Goal: Task Accomplishment & Management: Complete application form

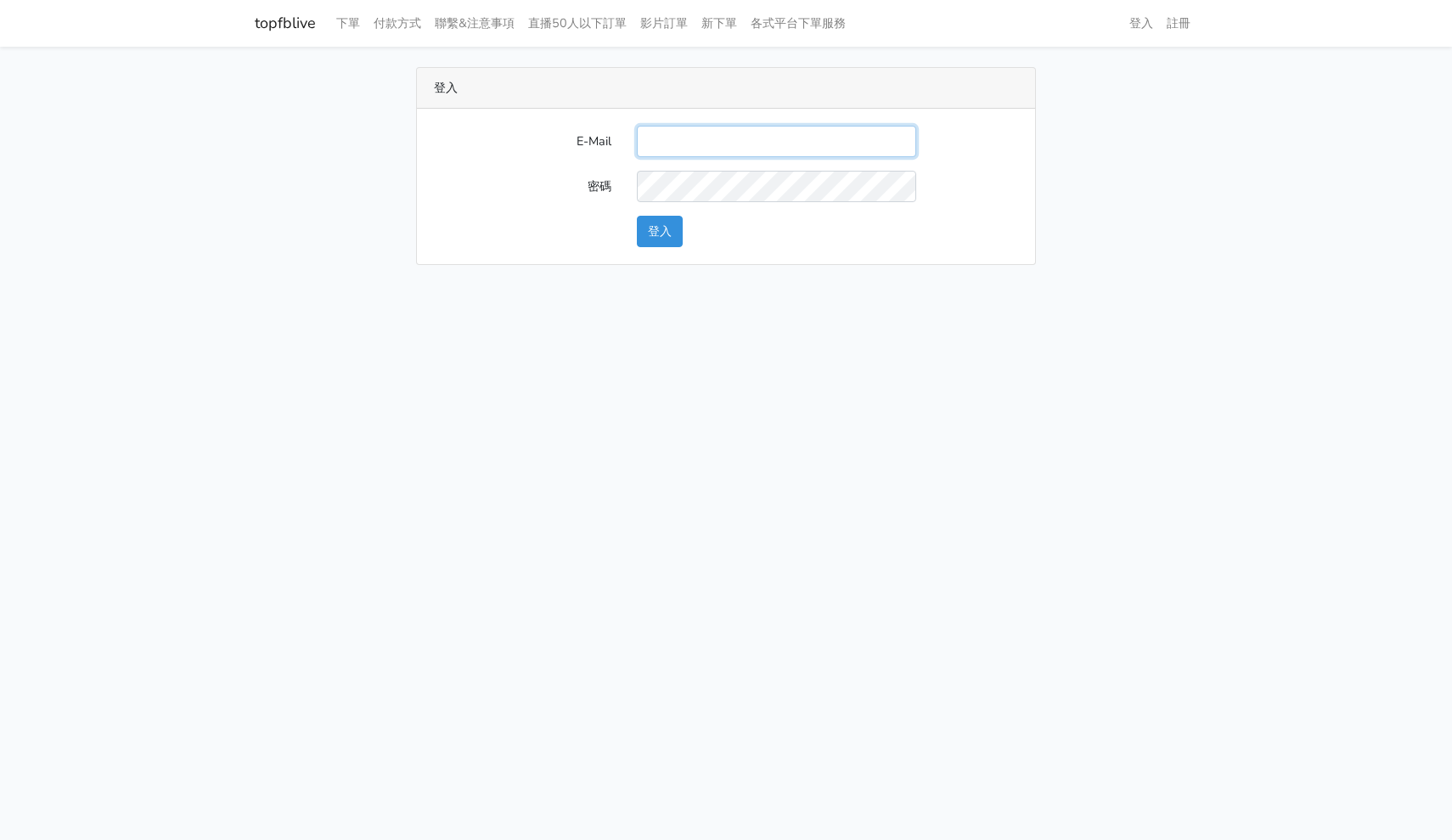
type input "[EMAIL_ADDRESS][DOMAIN_NAME]"
click at [660, 230] on button "登入" at bounding box center [660, 231] width 46 height 31
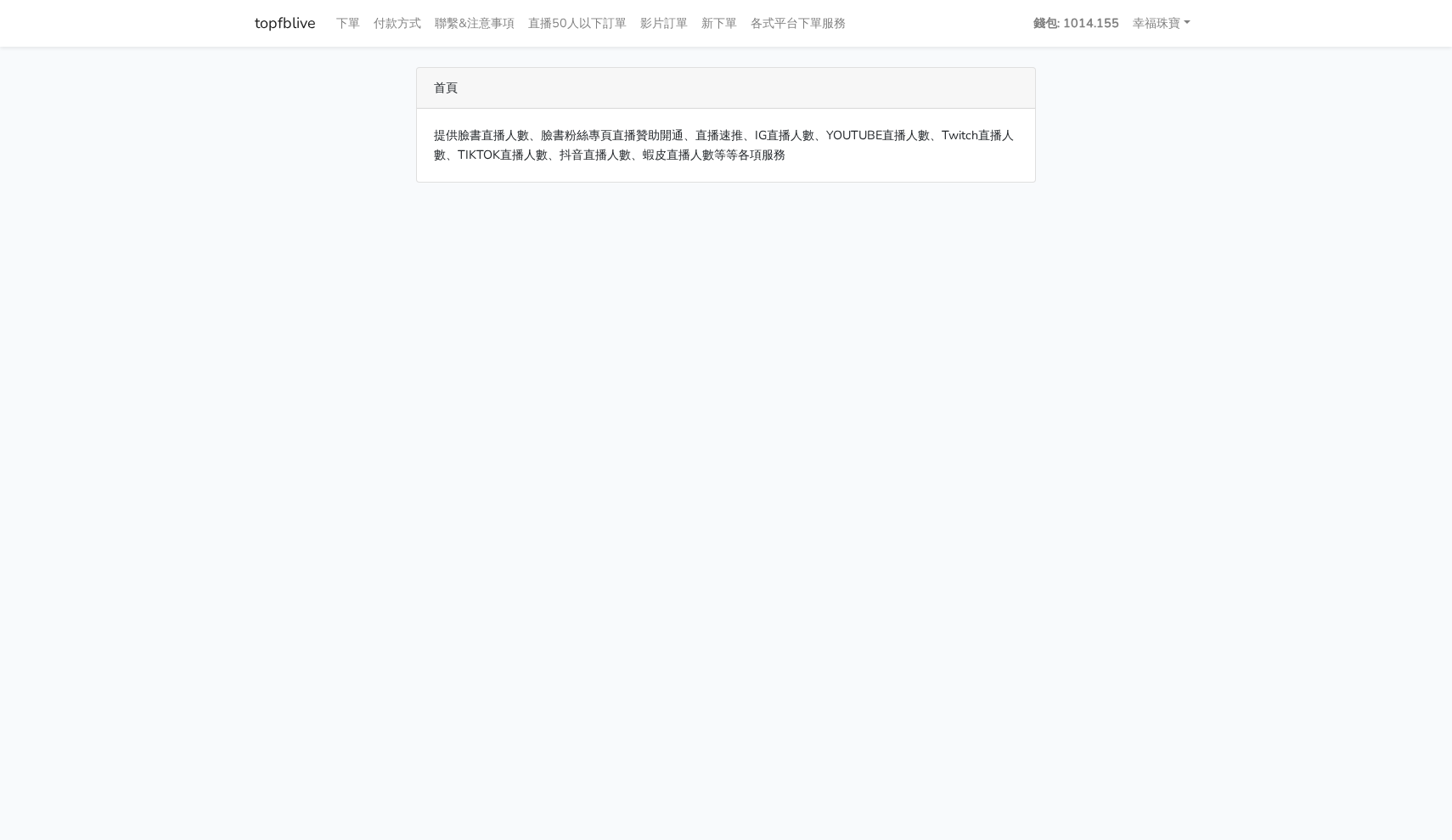
click at [288, 16] on link "topfblive" at bounding box center [285, 23] width 61 height 33
click at [357, 26] on link "下單" at bounding box center [348, 23] width 38 height 33
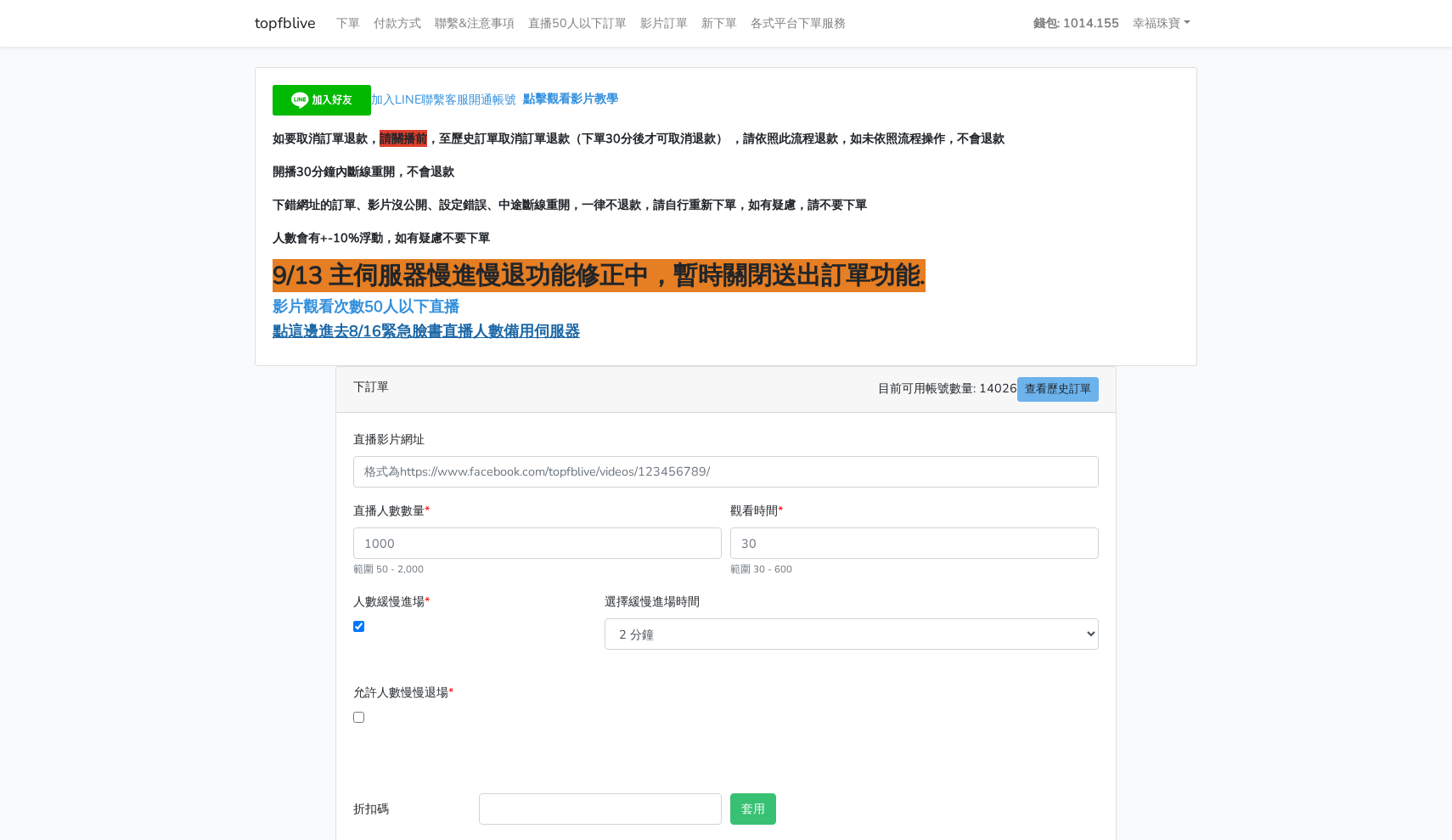
click at [378, 334] on span "點這邊進去8/16緊急臉書直播人數備用伺服器" at bounding box center [427, 331] width 308 height 21
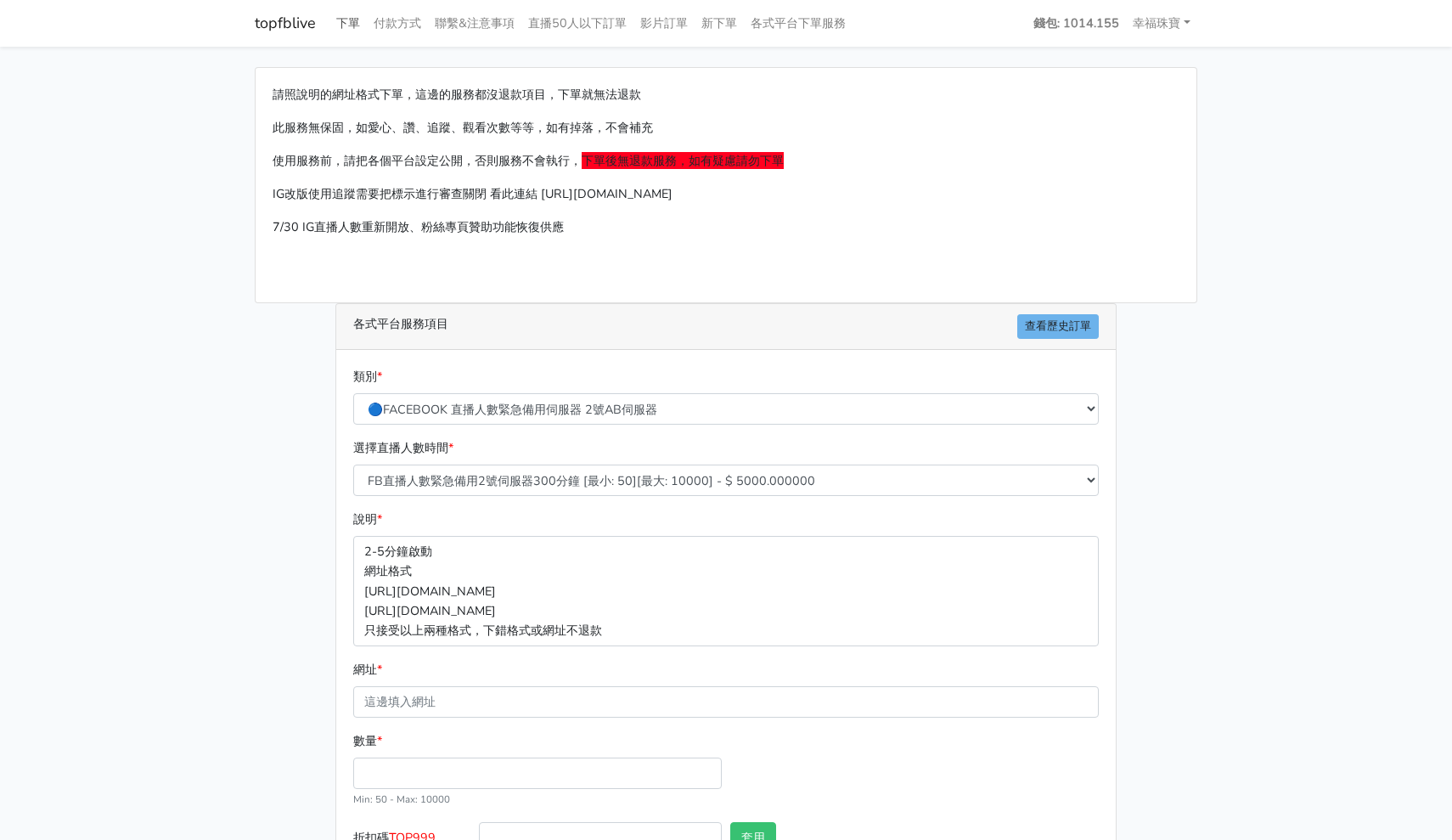
click at [344, 14] on link "下單" at bounding box center [348, 23] width 38 height 33
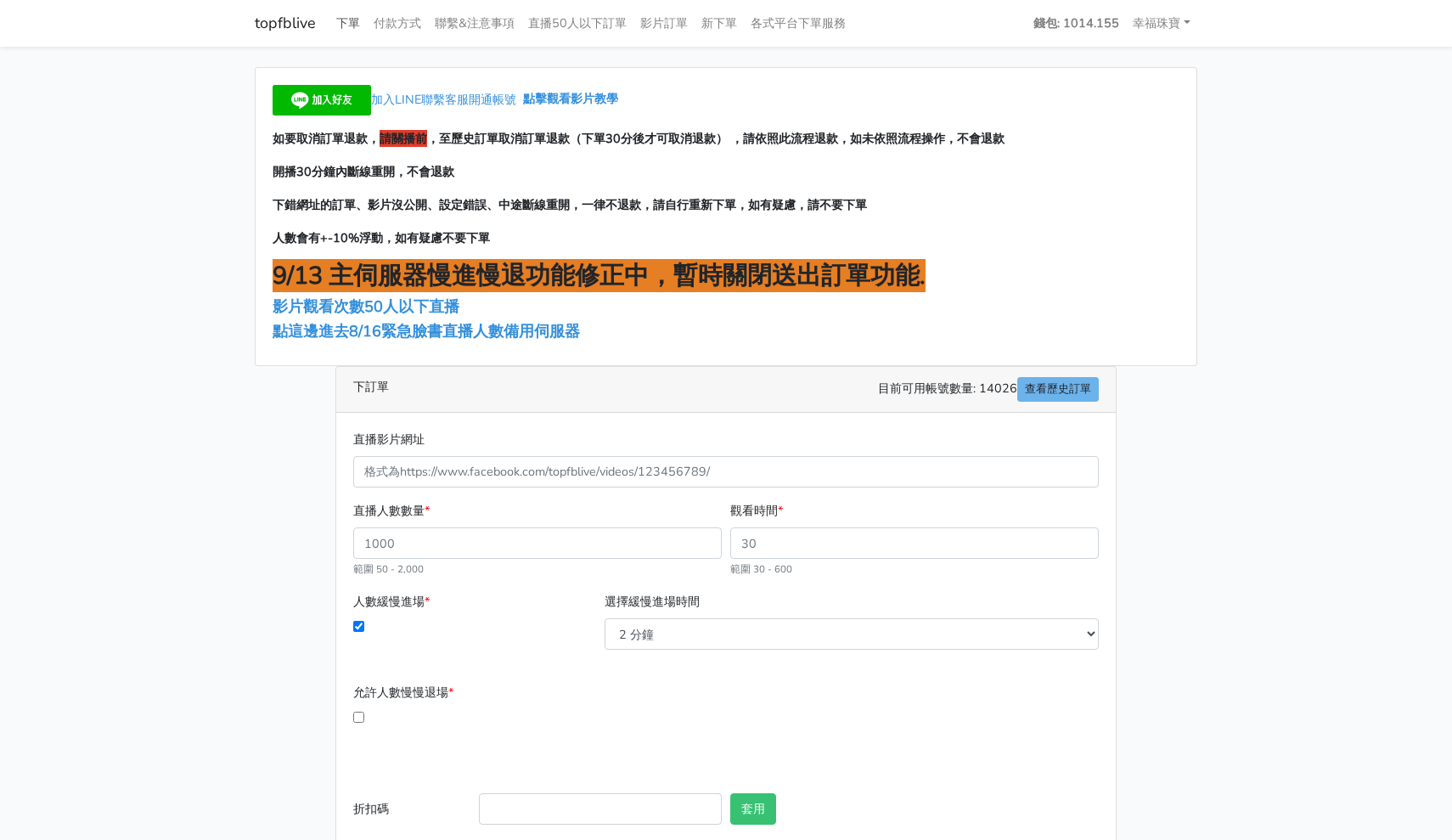
click at [334, 26] on link "下單" at bounding box center [348, 23] width 38 height 33
click at [380, 35] on link "付款方式" at bounding box center [397, 23] width 61 height 33
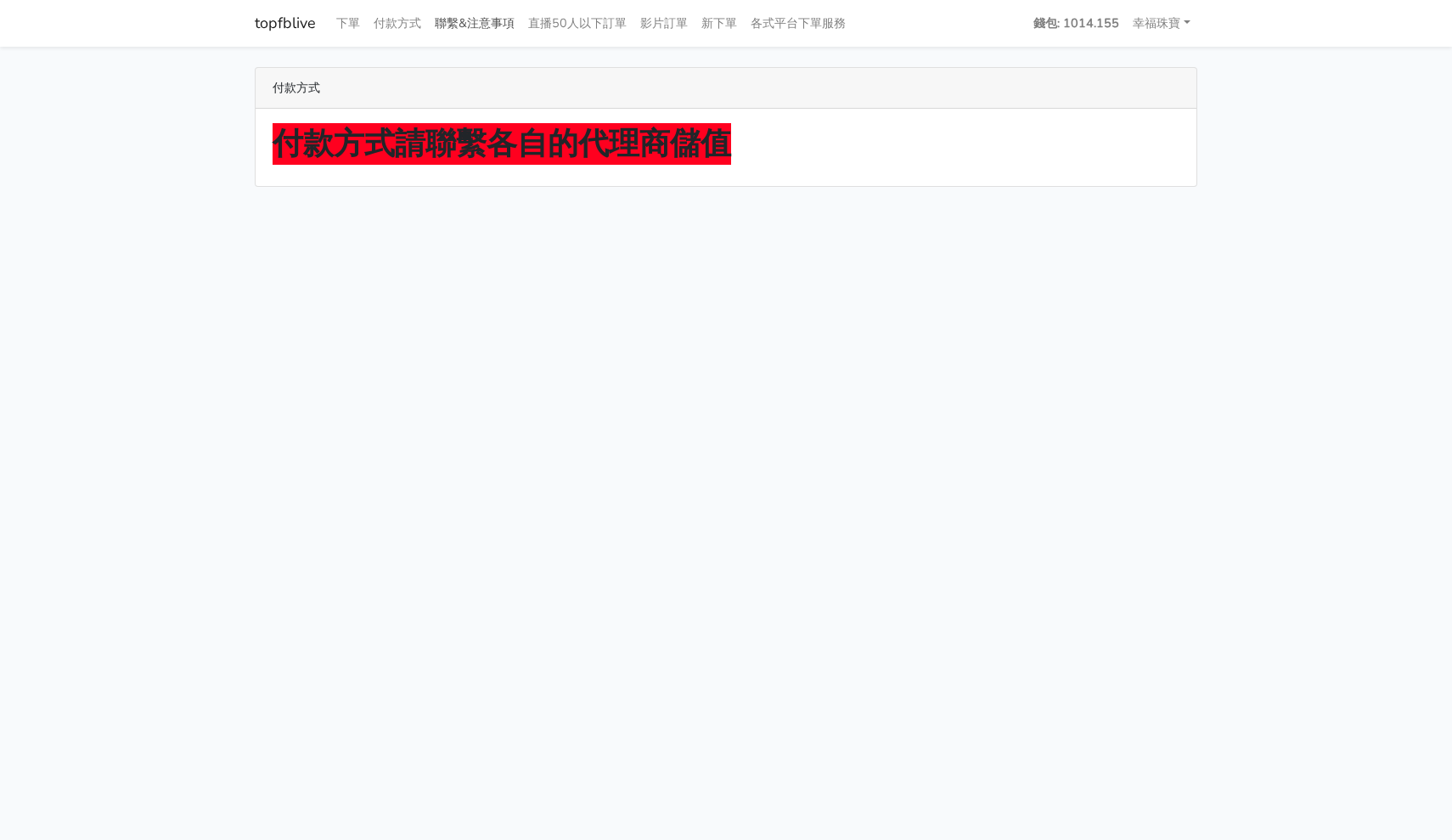
click at [463, 24] on link "聯繫&注意事項" at bounding box center [474, 23] width 93 height 33
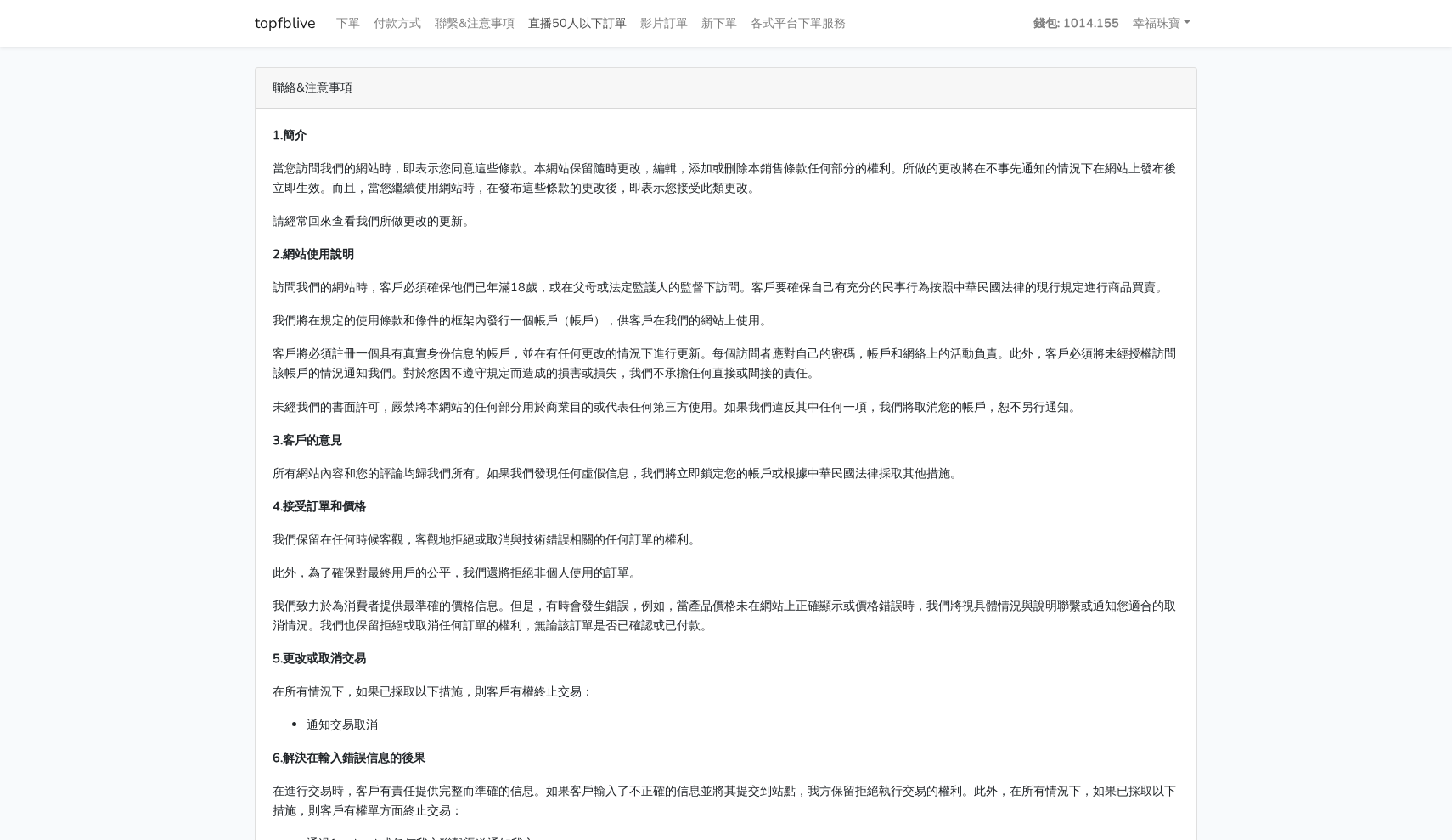
click at [569, 29] on link "直播50人以下訂單" at bounding box center [577, 23] width 112 height 33
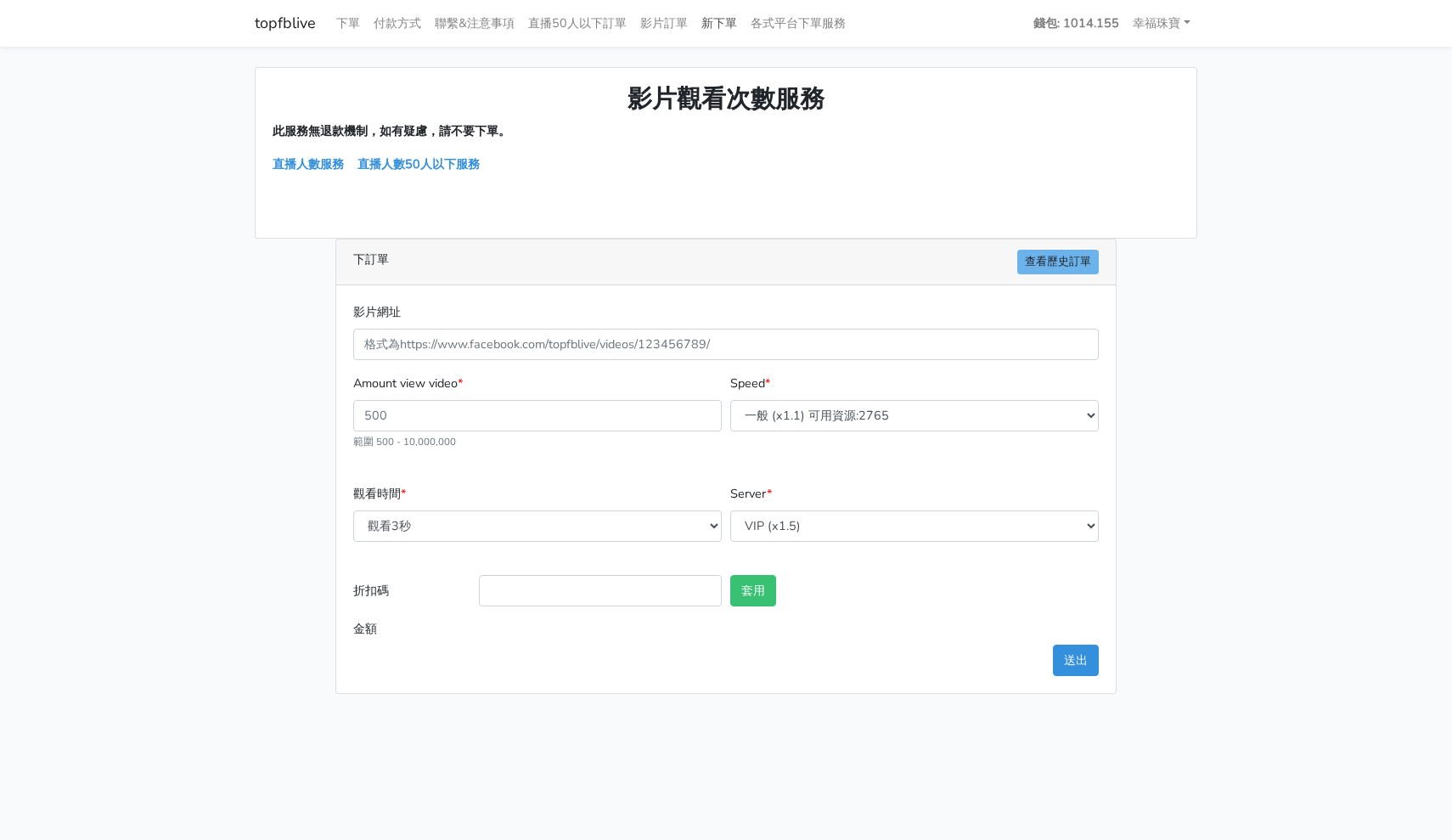
click at [731, 25] on link "新下單" at bounding box center [719, 23] width 49 height 33
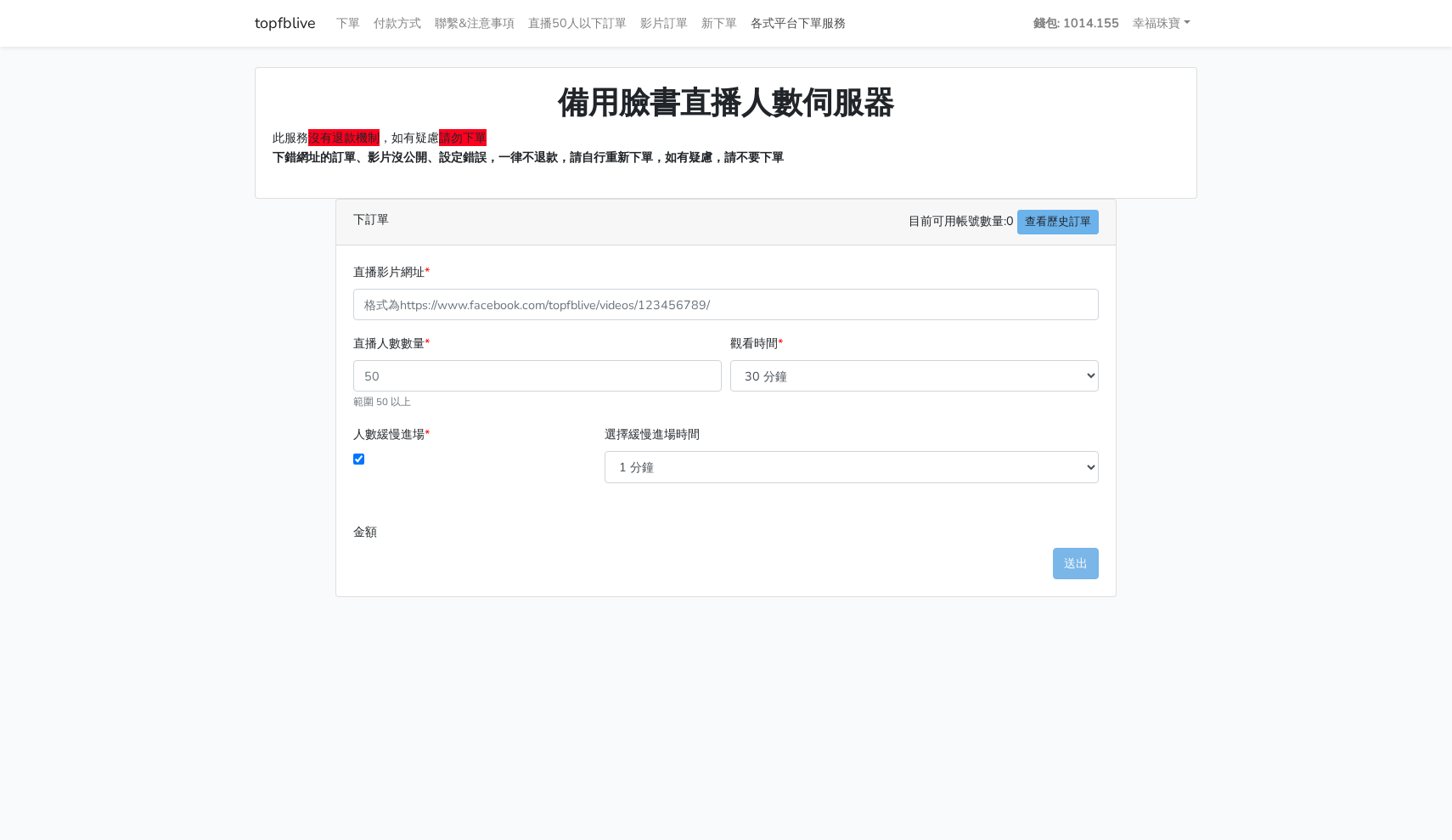
click at [781, 25] on link "各式平台下單服務" at bounding box center [798, 23] width 109 height 33
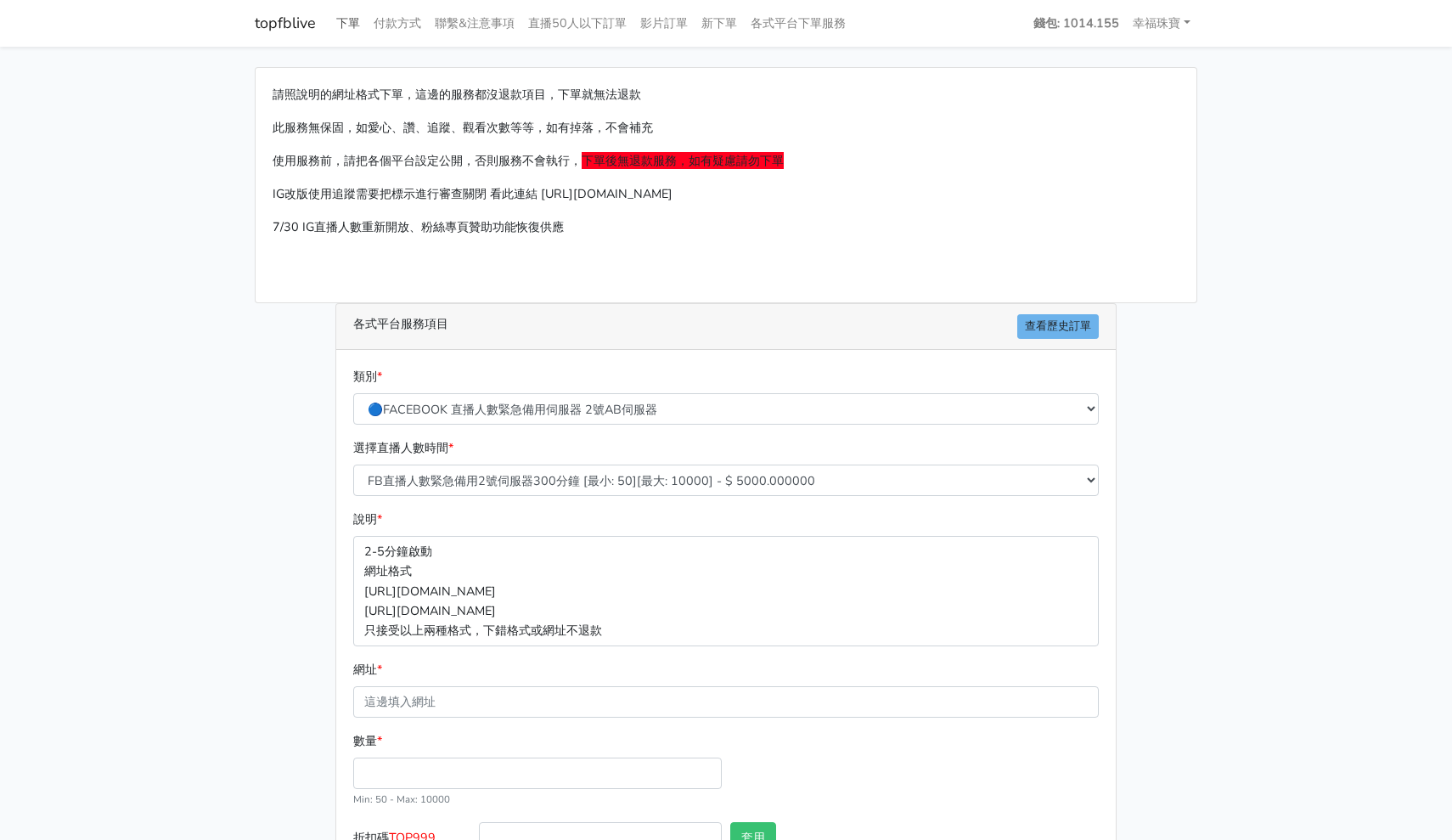
click at [346, 23] on link "下單" at bounding box center [348, 23] width 38 height 33
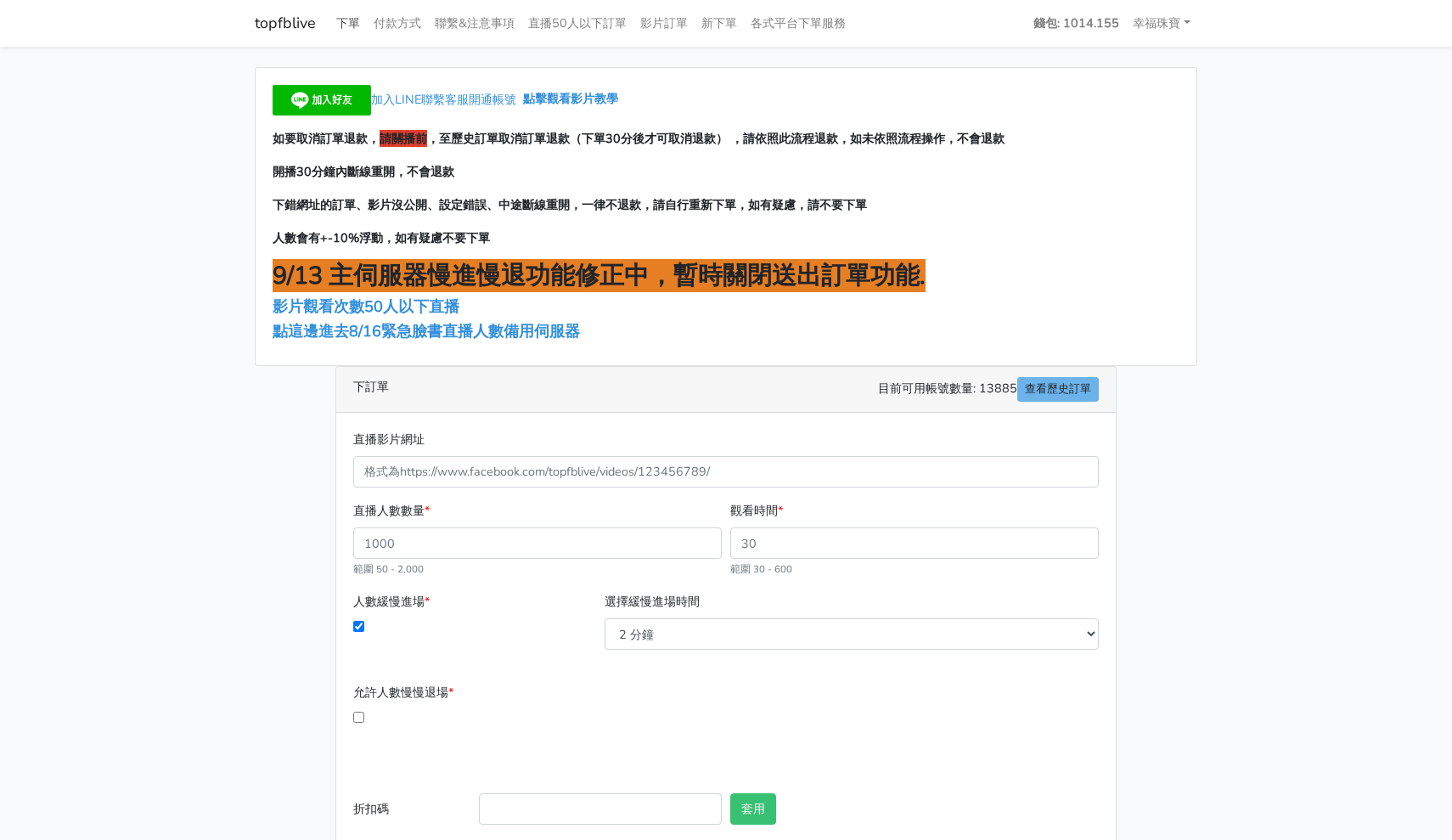
click at [347, 38] on link "下單" at bounding box center [348, 23] width 38 height 33
click at [346, 19] on link "下單" at bounding box center [348, 23] width 38 height 33
click at [284, 29] on link "topfblive" at bounding box center [285, 23] width 61 height 33
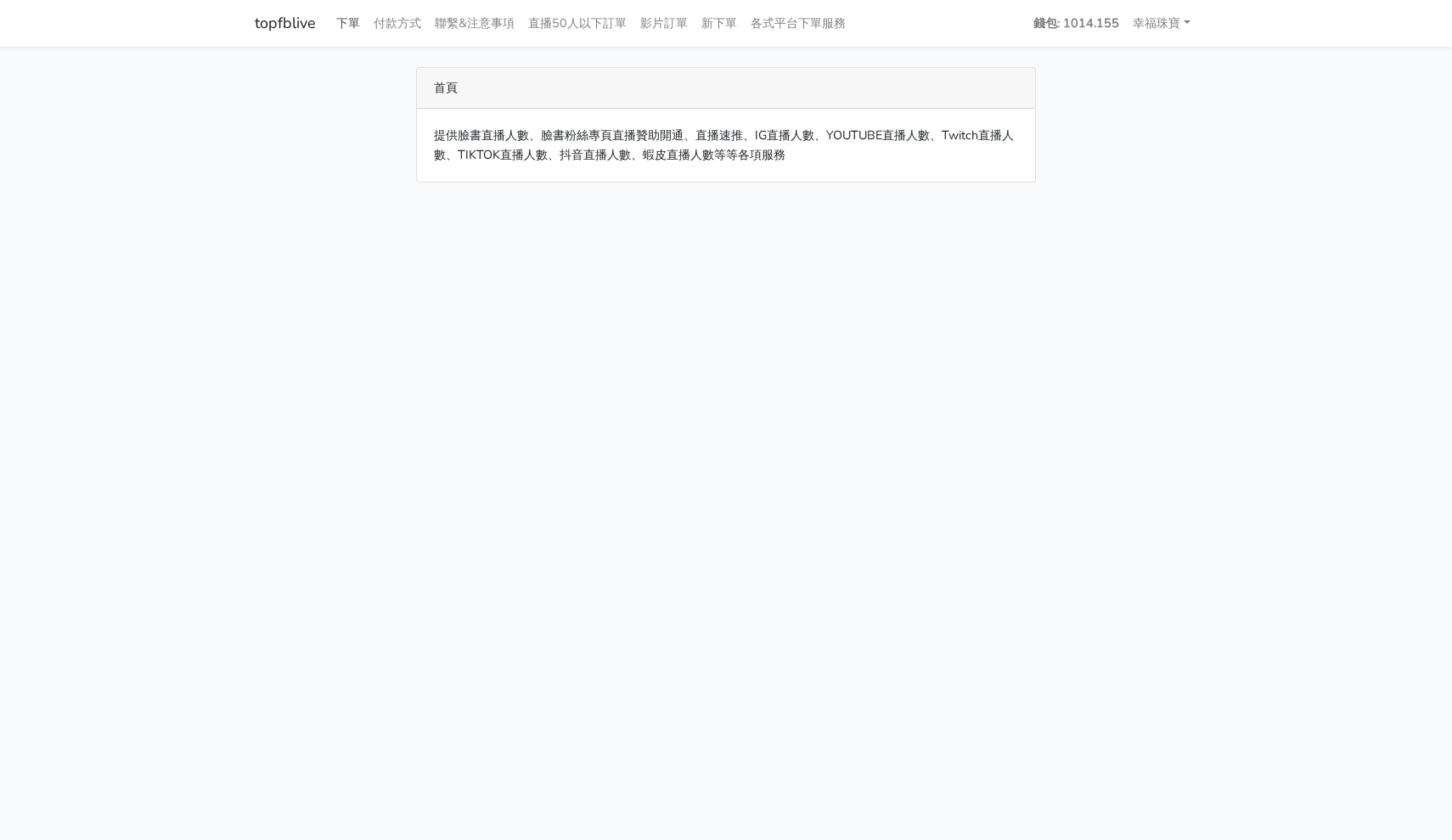
click at [340, 31] on link "下單" at bounding box center [348, 23] width 38 height 33
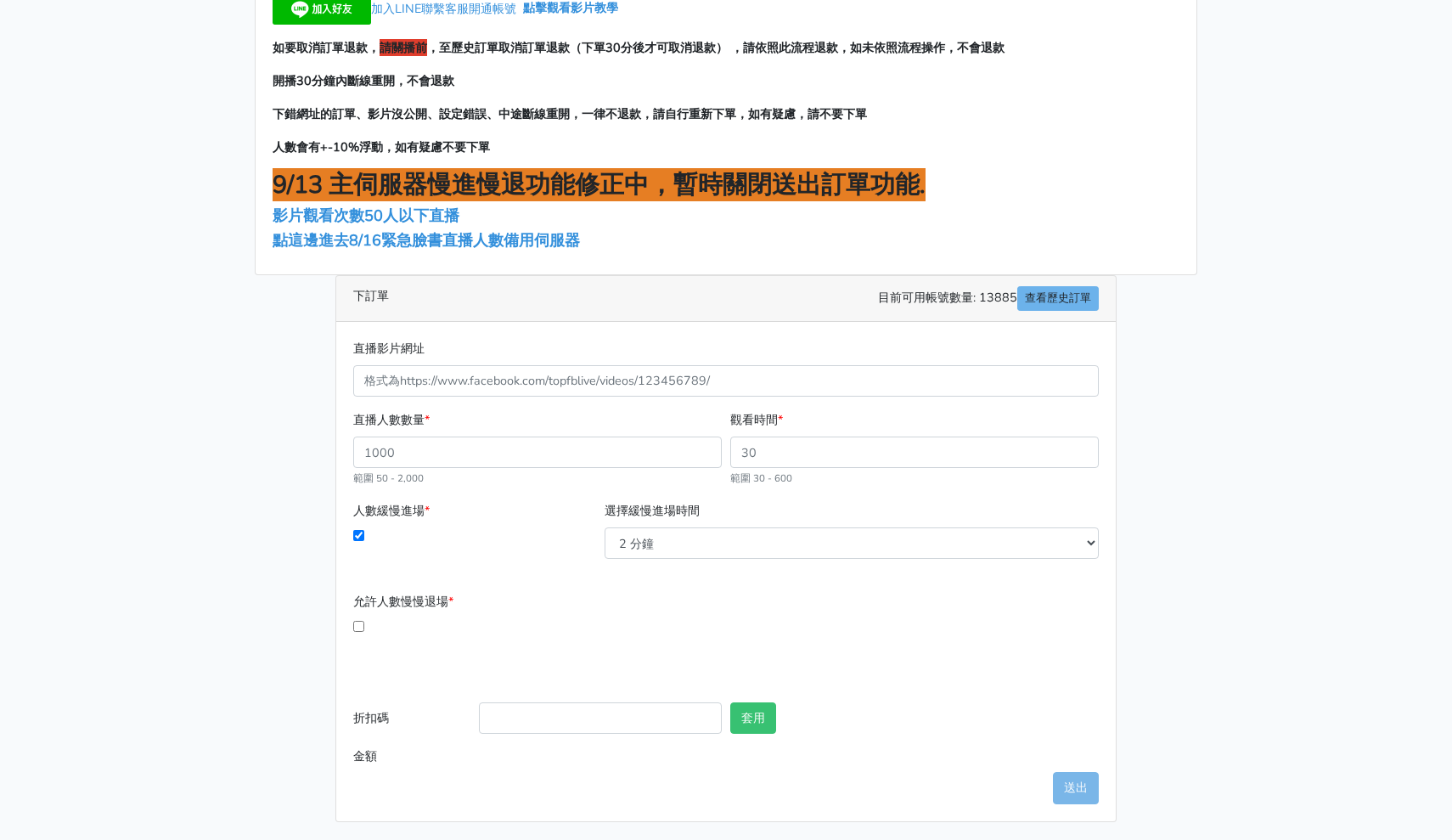
scroll to position [90, 0]
click at [1078, 305] on link "查看歷史訂單" at bounding box center [1058, 299] width 81 height 25
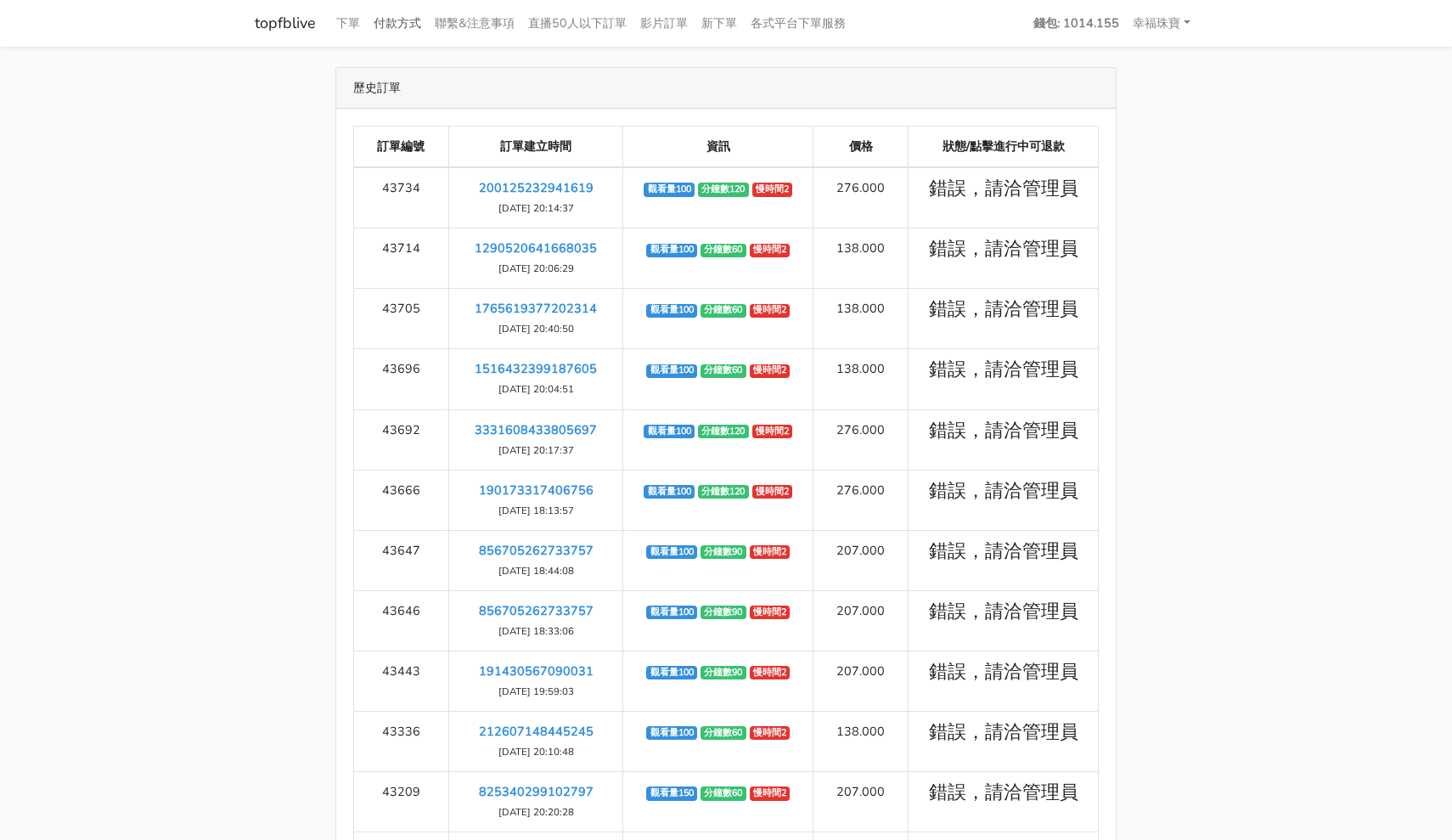
click at [400, 21] on link "付款方式" at bounding box center [397, 23] width 61 height 33
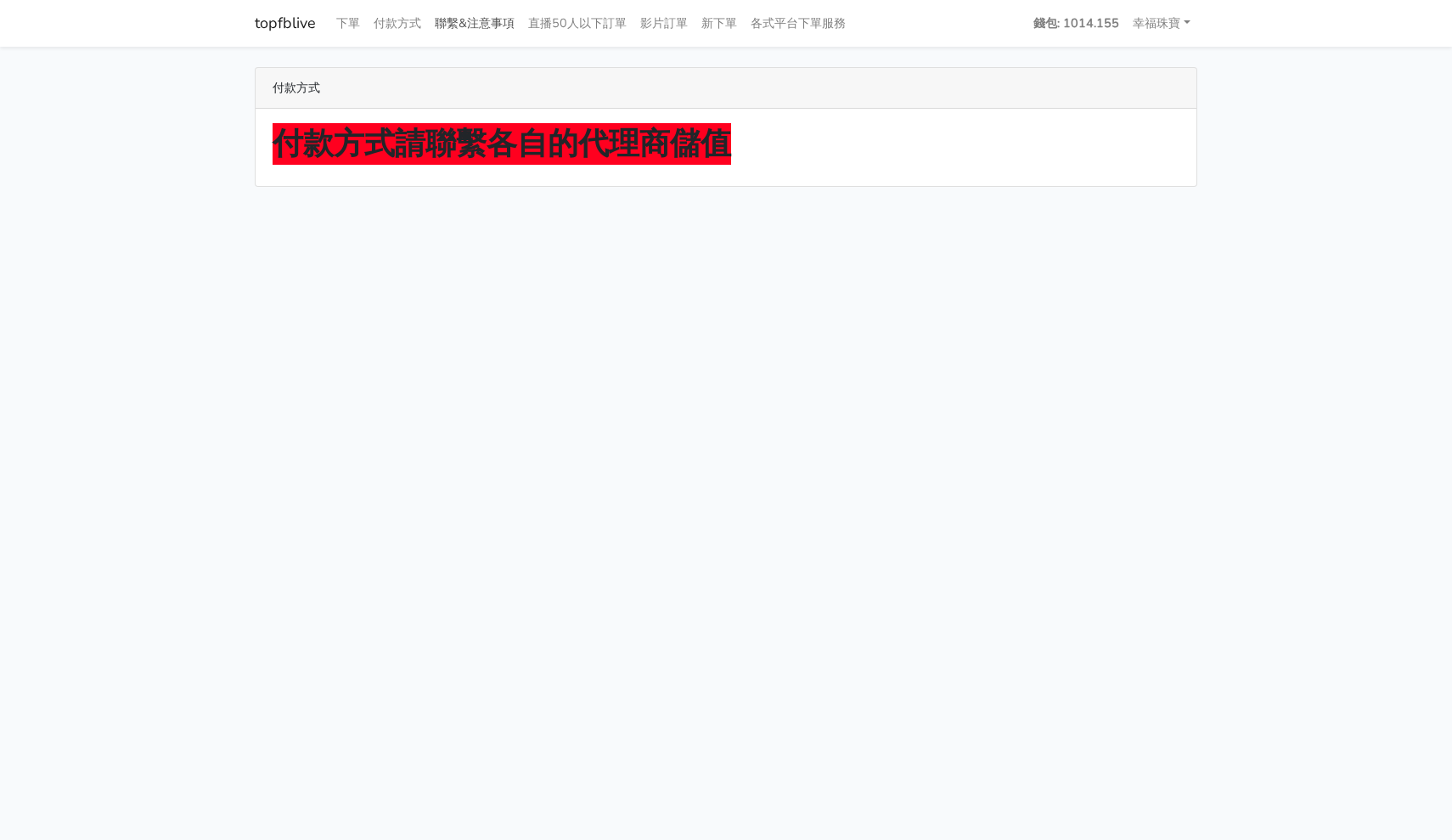
click at [436, 24] on link "聯繫&注意事項" at bounding box center [474, 23] width 93 height 33
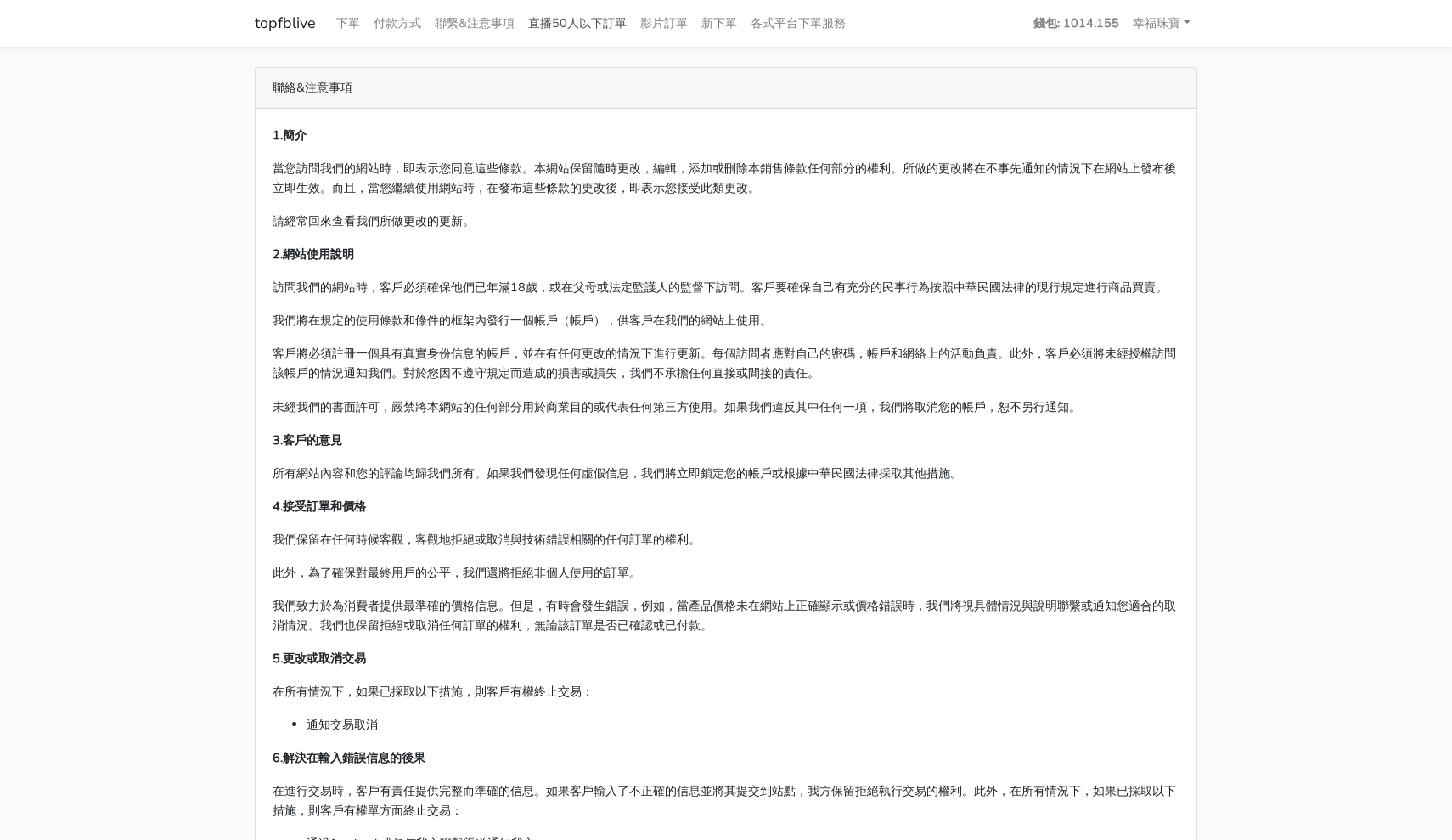
click at [556, 14] on link "直播50人以下訂單" at bounding box center [577, 23] width 112 height 33
click at [666, 25] on link "影片訂單" at bounding box center [664, 23] width 61 height 33
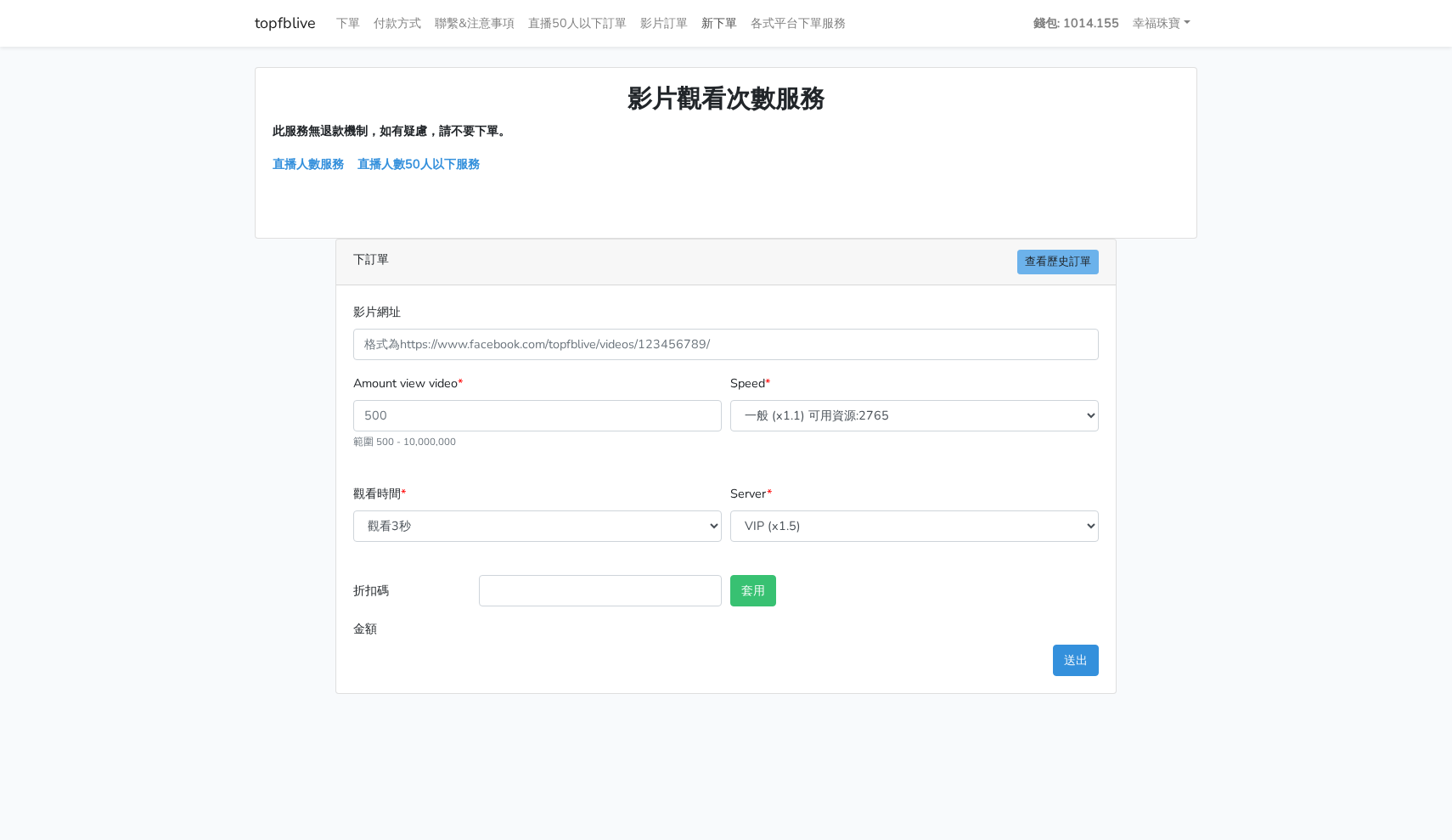
click at [726, 20] on link "新下單" at bounding box center [719, 23] width 49 height 33
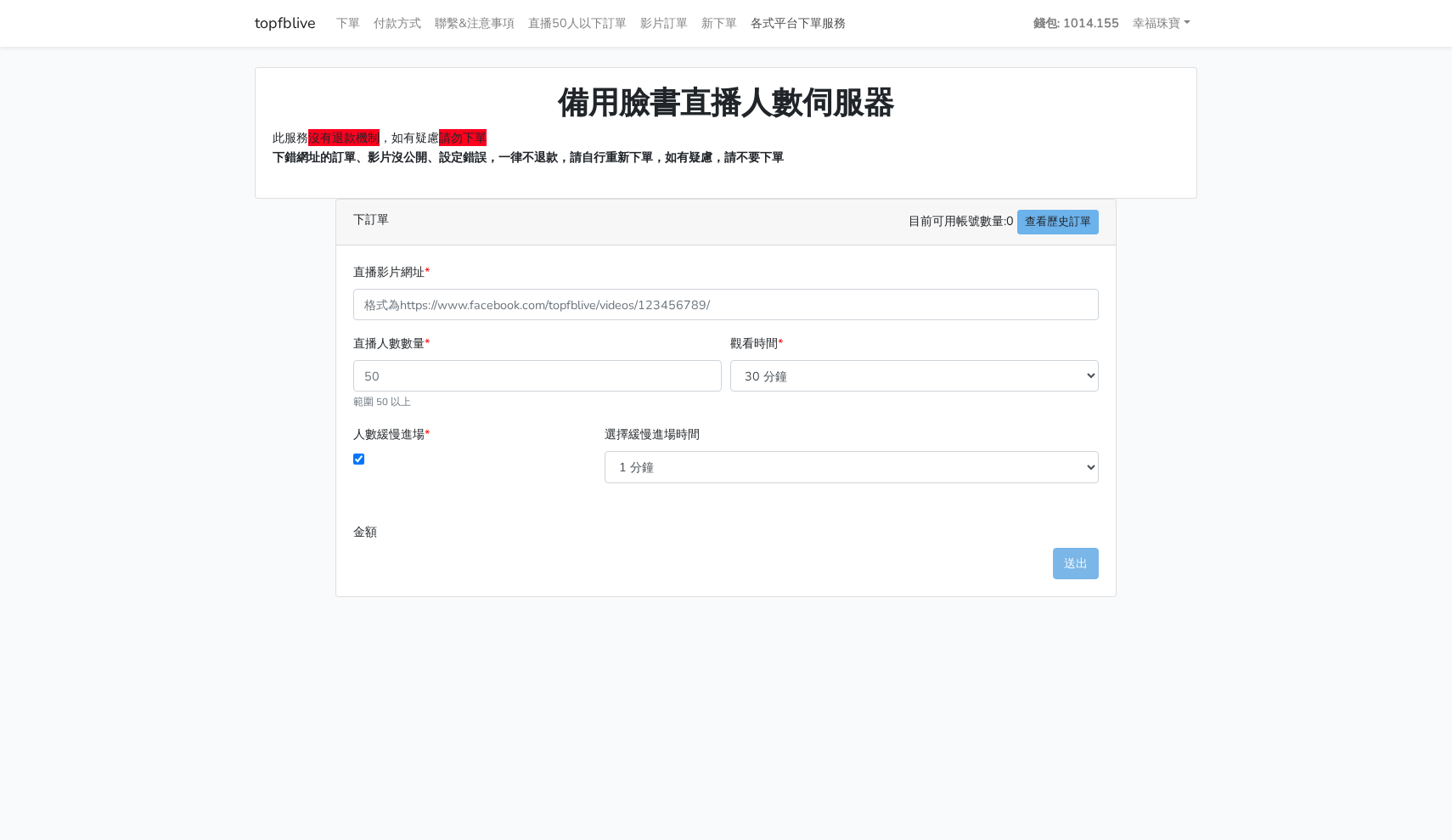
click at [804, 16] on link "各式平台下單服務" at bounding box center [798, 23] width 109 height 33
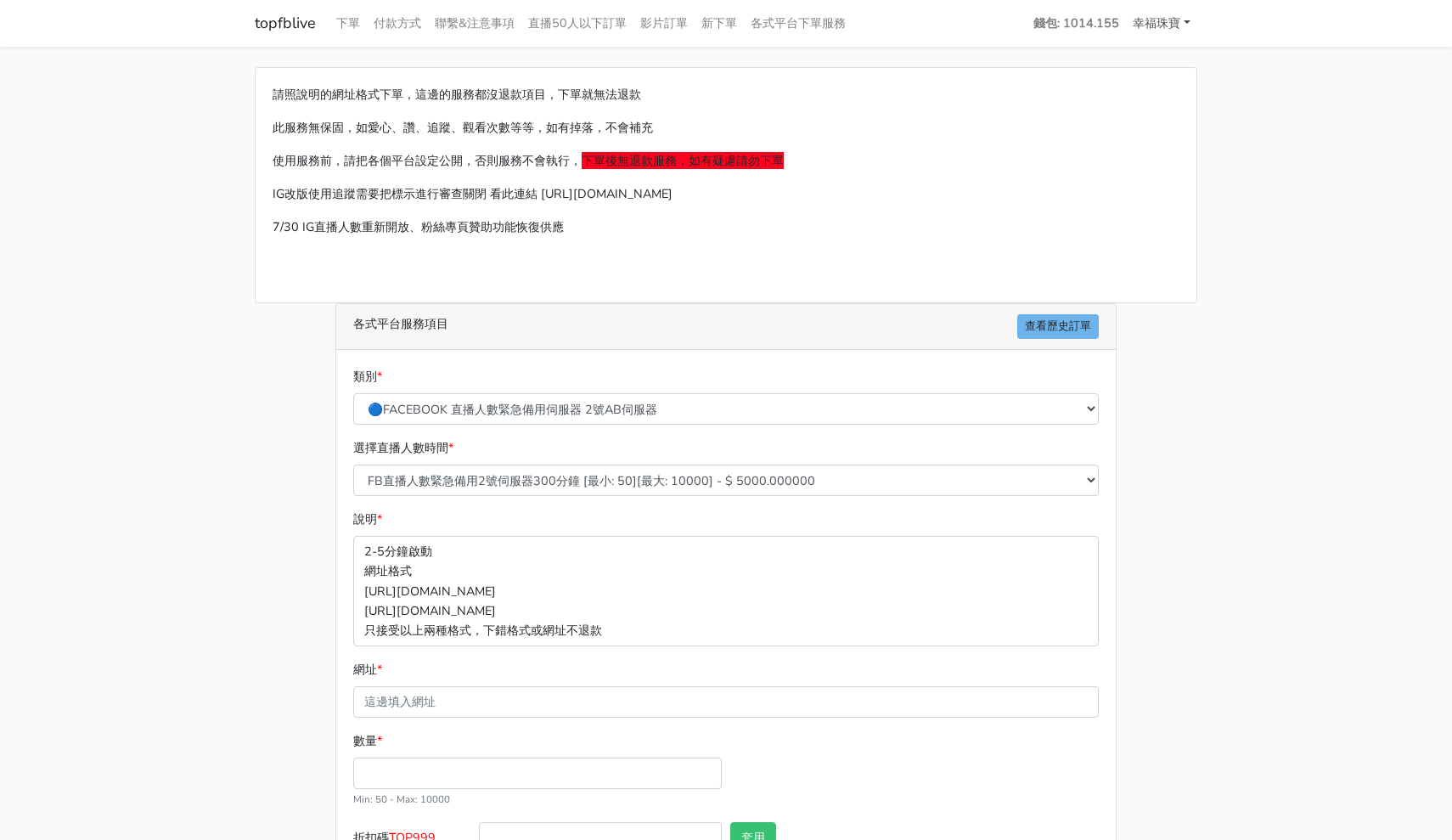
click at [1168, 26] on link "幸福珠寶" at bounding box center [1162, 23] width 72 height 33
click at [359, 19] on link "下單" at bounding box center [348, 23] width 38 height 33
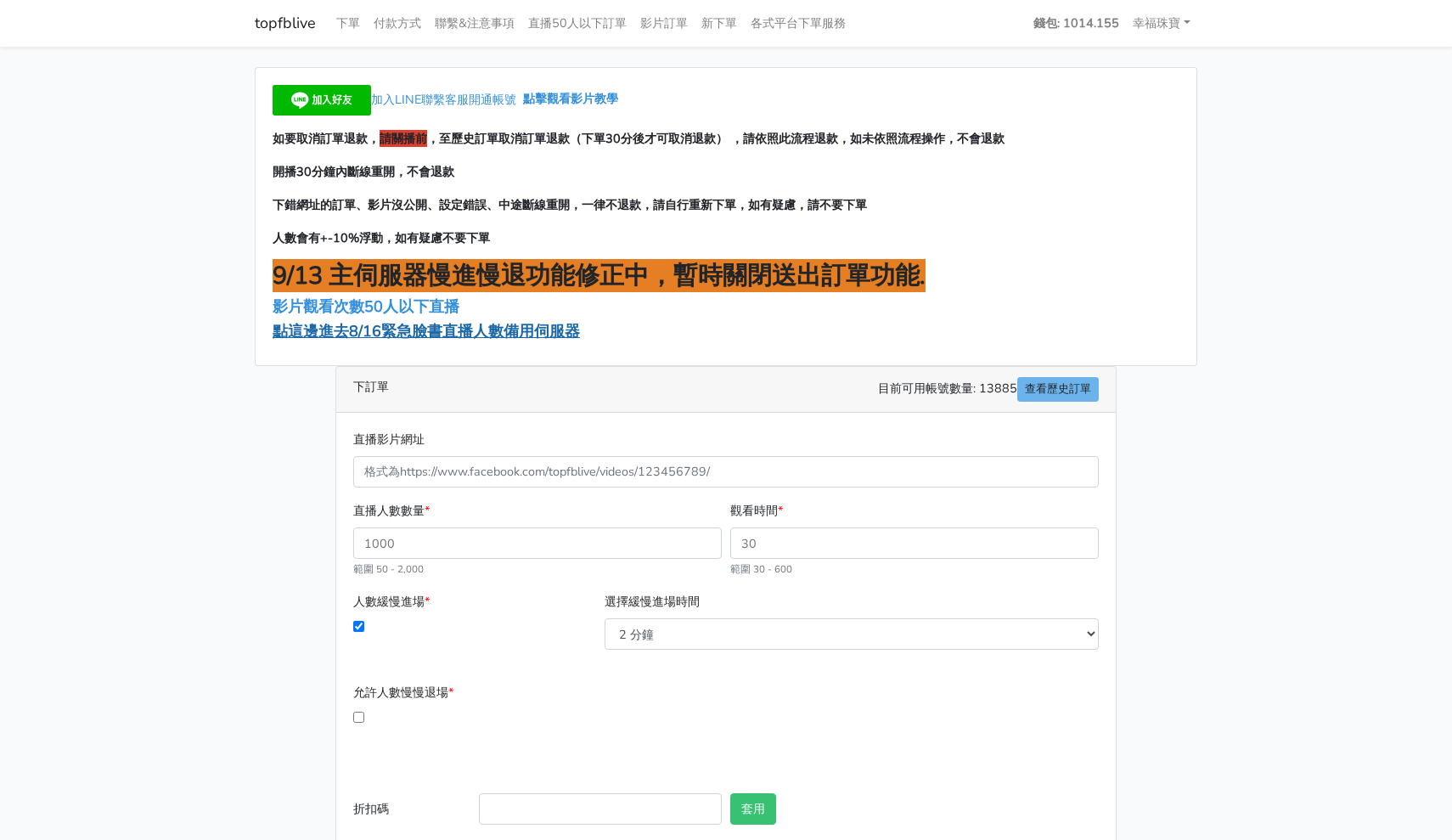
click at [382, 334] on span "點這邊進去8/16緊急臉書直播人數備用伺服器" at bounding box center [427, 331] width 308 height 21
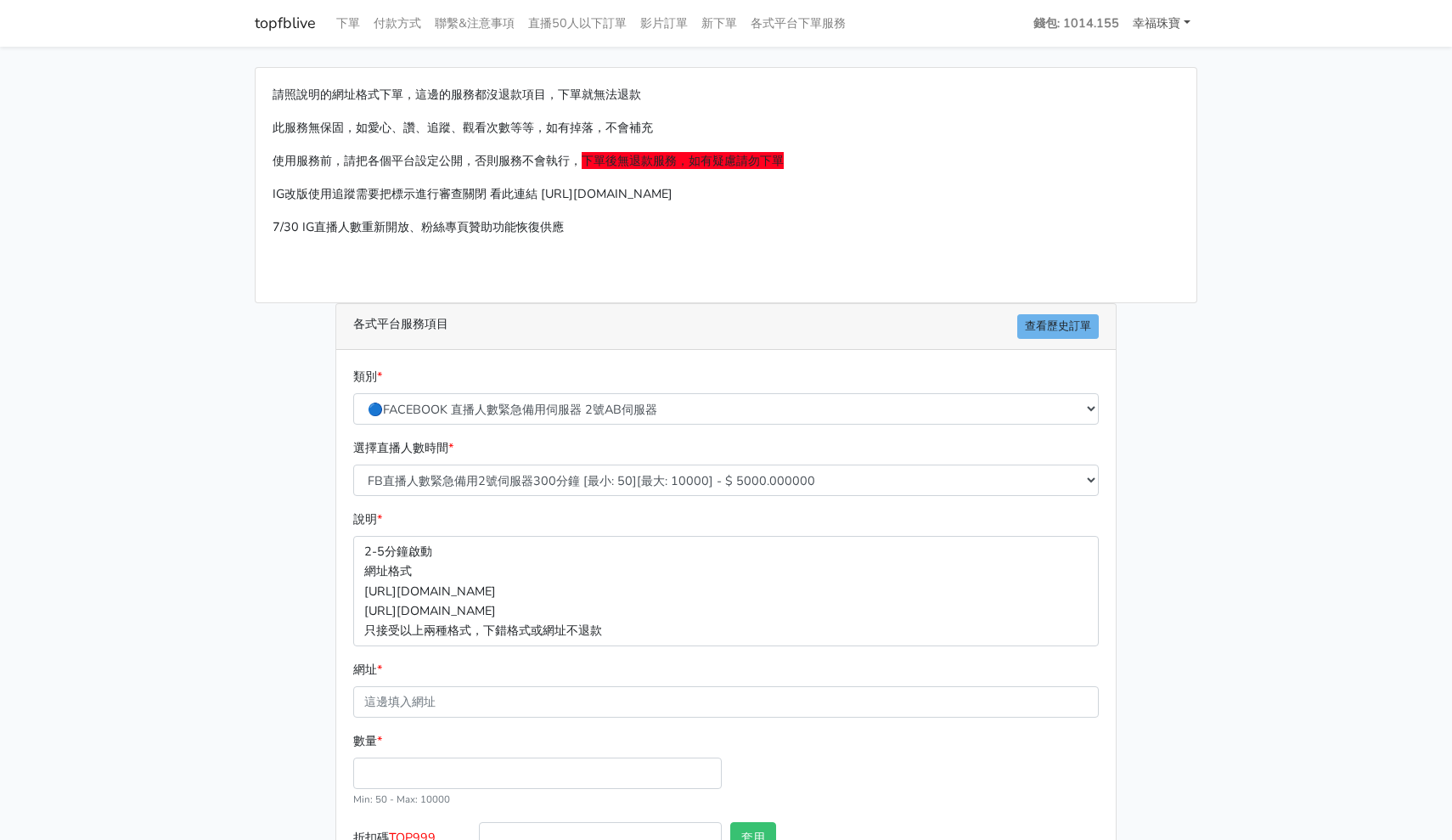
click at [1163, 26] on link "幸福珠寶" at bounding box center [1162, 23] width 72 height 33
click at [352, 24] on link "下單" at bounding box center [348, 23] width 38 height 33
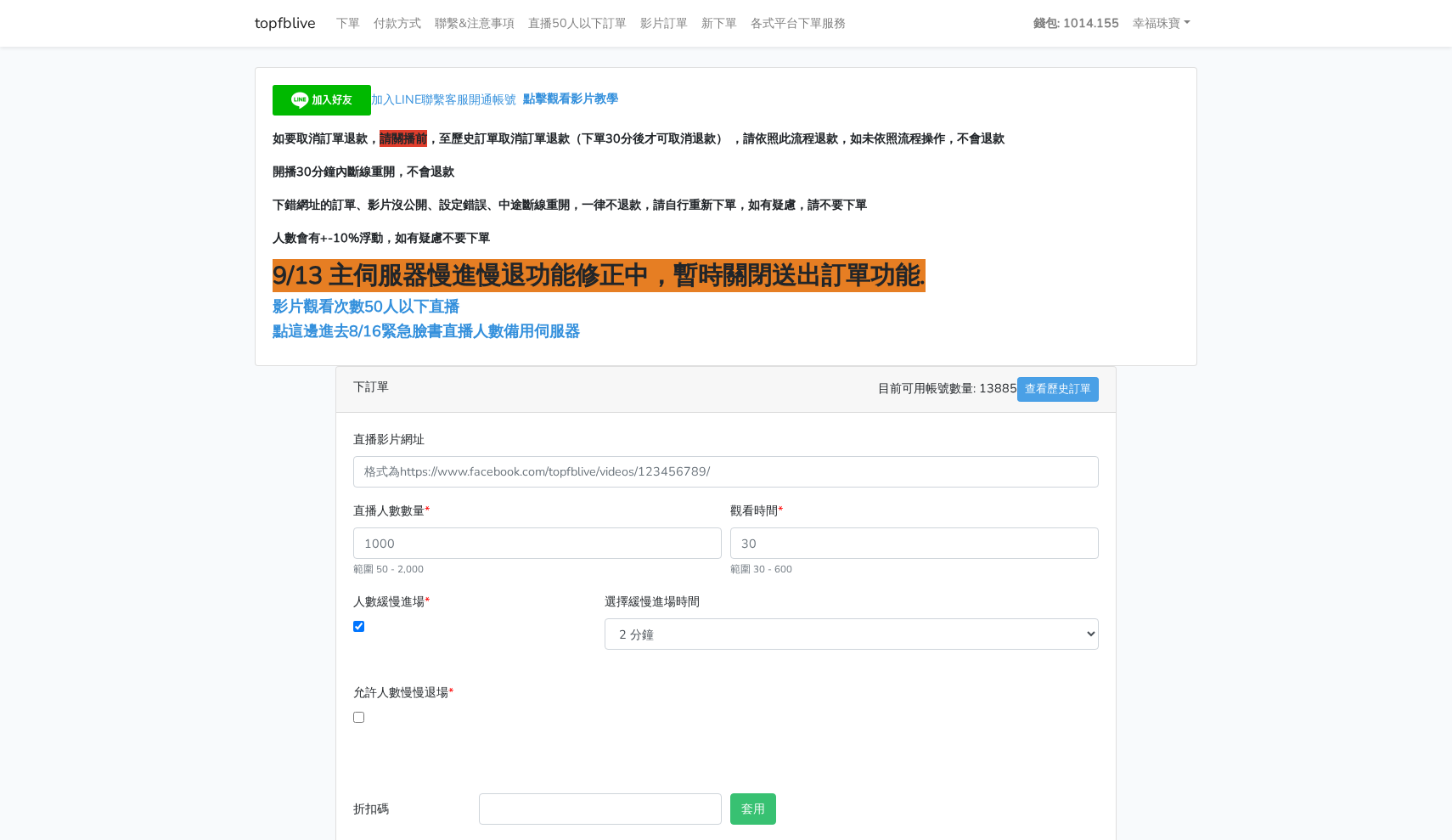
click at [1047, 386] on link "查看歷史訂單" at bounding box center [1058, 389] width 81 height 25
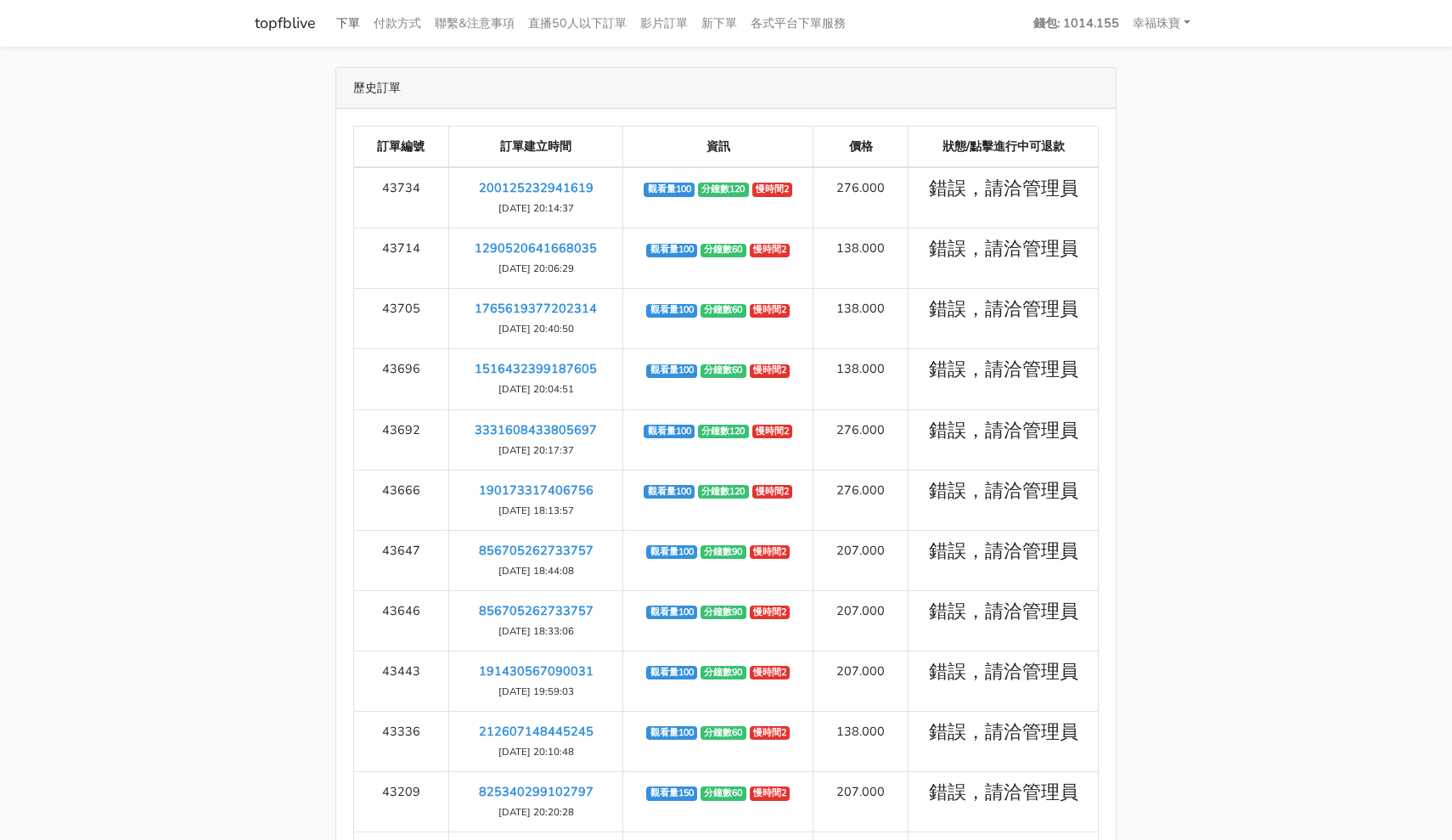
click at [343, 25] on link "下單" at bounding box center [348, 23] width 38 height 33
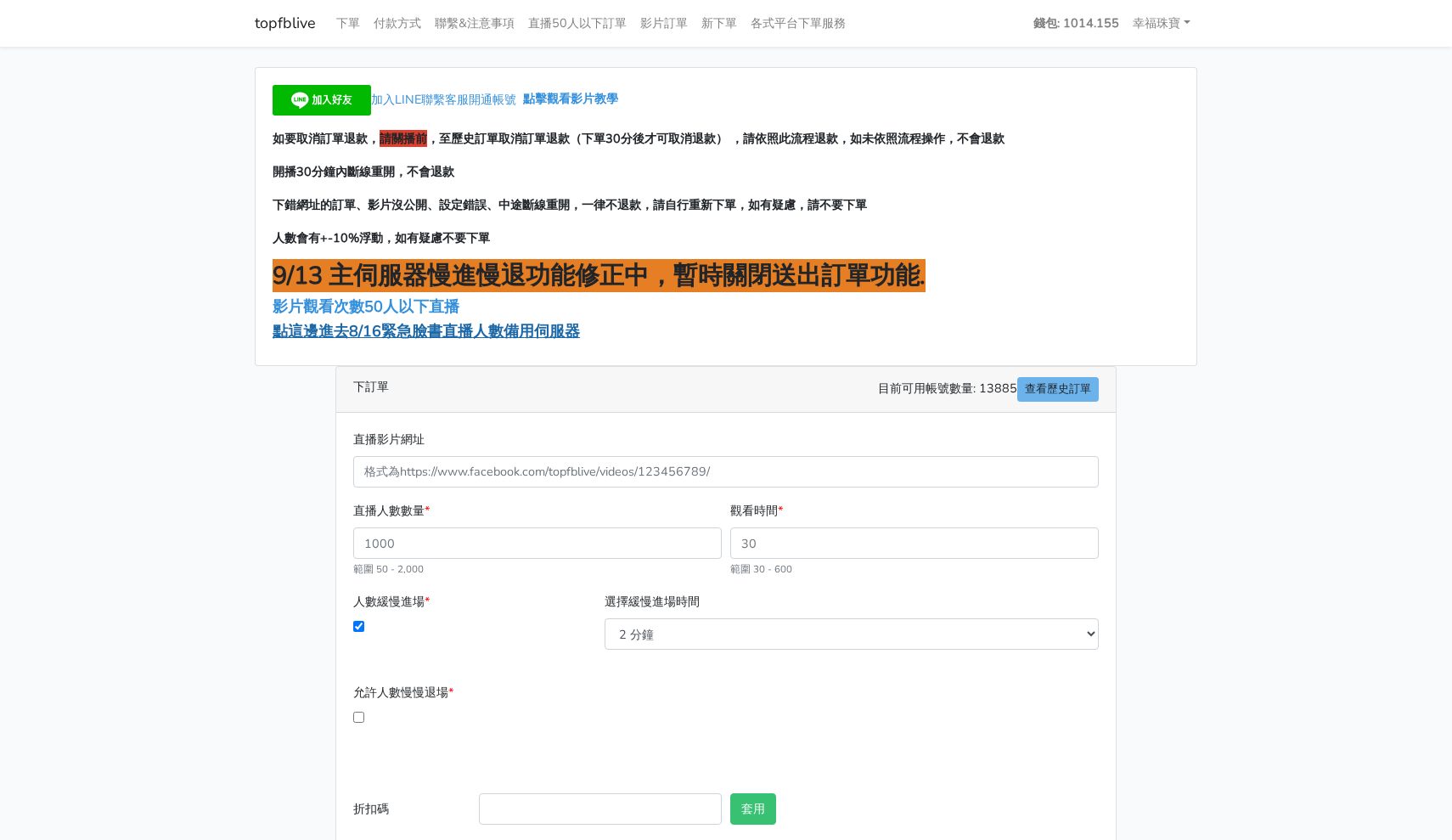
click at [366, 334] on span "點這邊進去8/16緊急臉書直播人數備用伺服器" at bounding box center [427, 331] width 308 height 21
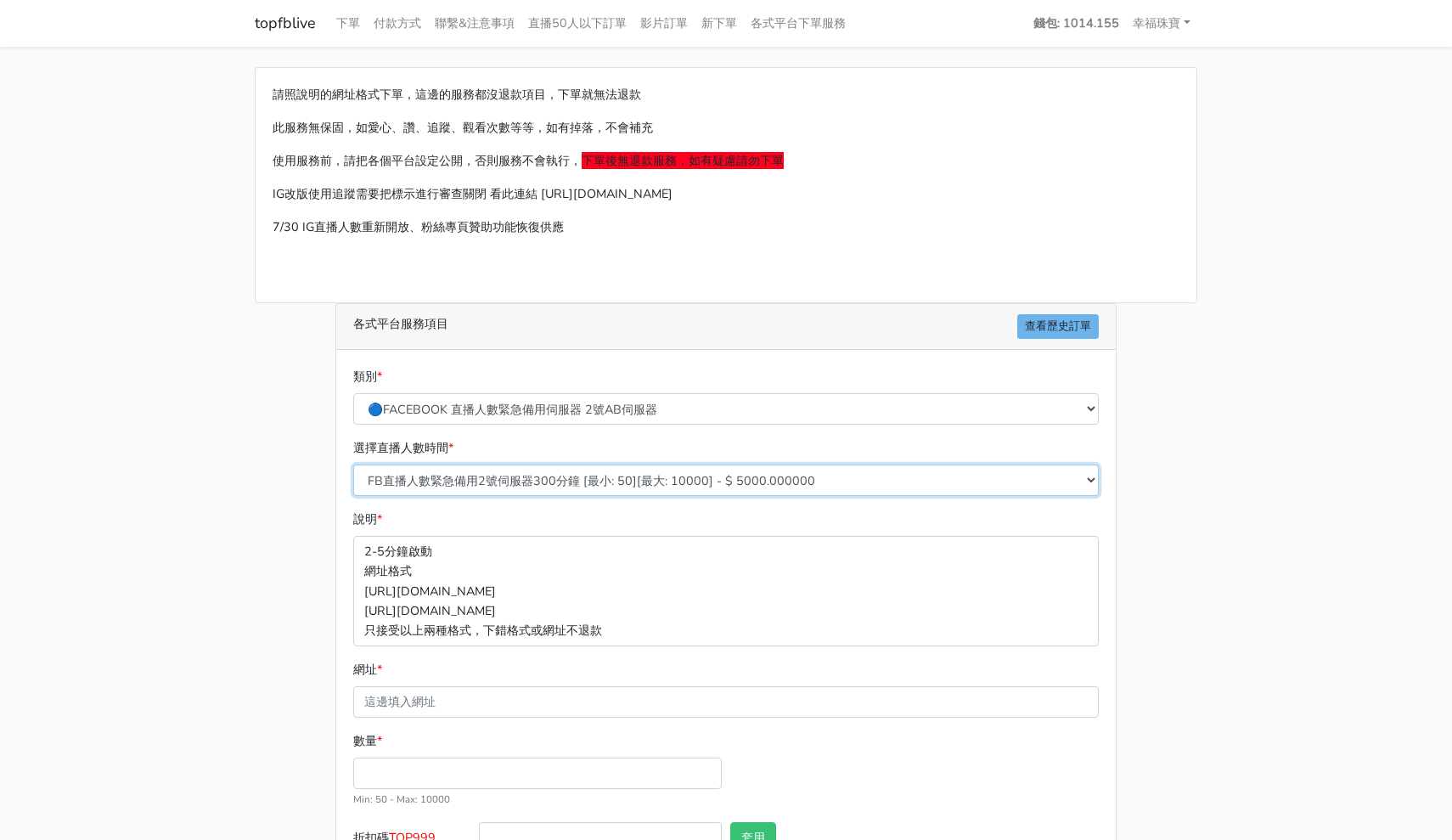
click at [430, 469] on select "FB直播人數緊急備用2號伺服器300分鐘 [最小: 50][最大: 10000] - $ 5000.000000 FB直播人數緊急備用2號伺服器60分鐘 [最…" at bounding box center [726, 479] width 746 height 31
select select "573"
click at [381, 14] on link "付款方式" at bounding box center [397, 23] width 61 height 33
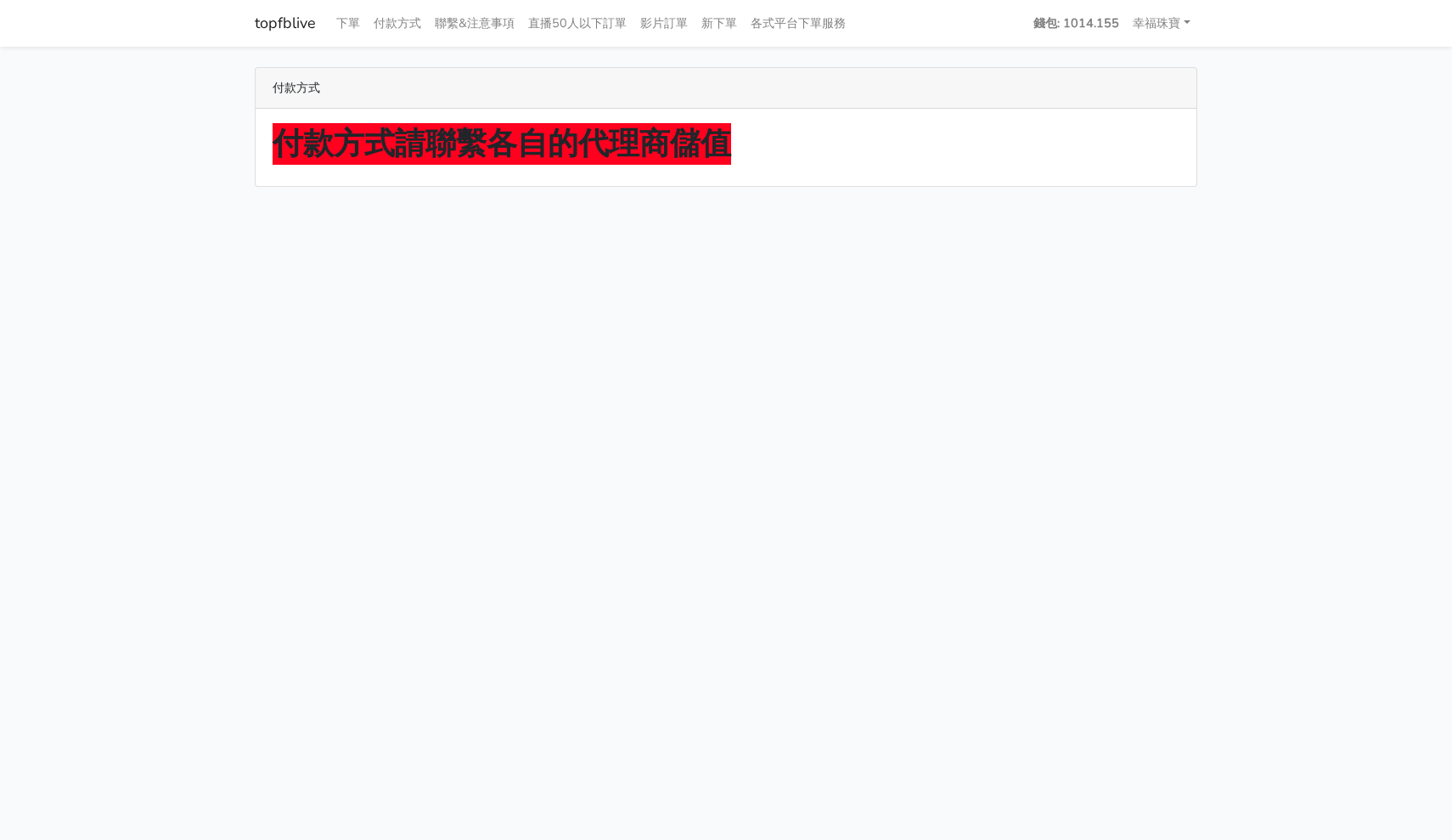
click at [275, 28] on link "topfblive" at bounding box center [285, 23] width 61 height 33
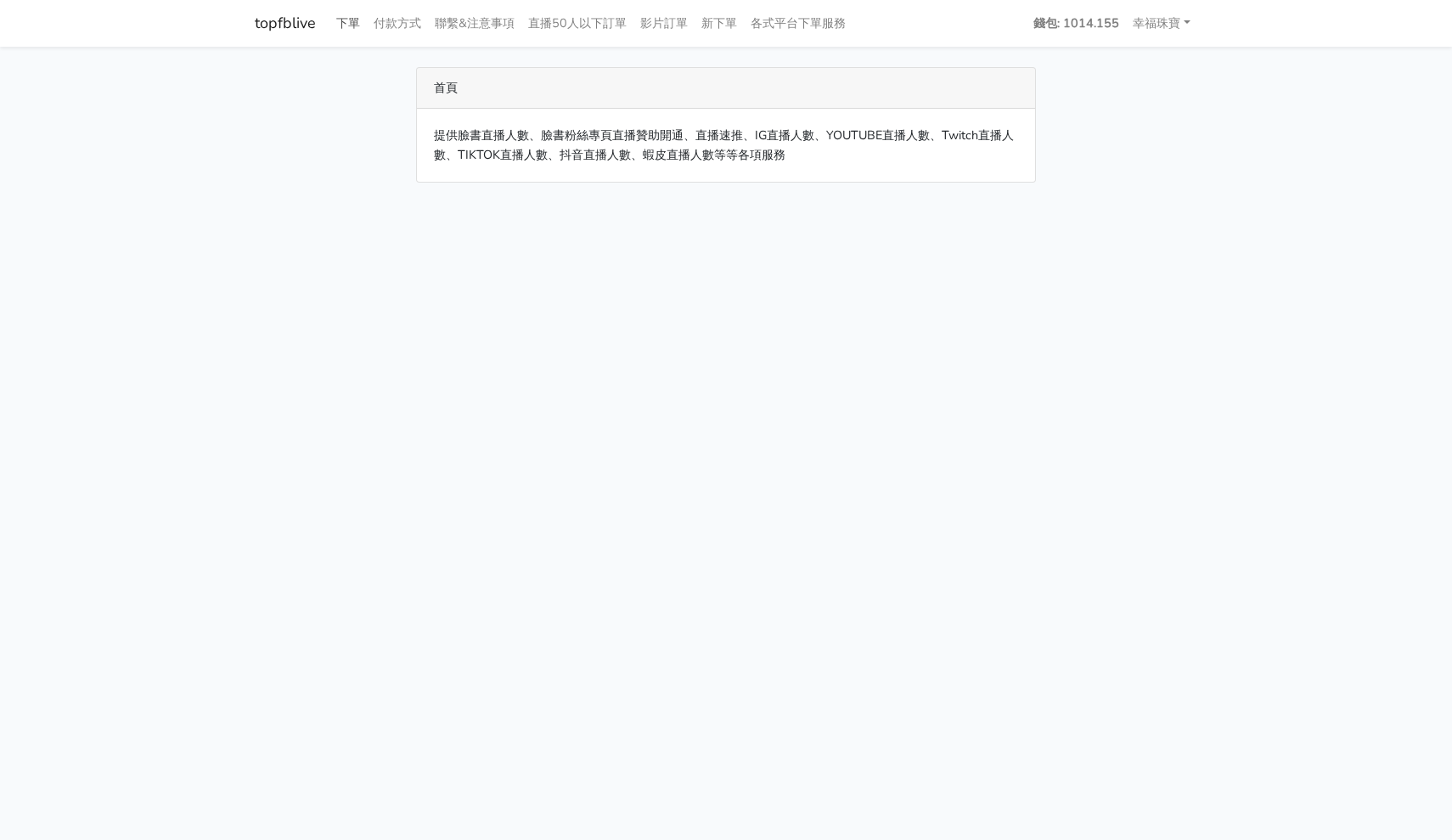
click at [334, 16] on link "下單" at bounding box center [348, 23] width 38 height 33
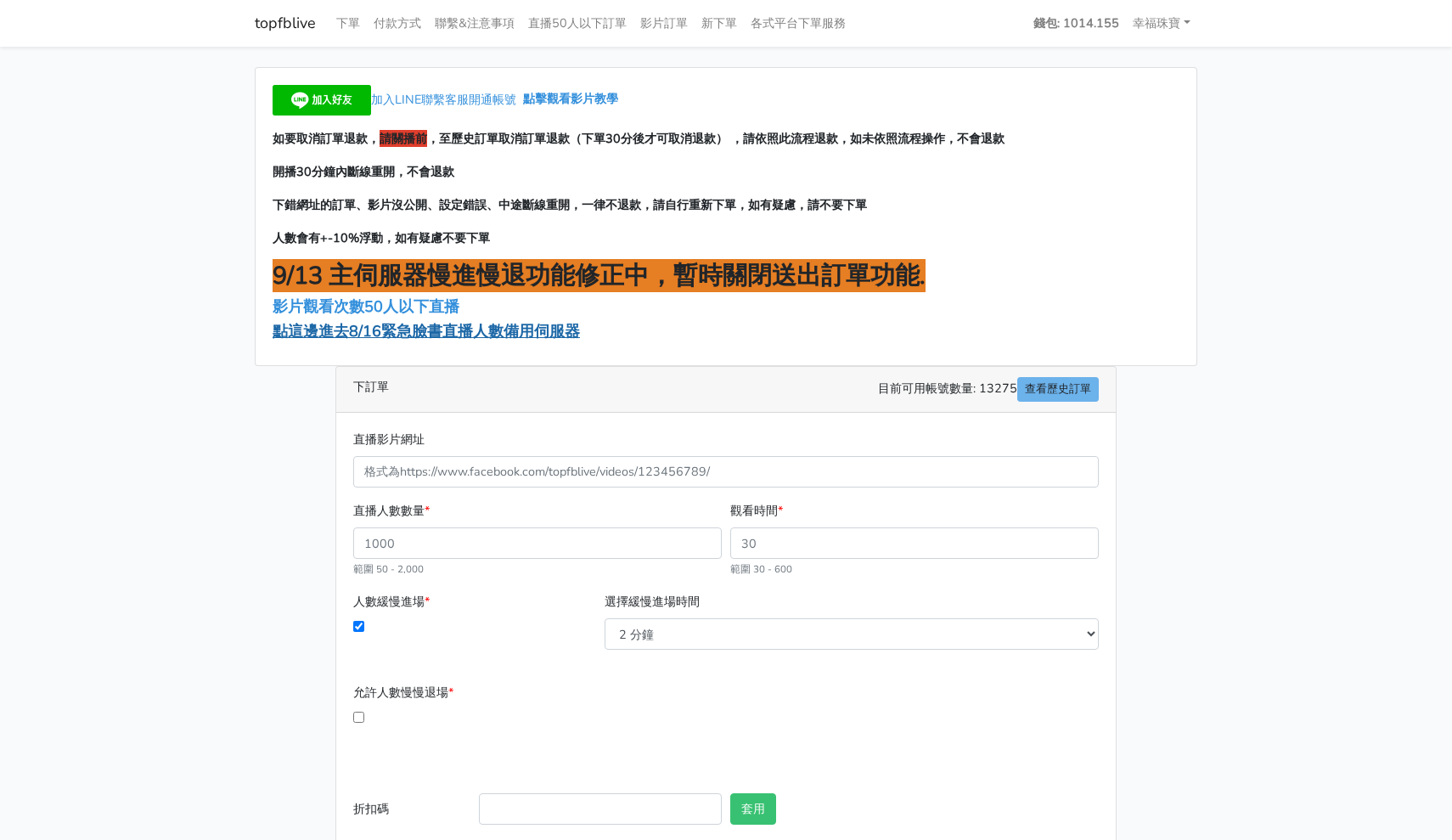
click at [438, 329] on span "點這邊進去8/16緊急臉書直播人數備用伺服器" at bounding box center [427, 331] width 308 height 21
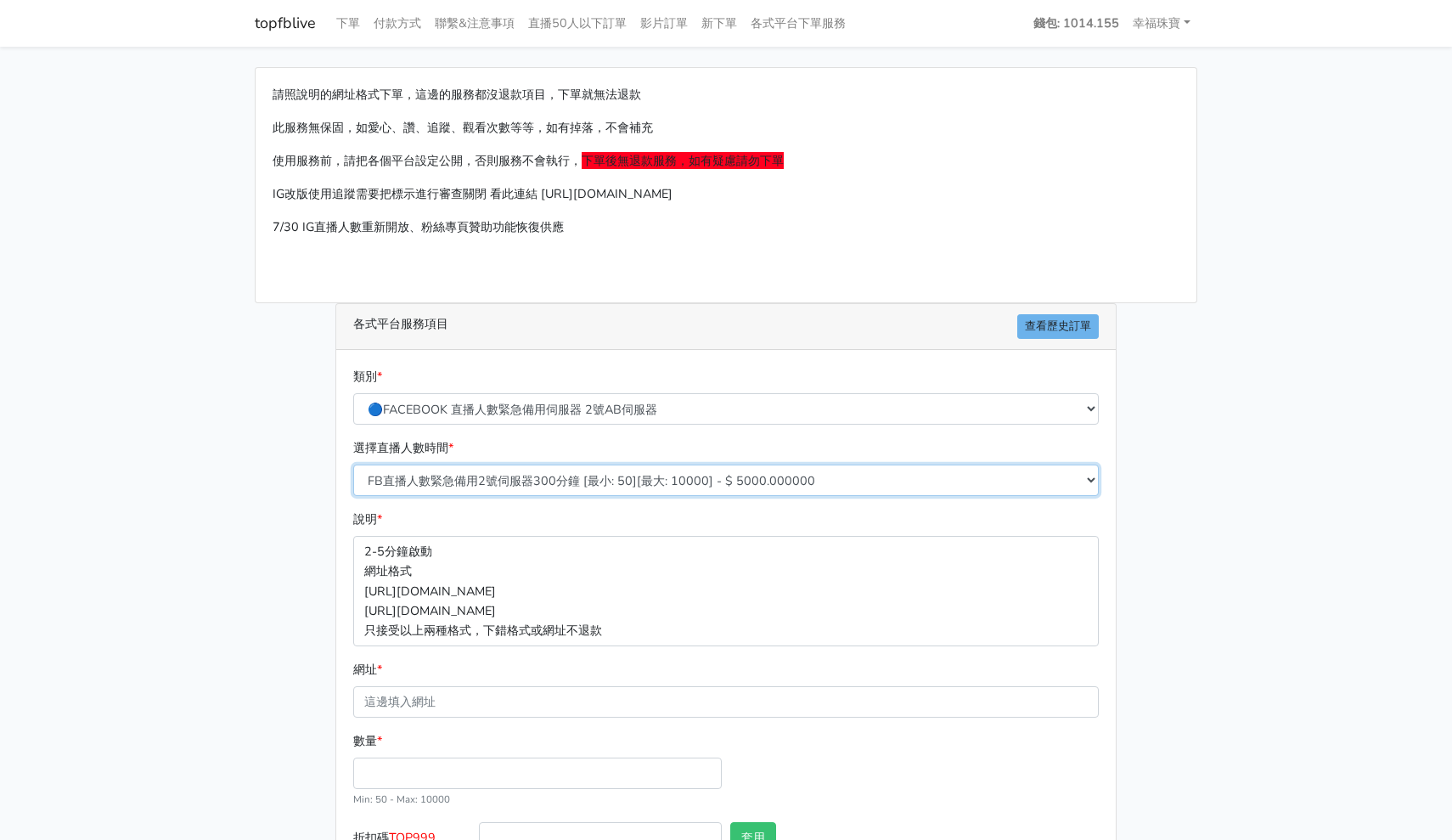
select select "573"
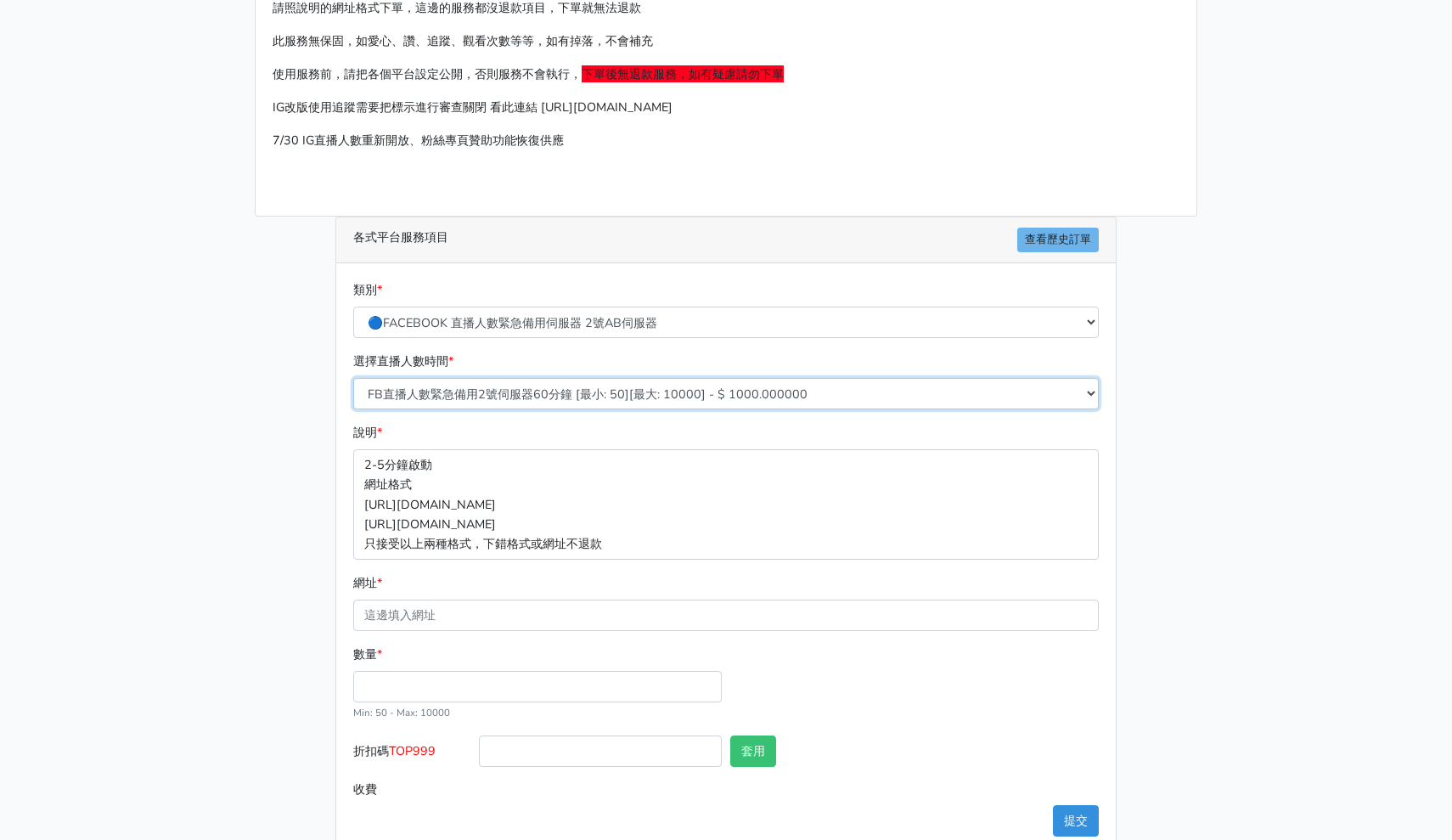
scroll to position [92, 0]
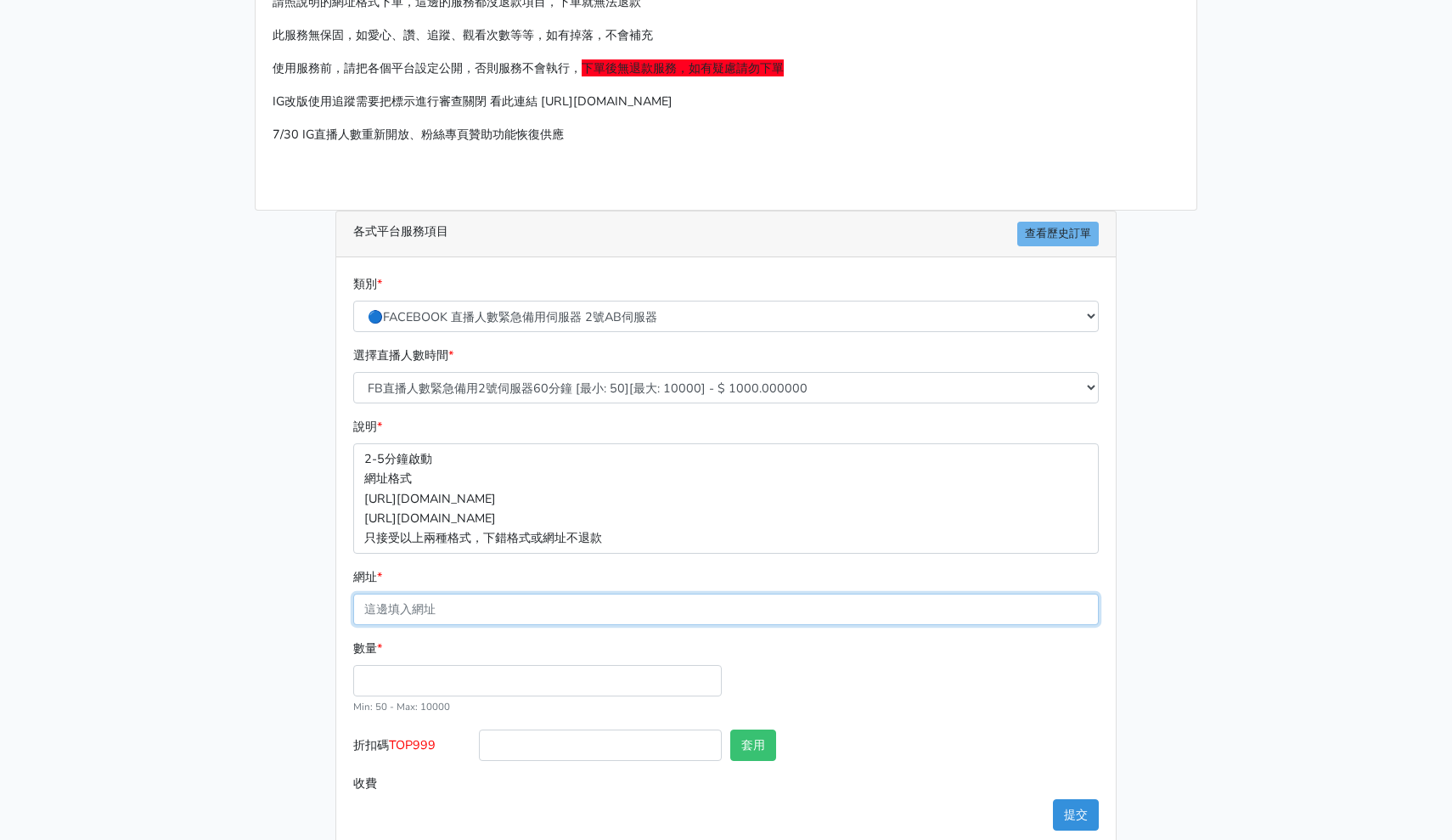
click at [479, 615] on input "網址 *" at bounding box center [726, 609] width 746 height 31
paste input "[URL][DOMAIN_NAME]"
type input "[URL][DOMAIN_NAME]"
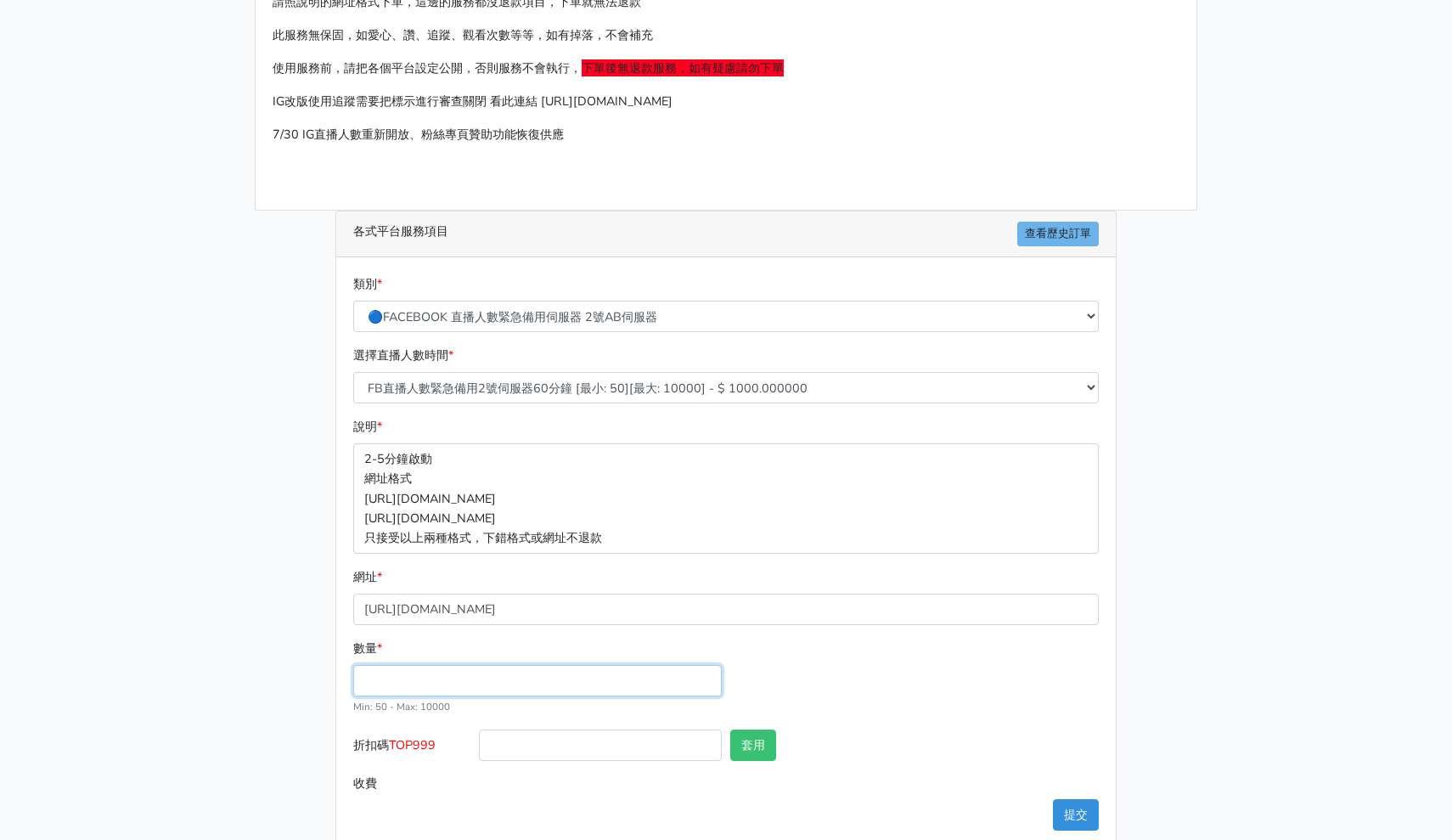
click at [432, 669] on input "數量 *" at bounding box center [537, 680] width 368 height 31
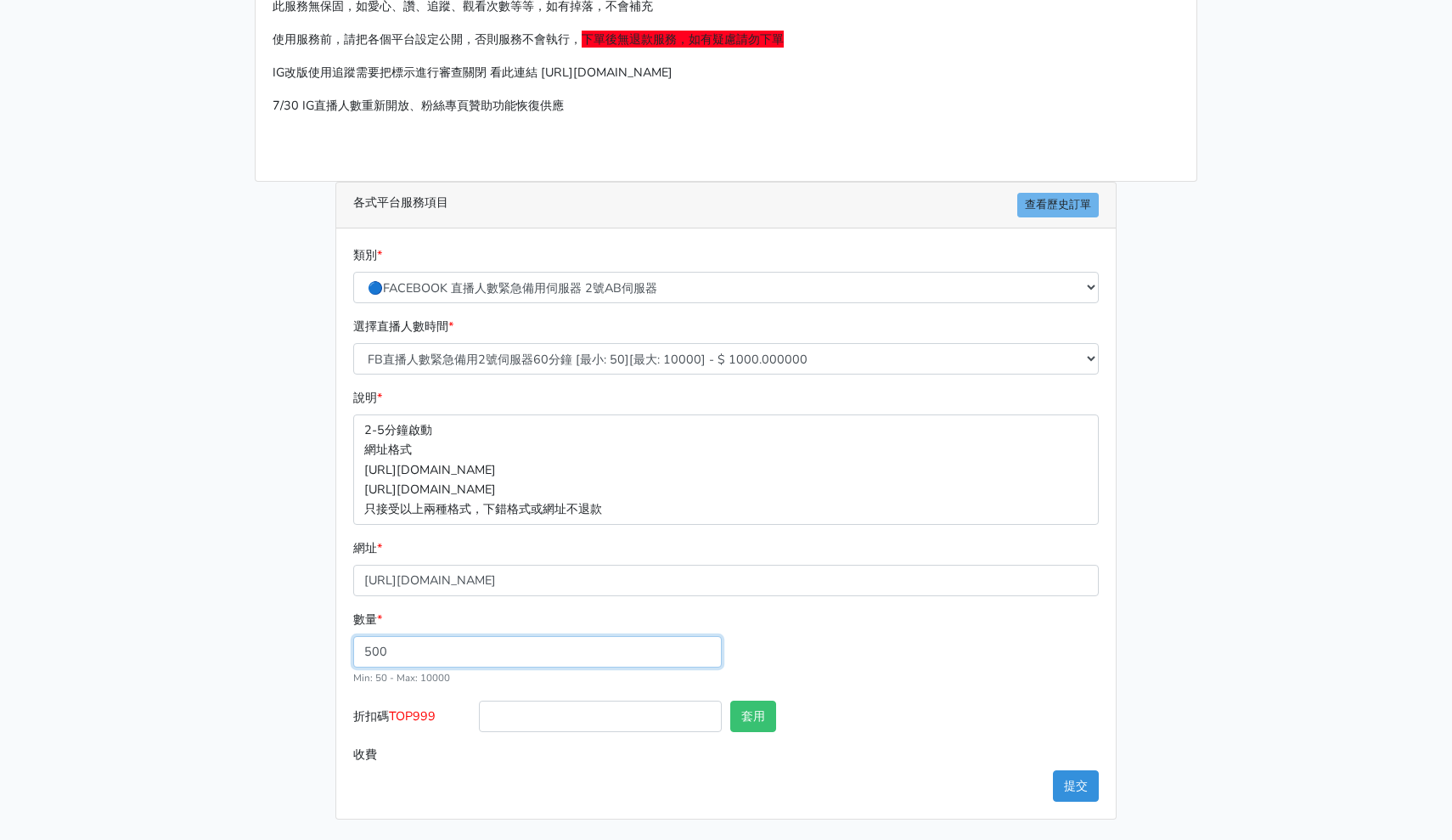
scroll to position [120, 0]
type input "500"
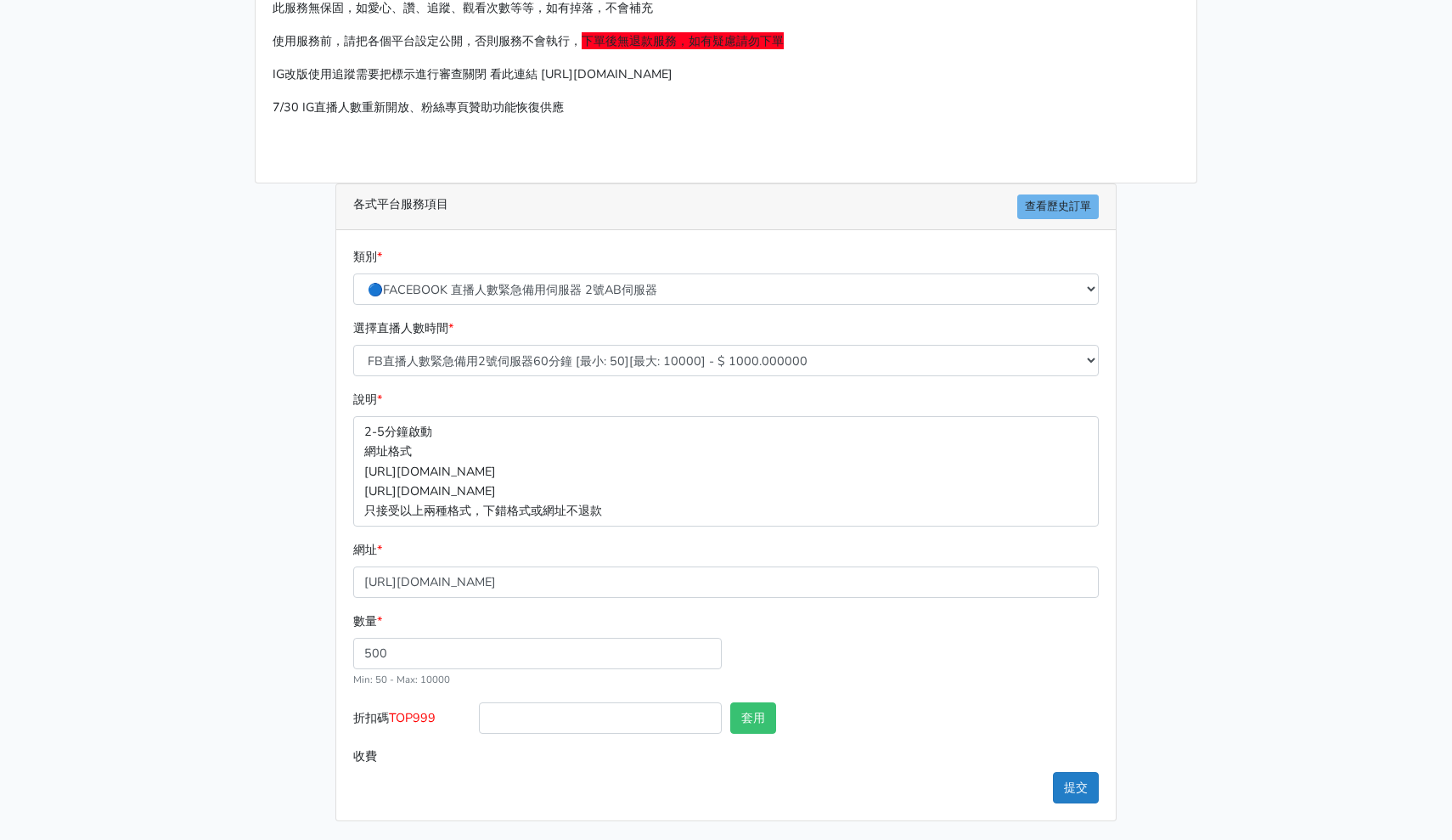
type input "500.000"
click at [1079, 781] on button "提交" at bounding box center [1076, 787] width 46 height 31
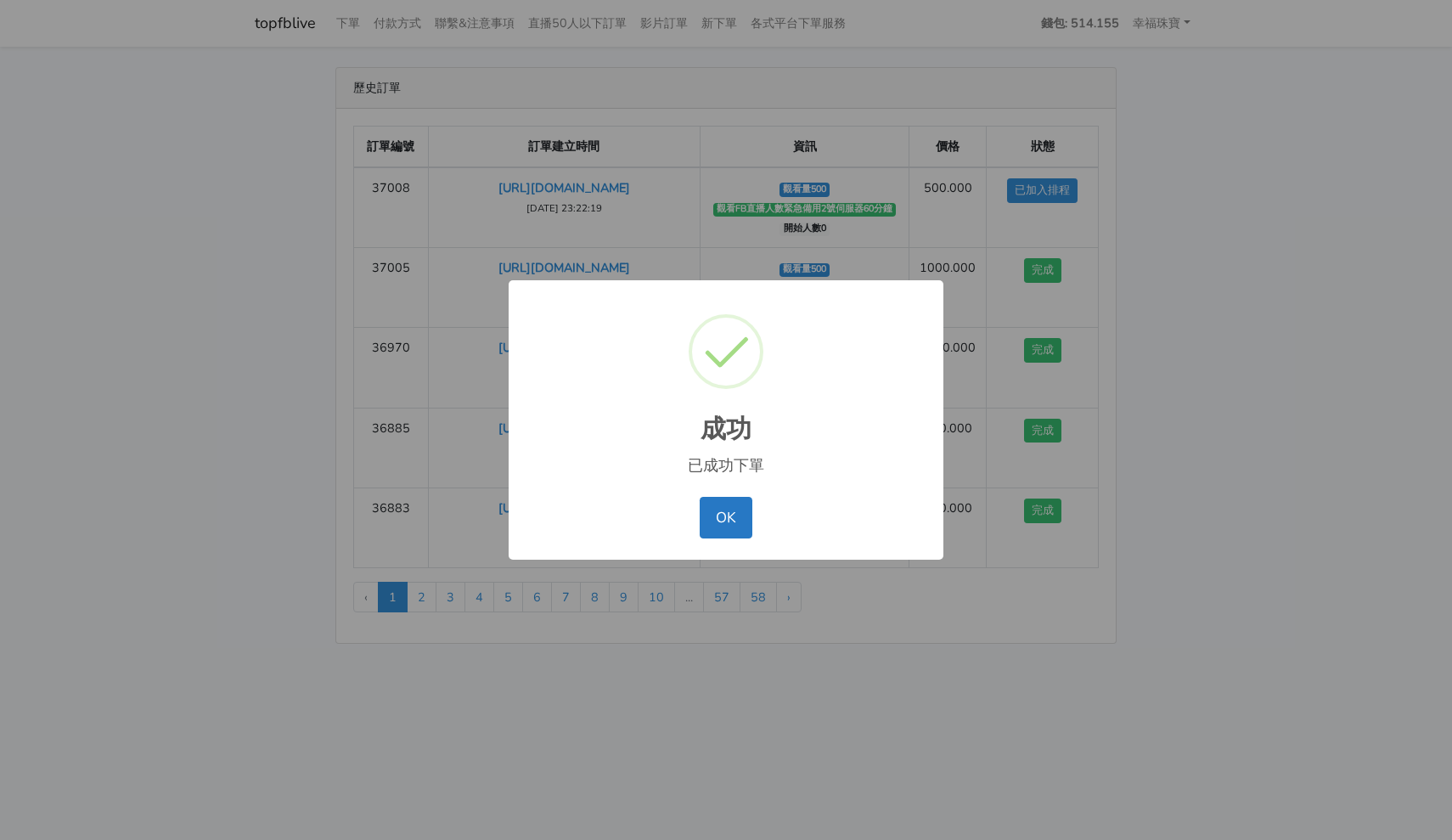
click at [1072, 783] on div "成功 × 已成功下單 OK No Cancel" at bounding box center [726, 420] width 1452 height 840
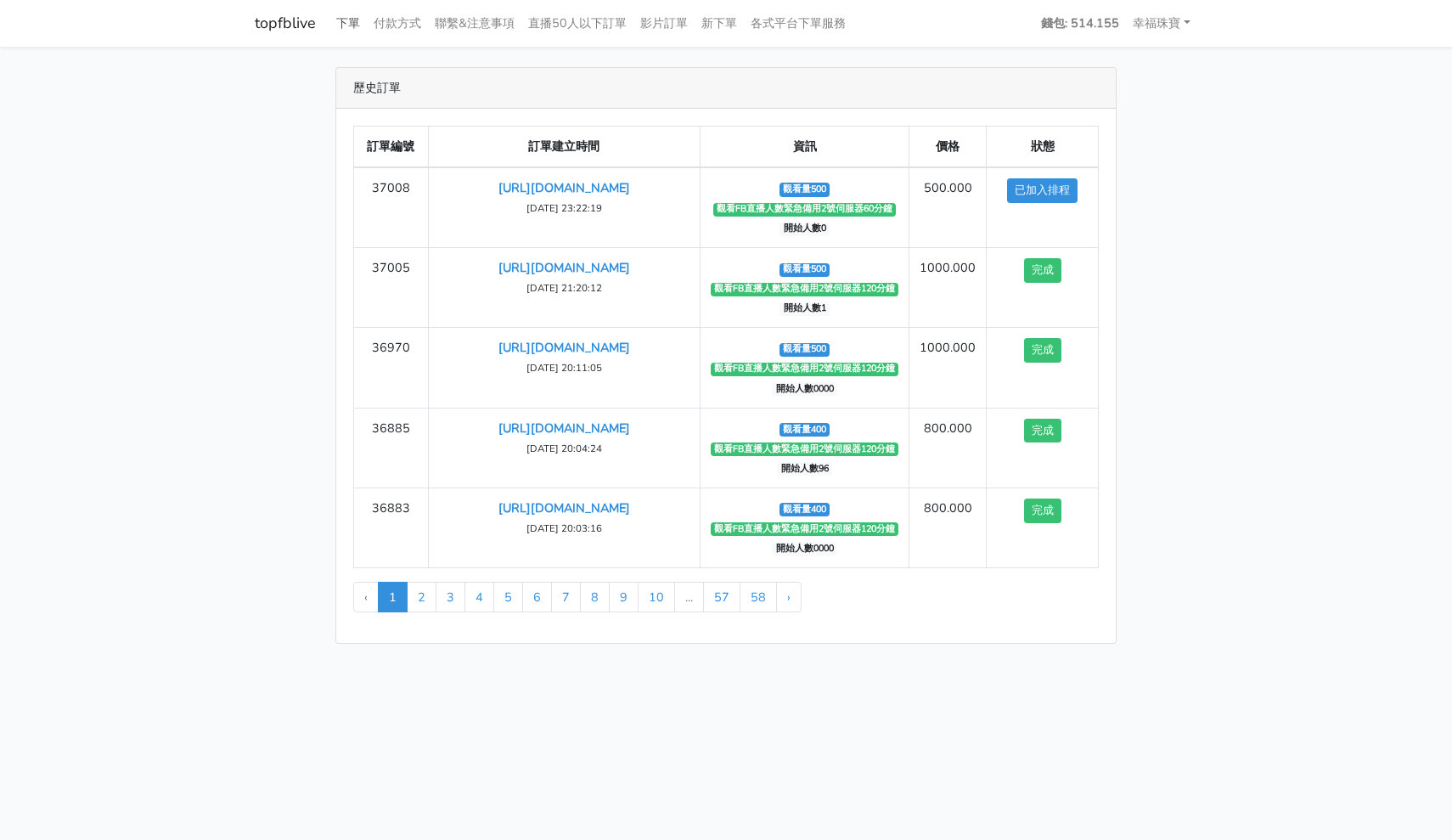
click at [348, 20] on link "下單" at bounding box center [348, 23] width 38 height 33
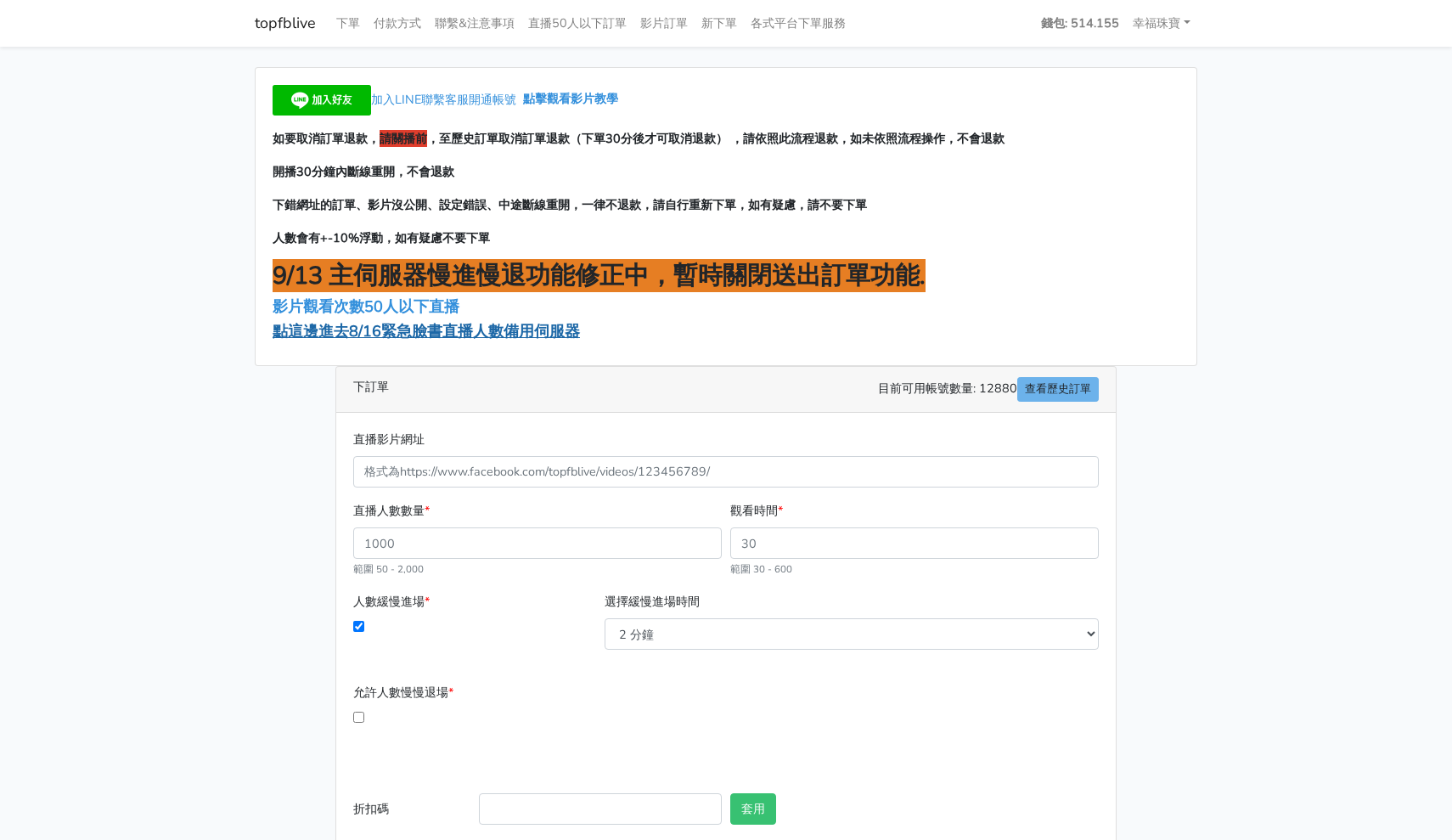
click at [426, 327] on span "點這邊進去8/16緊急臉書直播人數備用伺服器" at bounding box center [427, 331] width 308 height 21
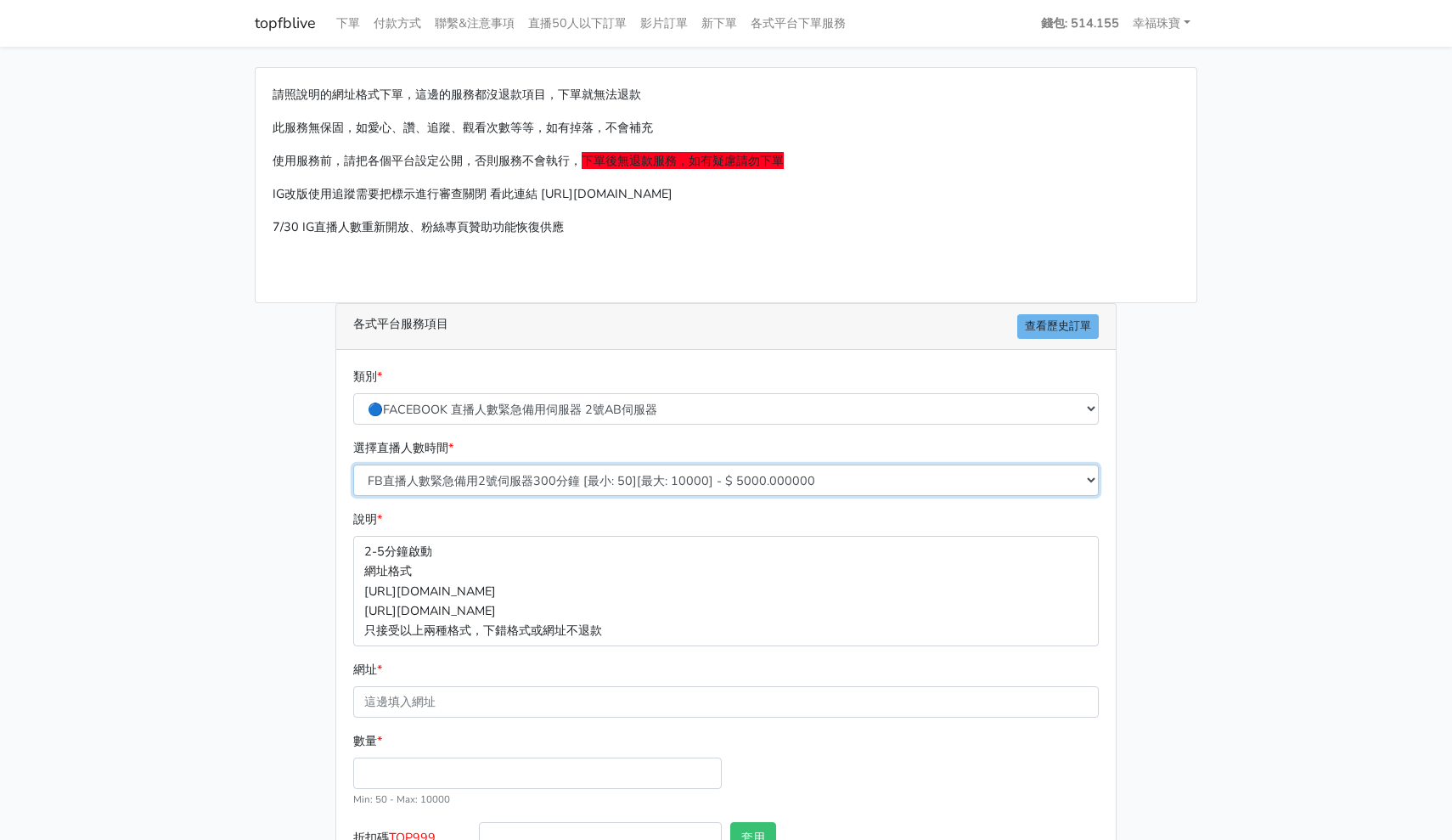
select select "573"
click at [434, 707] on input "網址 *" at bounding box center [726, 701] width 746 height 31
paste input "[URL][DOMAIN_NAME]"
type input "[URL][DOMAIN_NAME]"
click at [418, 773] on input "數量 *" at bounding box center [537, 772] width 368 height 31
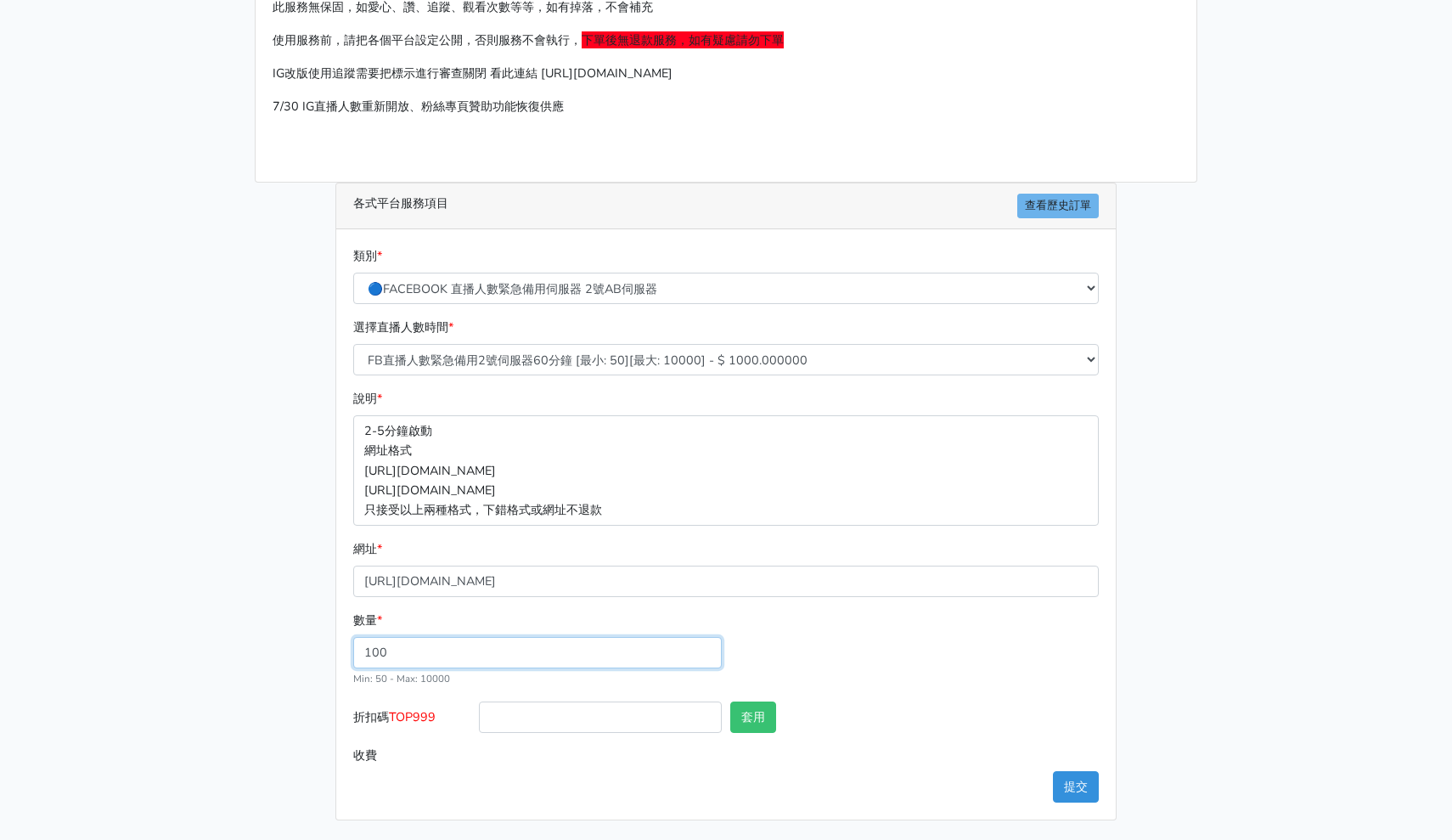
scroll to position [120, 0]
type input "100"
type input "100.000"
click at [1071, 782] on button "提交" at bounding box center [1076, 787] width 46 height 31
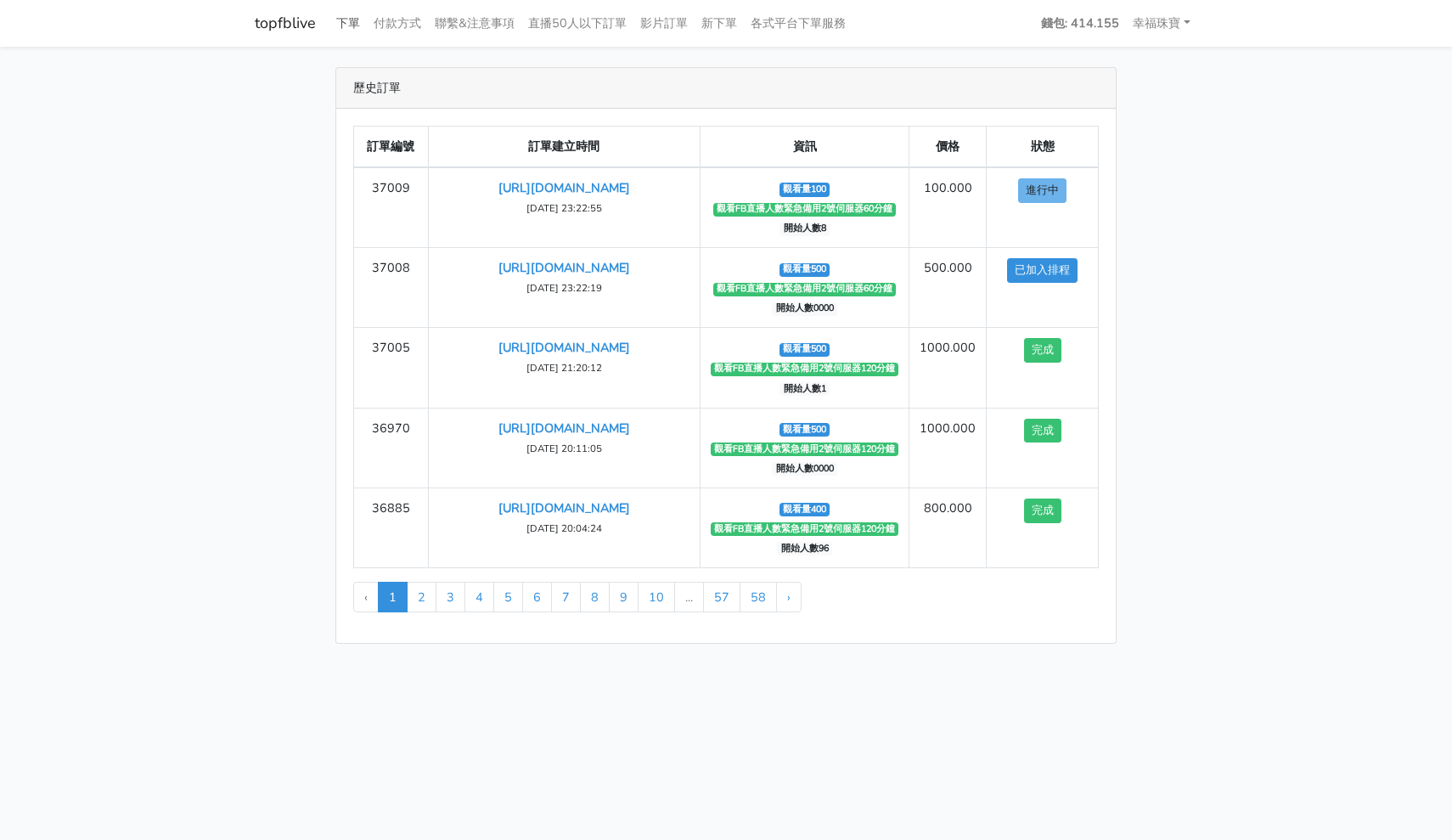
click at [346, 26] on link "下單" at bounding box center [348, 23] width 38 height 33
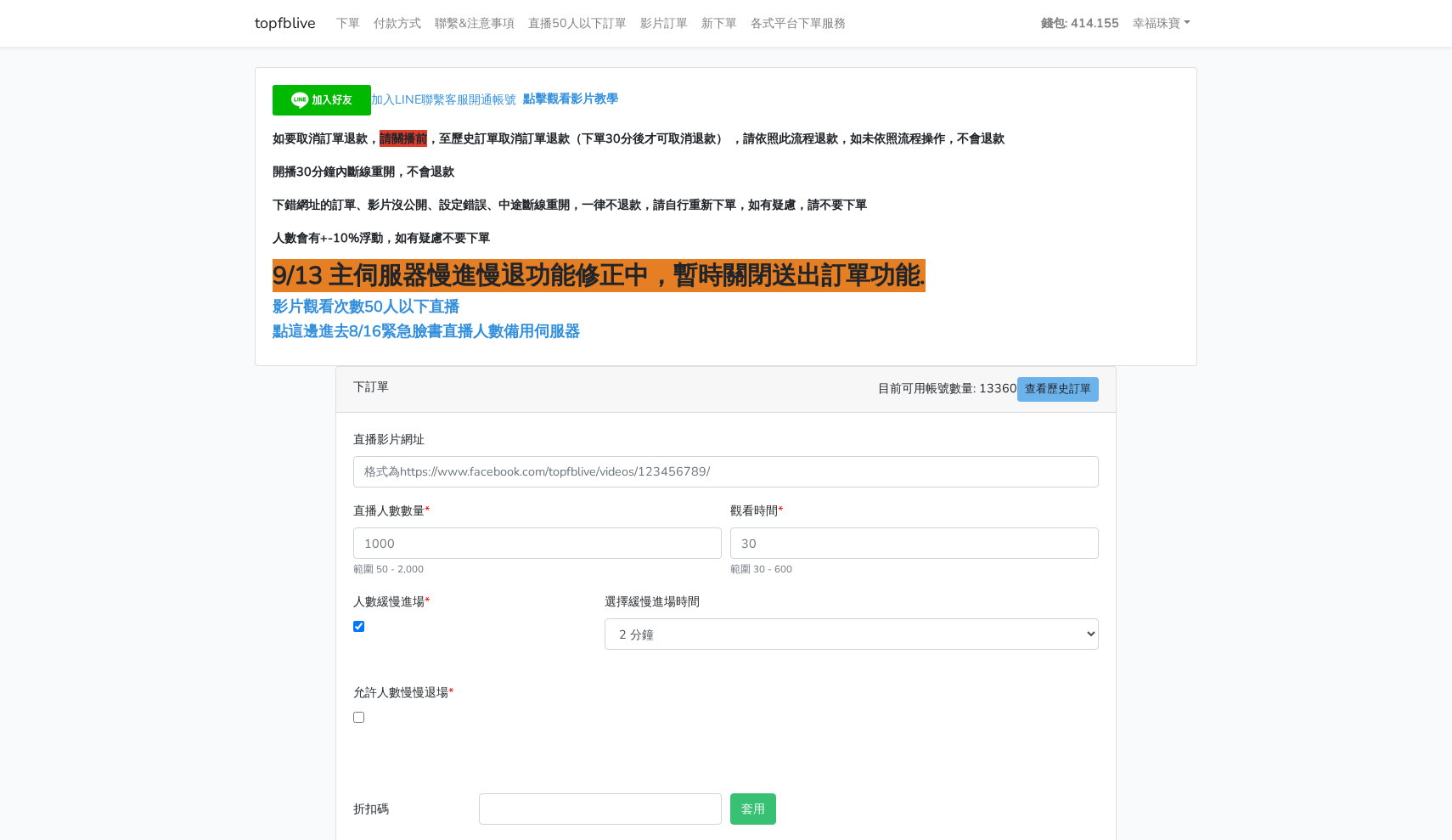
click at [426, 341] on div "加入LINE聯繫客服開通帳號 點擊觀看影片教學 如要取消訂單退款， 請關播前 ，至歷史訂單取消訂單退款（下單30分後才可取消退款） ，請依照此流程退款，如未依…" at bounding box center [726, 216] width 941 height 297
click at [421, 326] on span "點這邊進去8/16緊急臉書直播人數備用伺服器" at bounding box center [427, 331] width 308 height 21
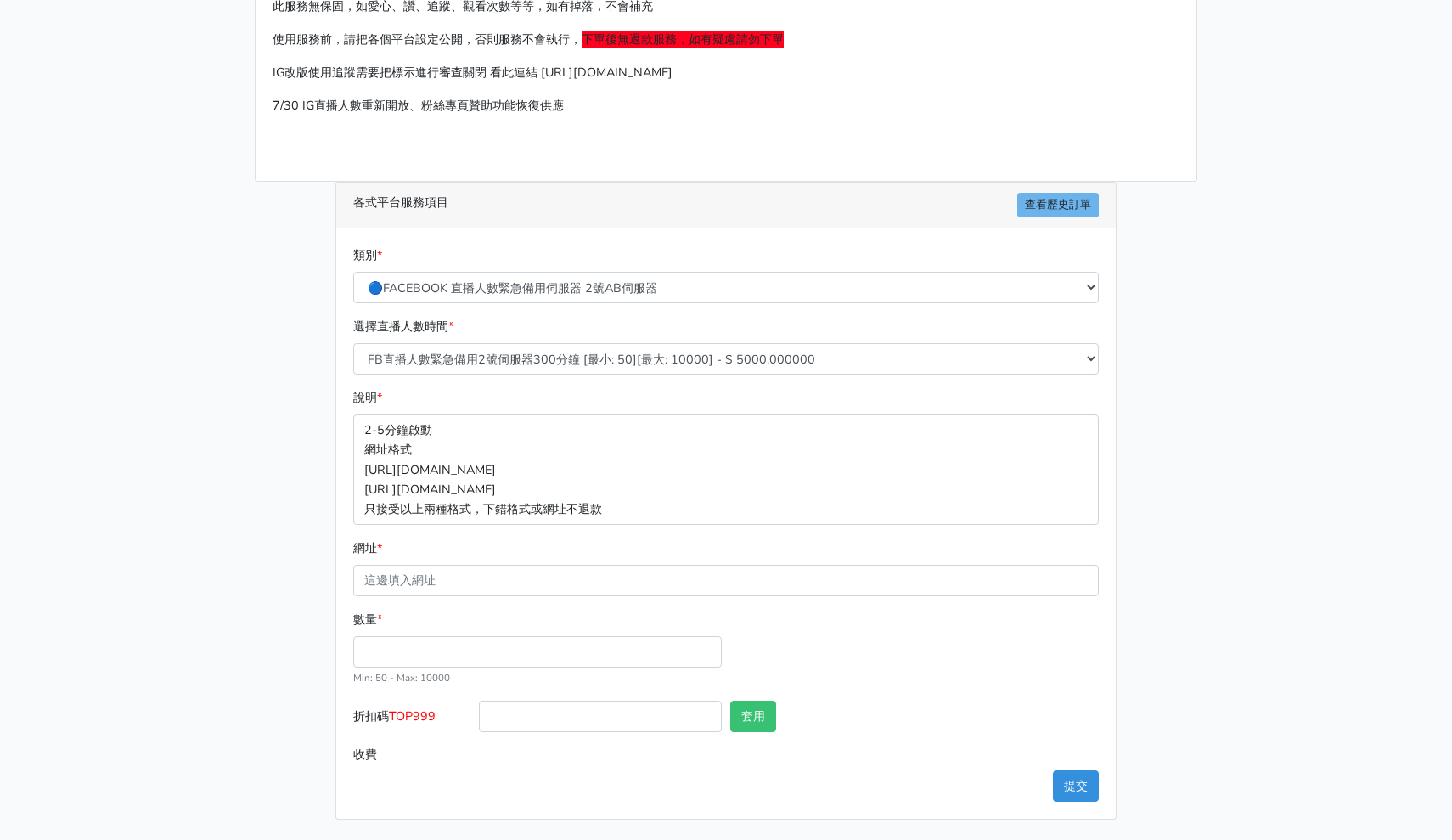
scroll to position [120, 0]
click at [452, 572] on input "網址 *" at bounding box center [726, 581] width 746 height 31
paste input "[URL][DOMAIN_NAME]"
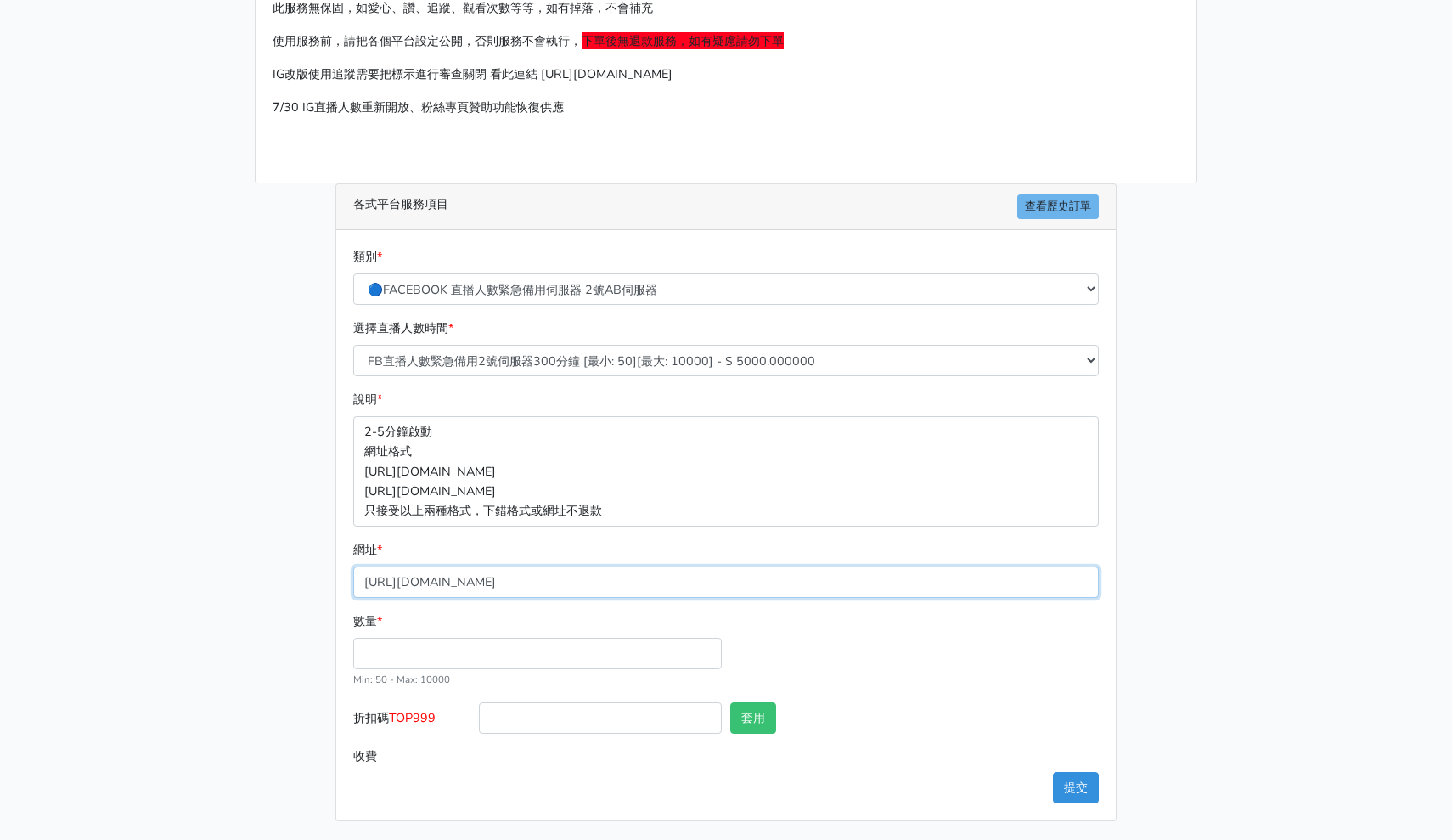
type input "[URL][DOMAIN_NAME]"
click at [446, 650] on input "數量 *" at bounding box center [537, 653] width 368 height 31
type input "500"
type input "2500.000"
drag, startPoint x: 473, startPoint y: 650, endPoint x: 309, endPoint y: 650, distance: 164.0
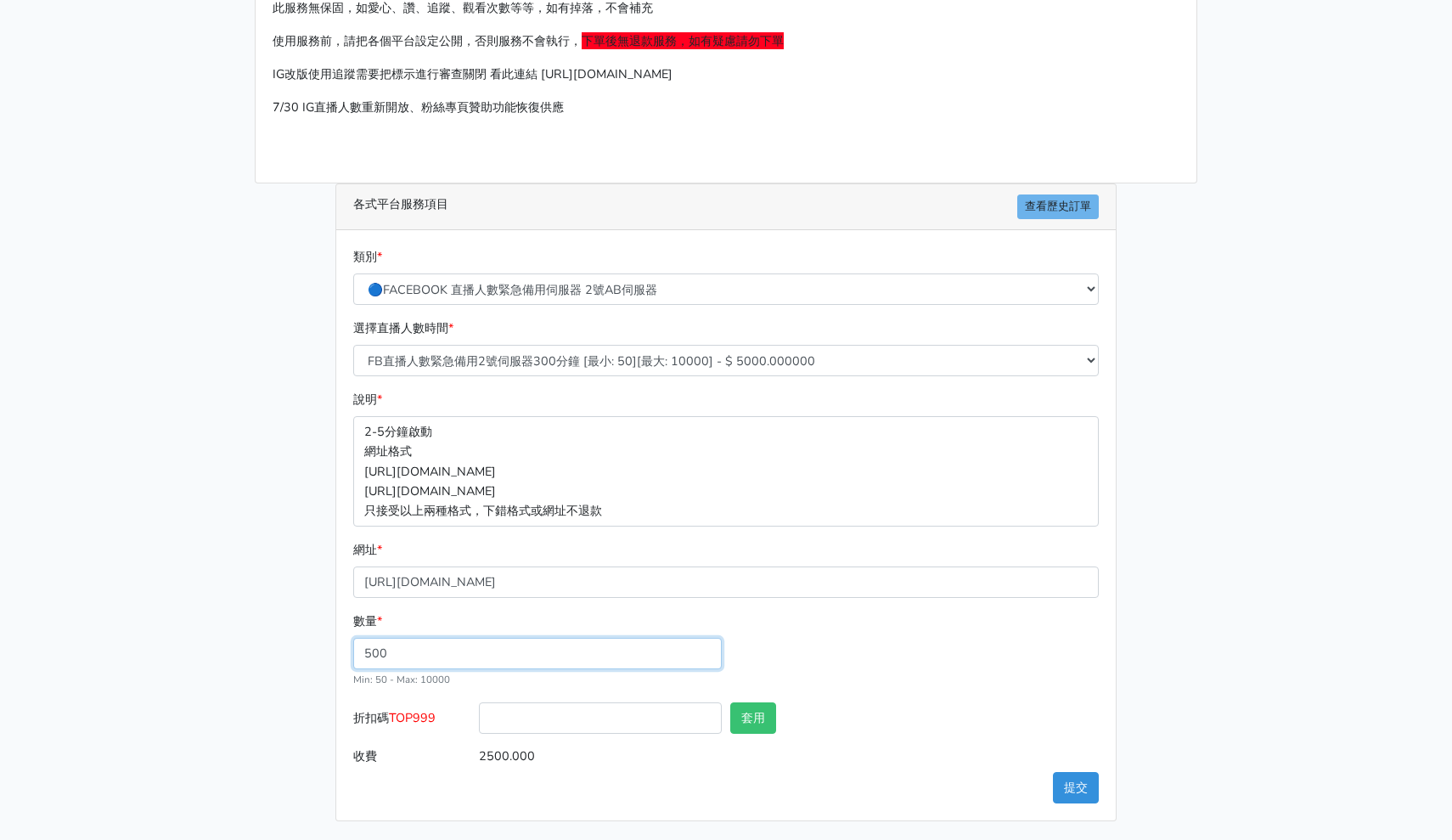
click at [309, 650] on div "請照說明的網址格式下單，這邊的服務都沒退款項目，下單就無法退款 此服務無保固，如愛心、讚、追蹤、觀看次數等等，如有掉落，不會補充 使用服務前，請把各個平台設定…" at bounding box center [726, 384] width 969 height 874
type input "300"
type input "1500.000"
type input "3"
type input "200"
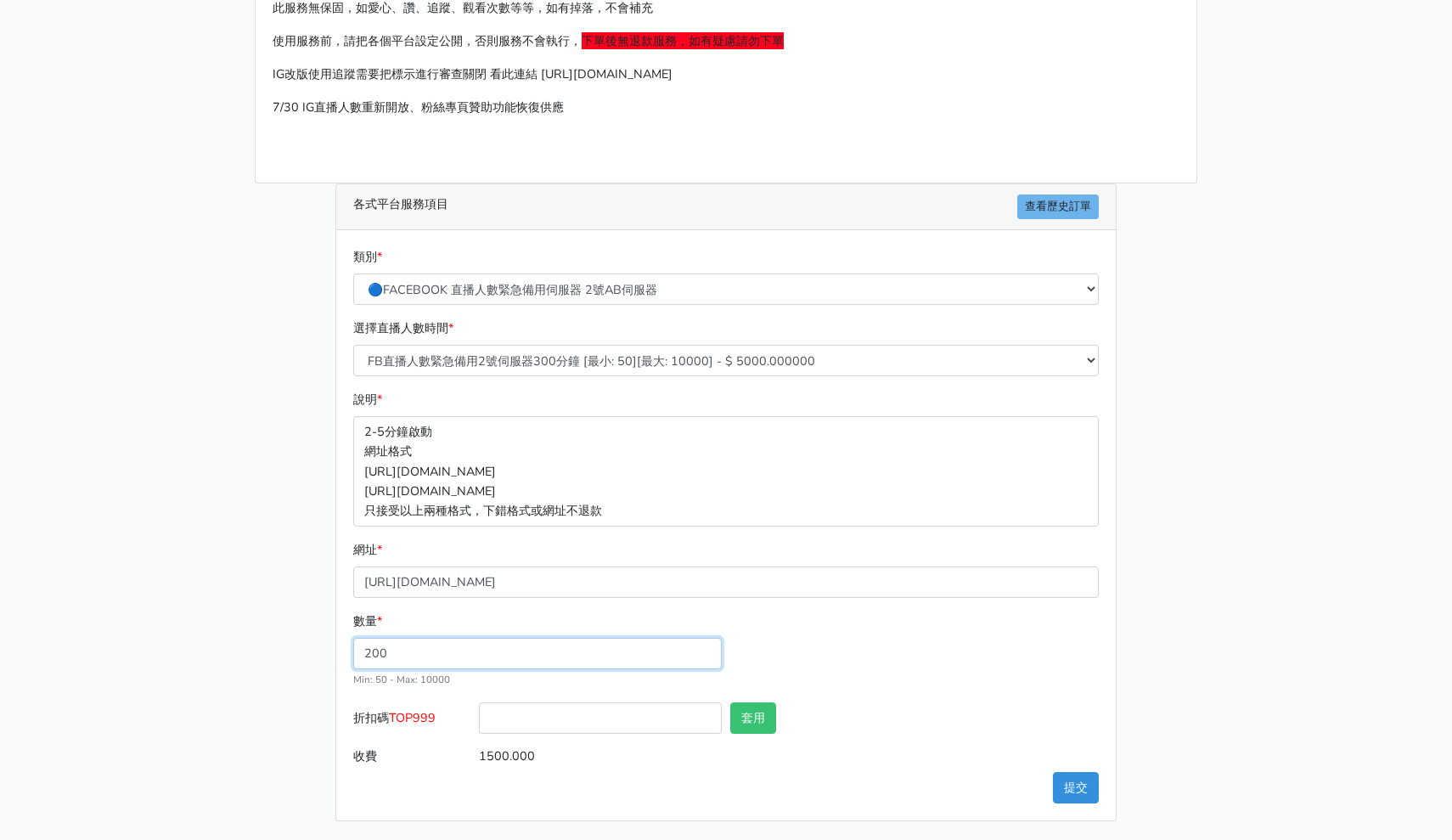
type input "1000.000"
type input "2"
type input "100"
type input "500.000"
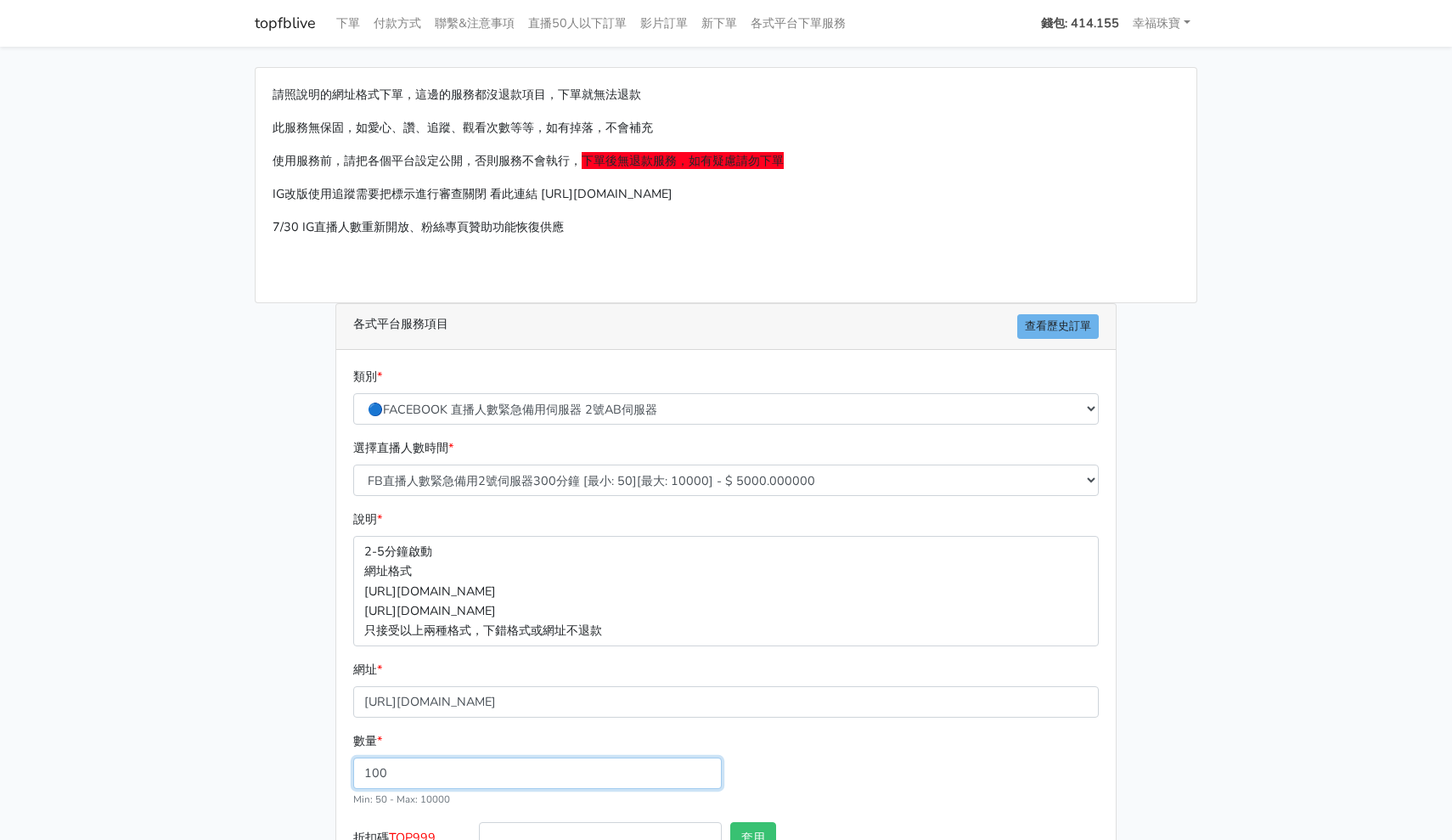
scroll to position [0, 0]
click at [1095, 19] on strong "錢包: 414.155" at bounding box center [1080, 23] width 78 height 17
click at [1068, 25] on strong "錢包: 414.155" at bounding box center [1080, 23] width 78 height 17
click at [1147, 25] on link "幸福珠寶" at bounding box center [1162, 23] width 72 height 33
click at [287, 27] on link "topfblive" at bounding box center [285, 23] width 61 height 33
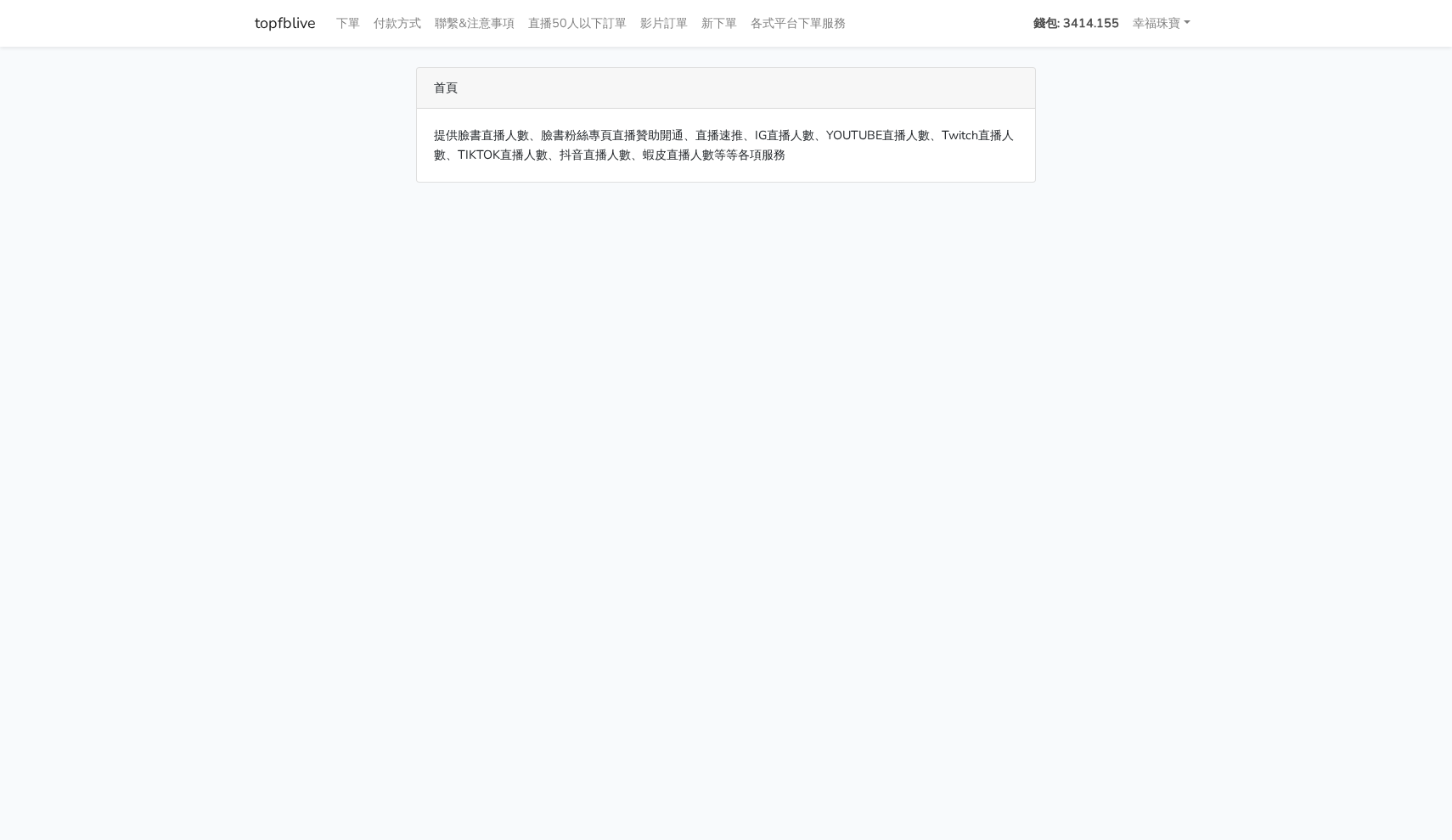
click at [1058, 19] on strong "錢包: 3414.155" at bounding box center [1076, 23] width 86 height 17
click at [340, 25] on link "下單" at bounding box center [348, 23] width 38 height 33
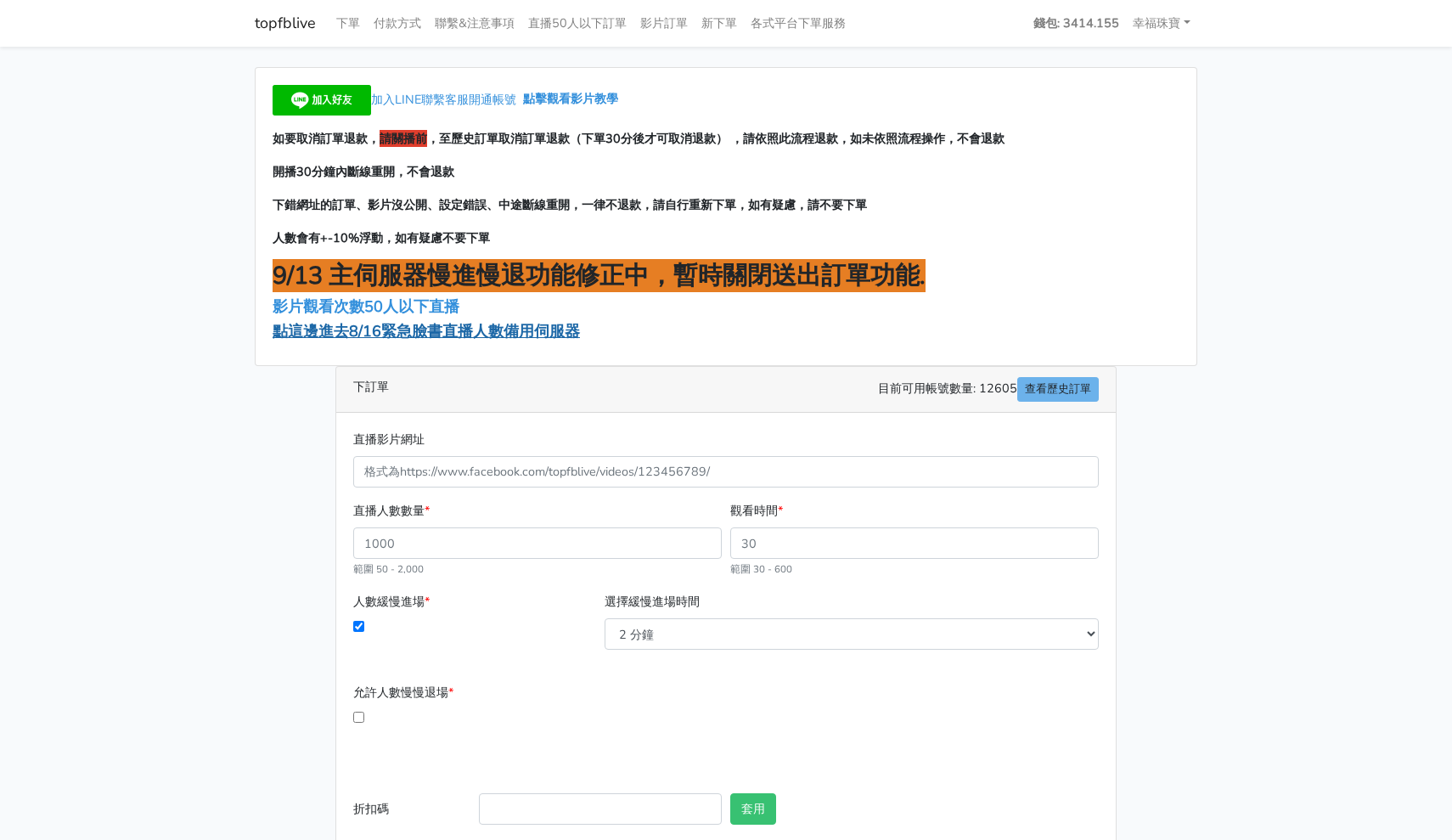
click at [411, 328] on span "點這邊進去8/16緊急臉書直播人數備用伺服器" at bounding box center [427, 331] width 308 height 21
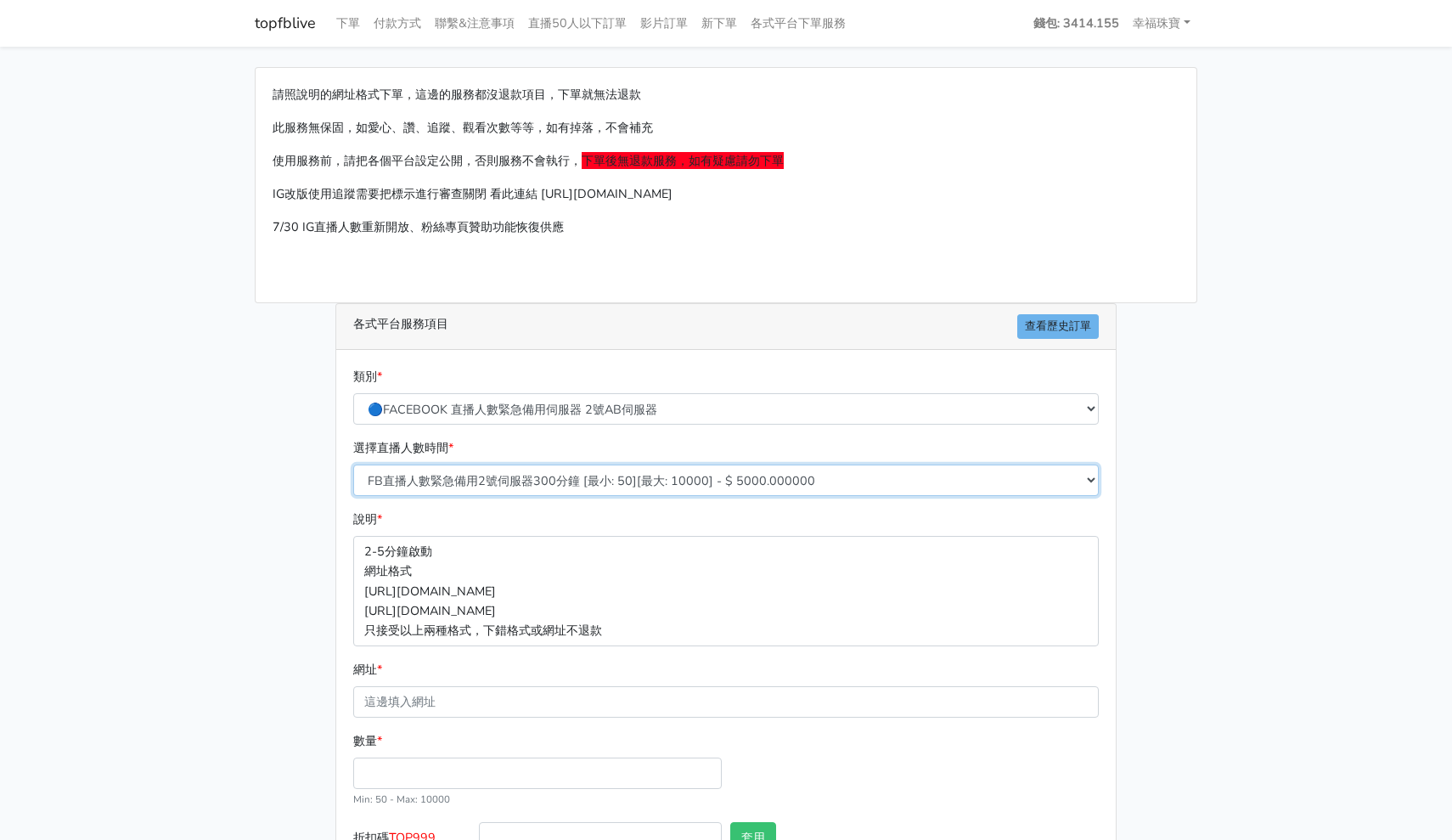
select select "573"
click at [451, 703] on input "網址 *" at bounding box center [726, 701] width 746 height 31
paste input "[URL][DOMAIN_NAME]"
type input "[URL][DOMAIN_NAME]"
click at [529, 782] on input "數量 *" at bounding box center [537, 772] width 368 height 31
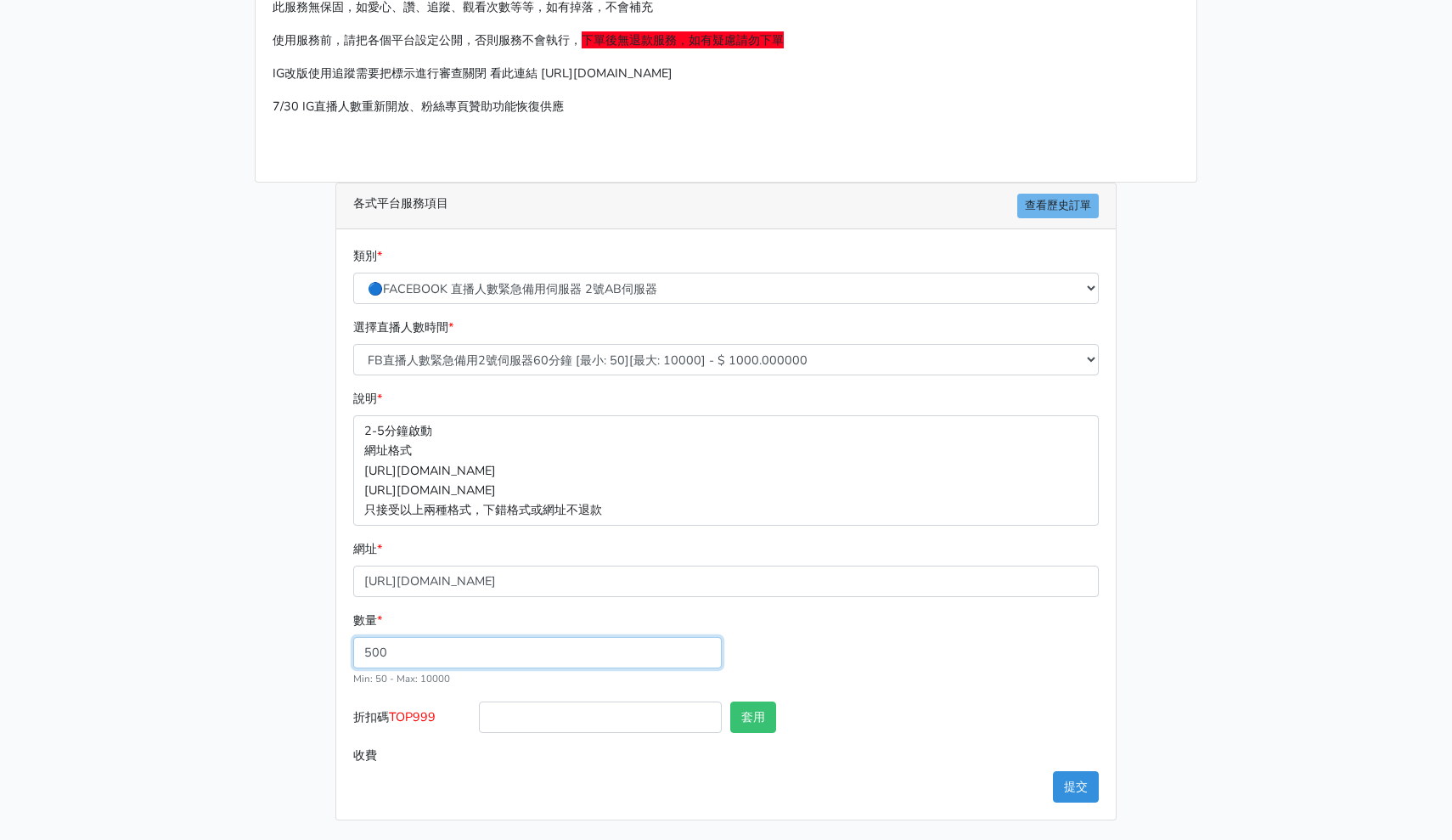
scroll to position [120, 0]
type input "500"
type input "500.000"
click at [1076, 786] on button "提交" at bounding box center [1076, 787] width 46 height 31
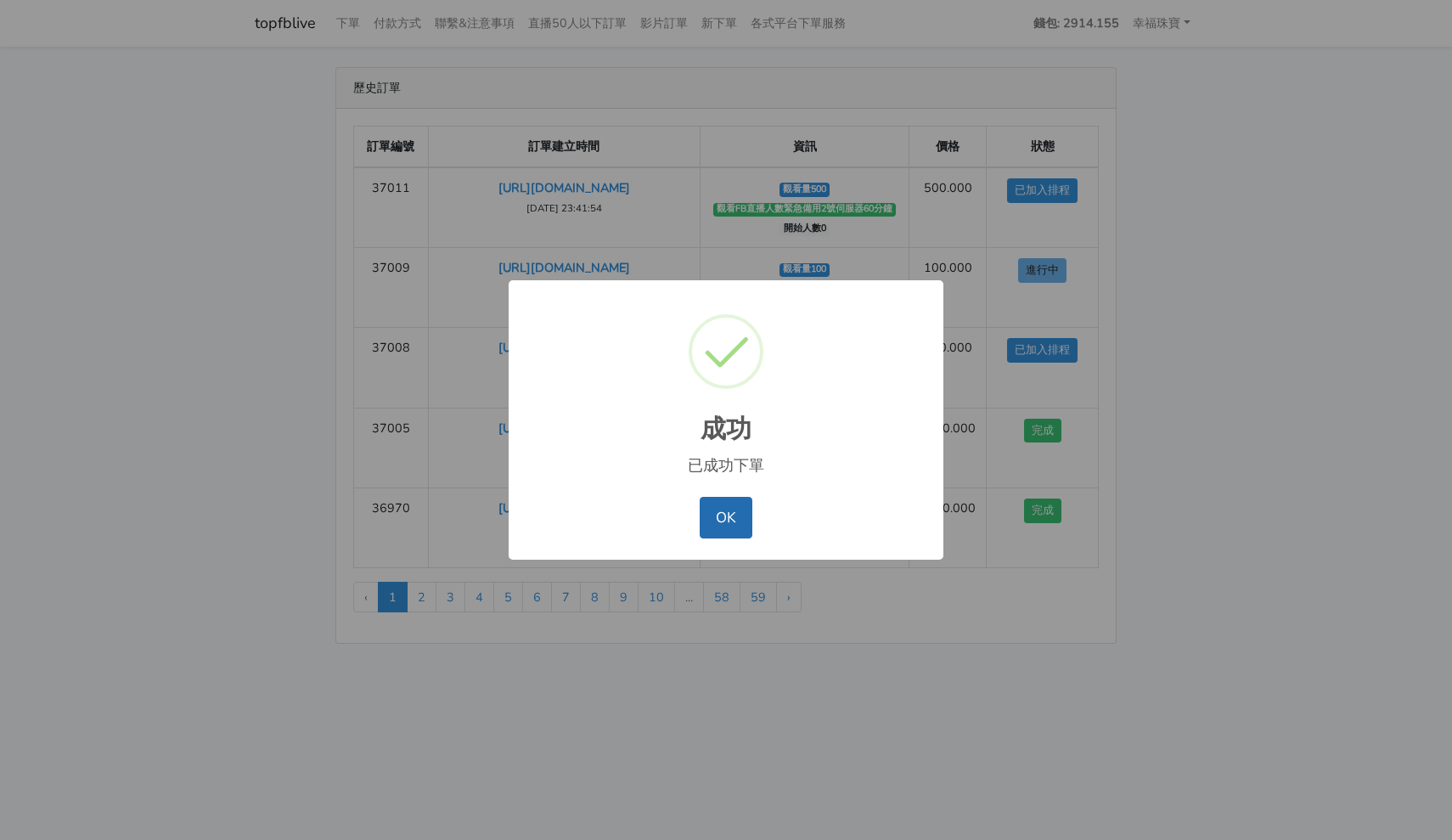
click at [725, 529] on button "OK" at bounding box center [725, 516] width 52 height 41
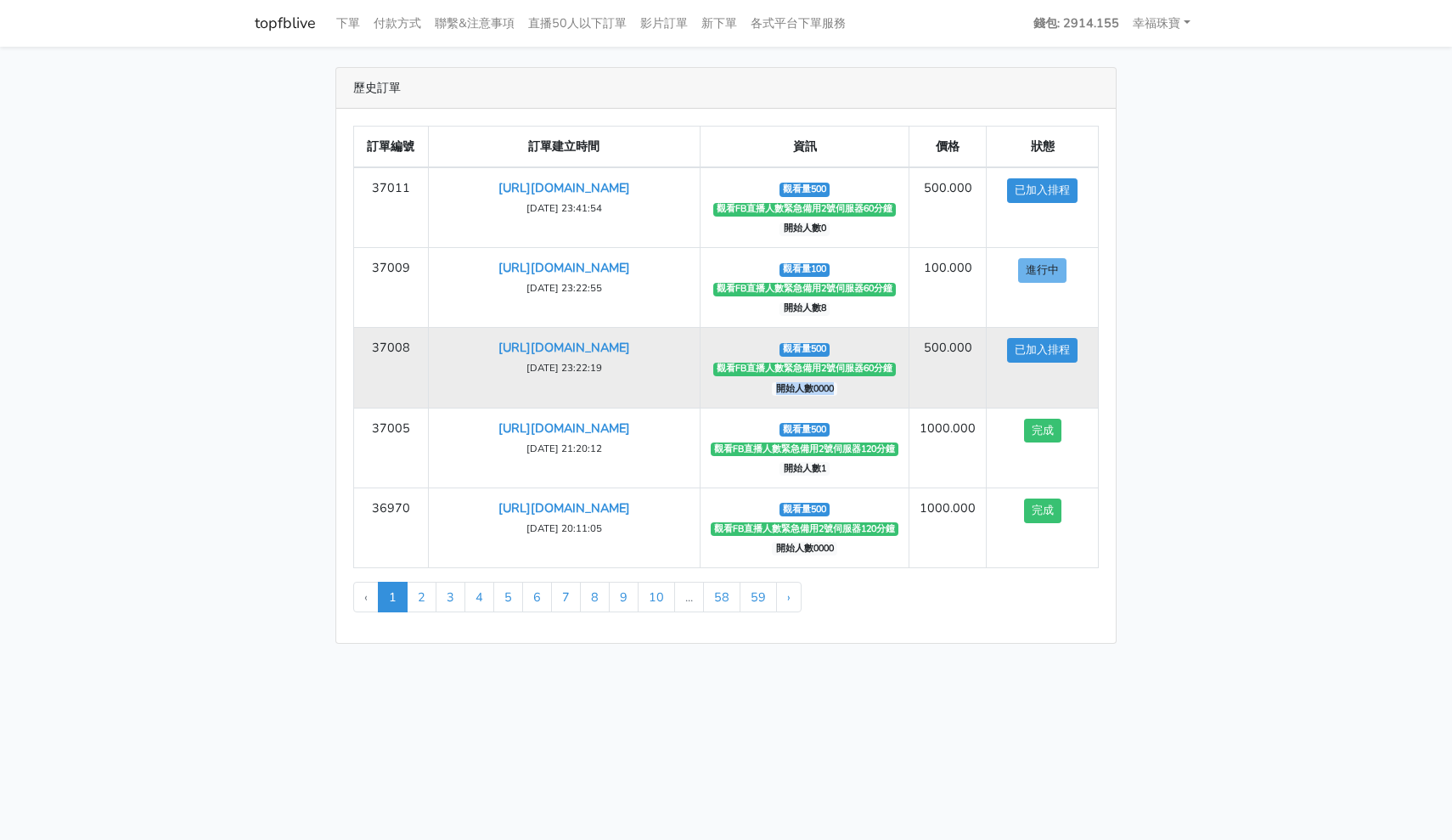
drag, startPoint x: 771, startPoint y: 385, endPoint x: 859, endPoint y: 397, distance: 88.8
click at [859, 397] on td "觀看量500 觀看FB直播人數緊急備用2號伺服器60分鐘 開始人數0000" at bounding box center [804, 367] width 210 height 80
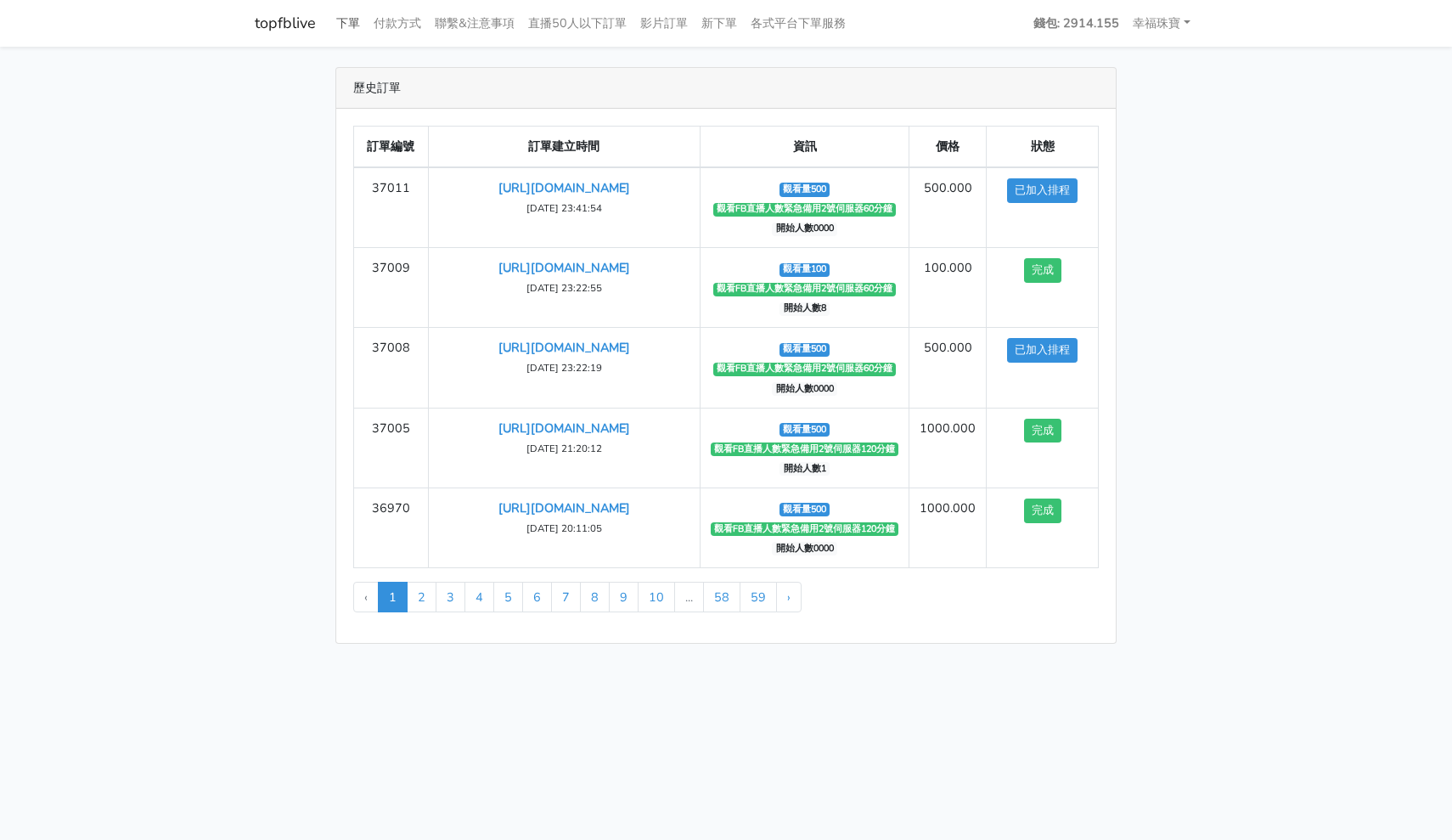
click at [351, 17] on link "下單" at bounding box center [348, 23] width 38 height 33
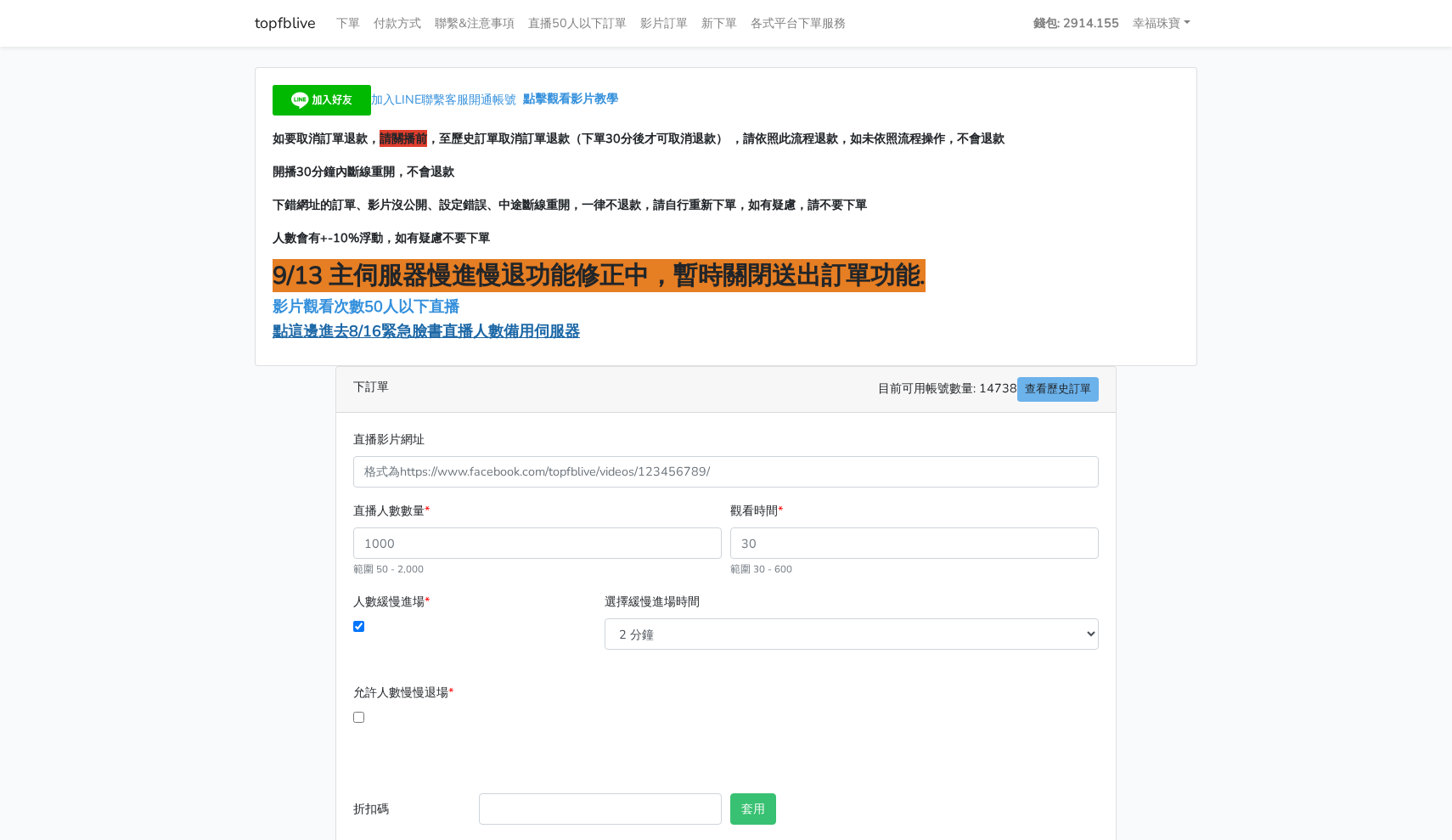
click at [380, 322] on span "點這邊進去8/16緊急臉書直播人數備用伺服器" at bounding box center [427, 331] width 308 height 21
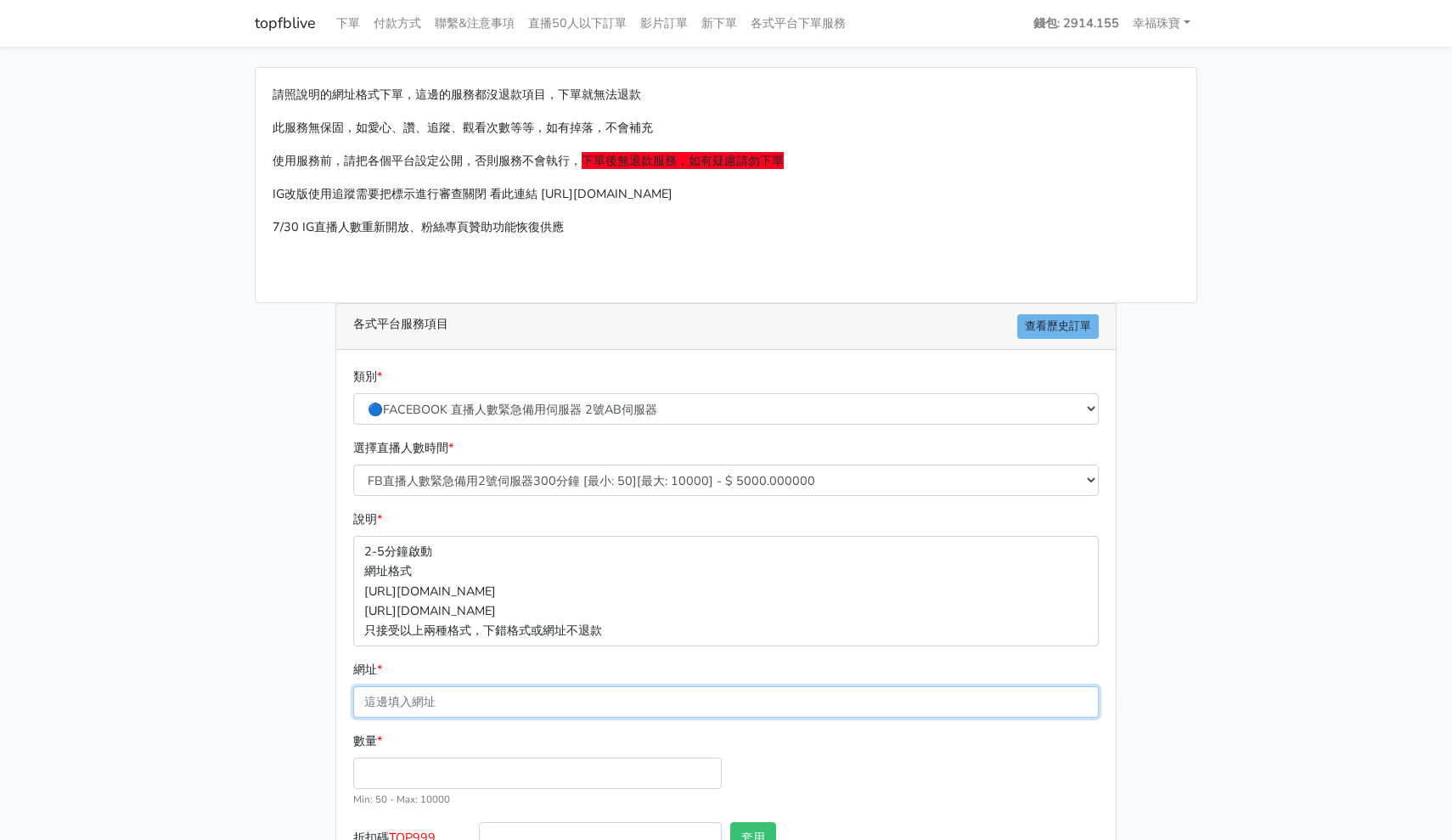
click at [429, 711] on input "網址 *" at bounding box center [726, 701] width 746 height 31
paste input "https://www.hommyjewelry.com/products/如意雲｜天然頂級紫羅蘭-×-天然紅翡翠項鍊"
type input "https://www.hommyjewelry.com/products/如意雲｜天然頂級紫羅蘭-×-天然紅翡翠項鍊"
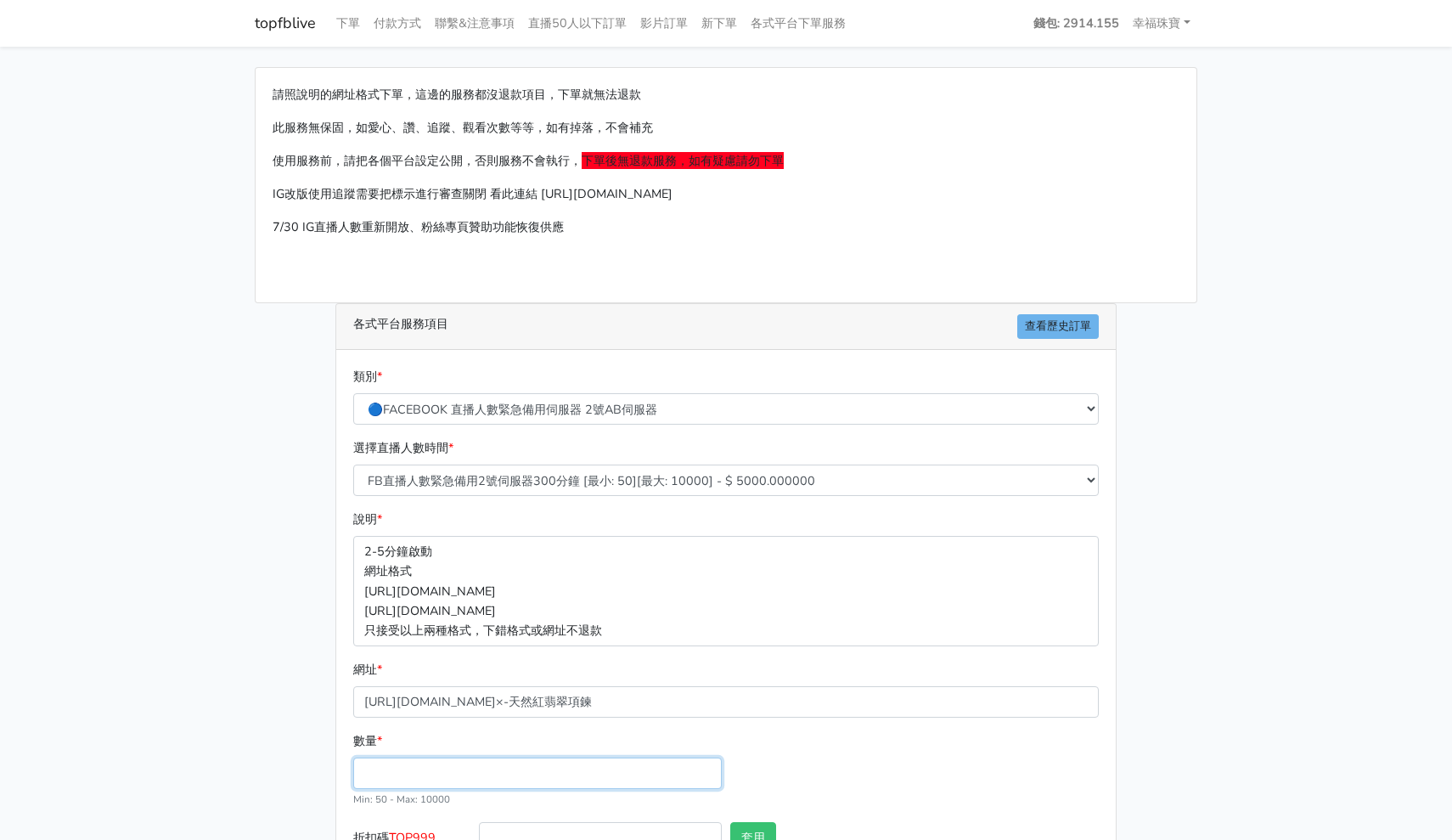
click at [477, 769] on input "數量 *" at bounding box center [537, 772] width 368 height 31
type input "1"
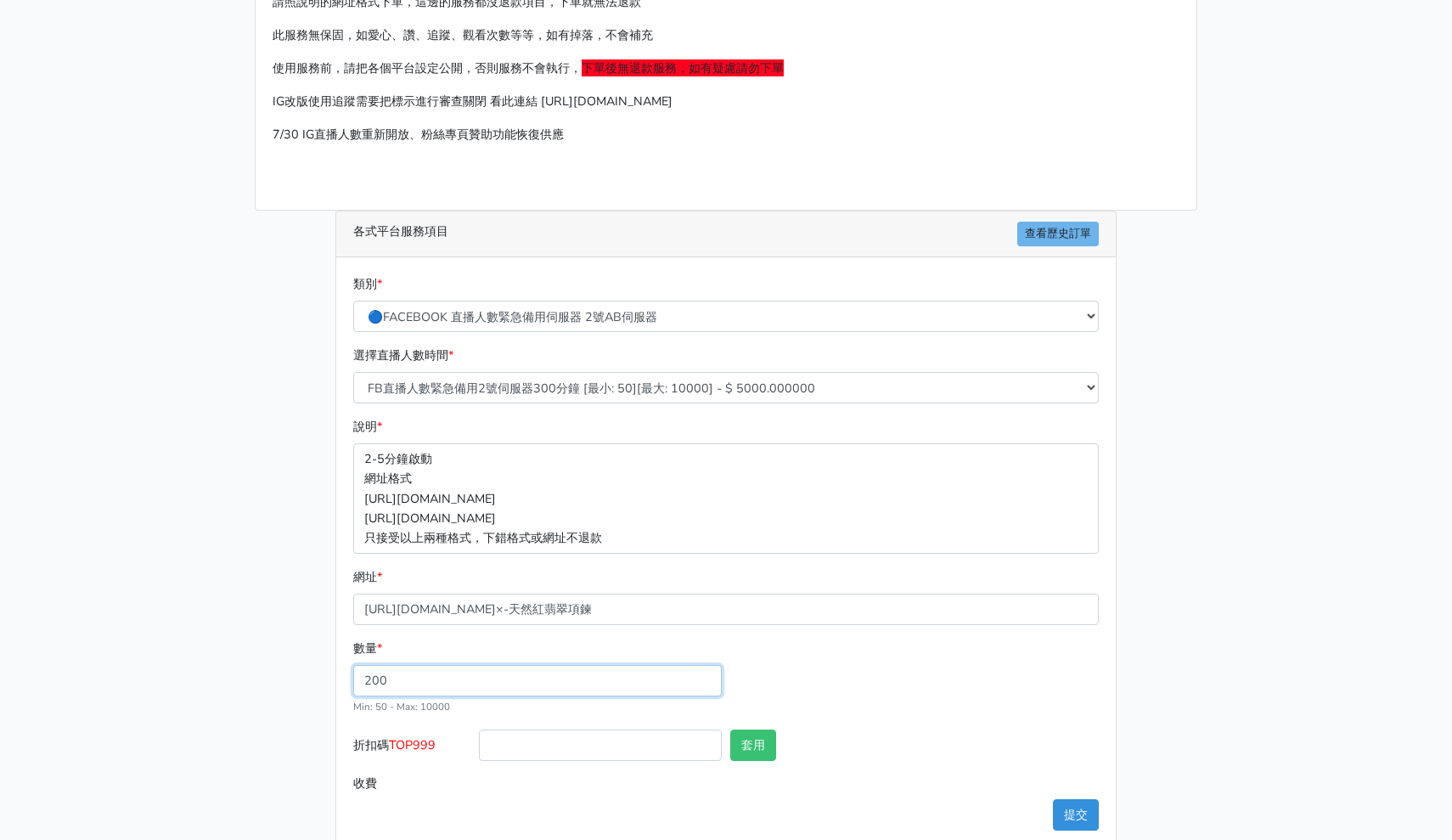
scroll to position [100, 0]
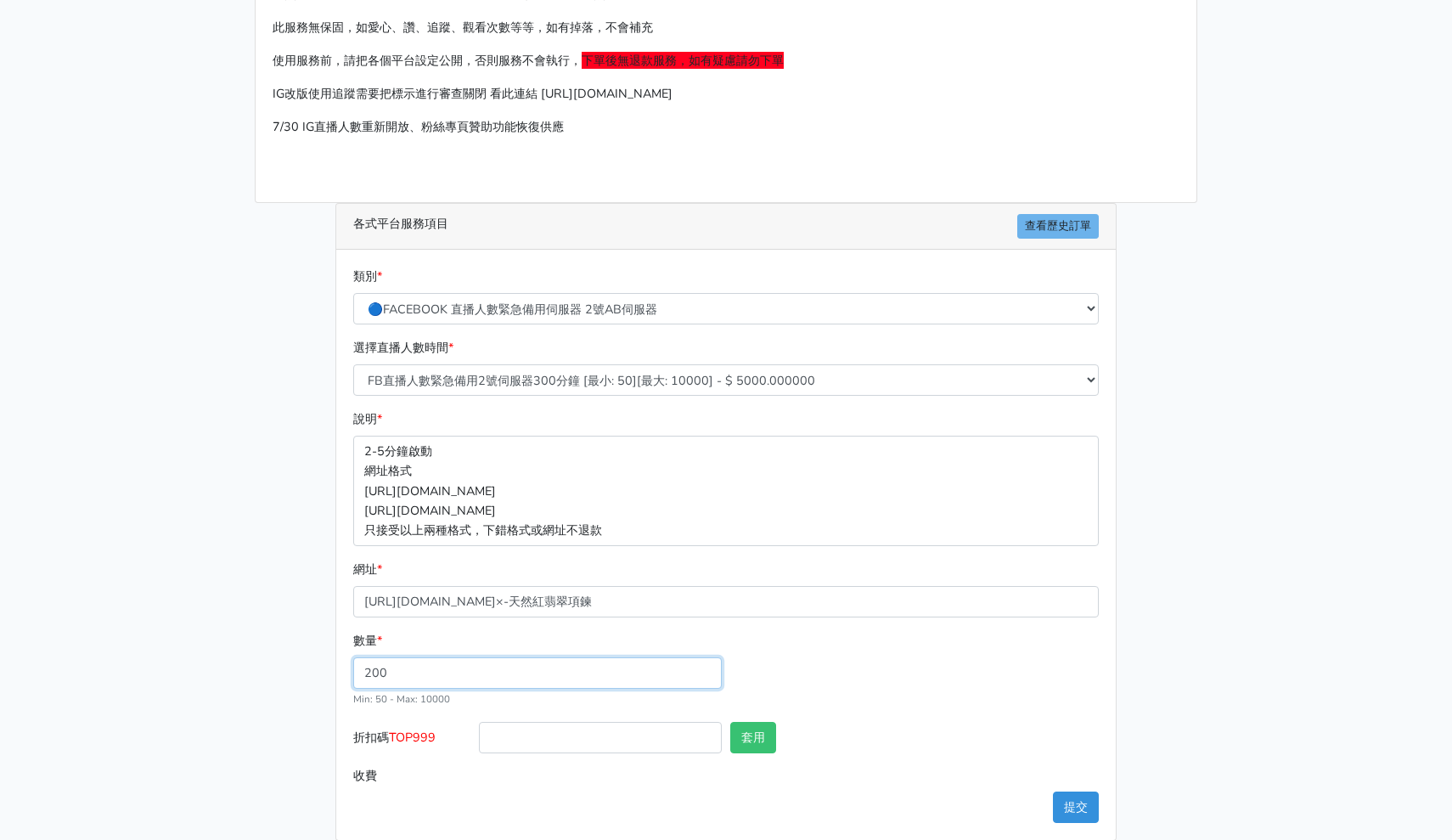
type input "200"
type input "1000.000"
drag, startPoint x: 856, startPoint y: 598, endPoint x: 306, endPoint y: 557, distance: 551.5
click at [306, 557] on div "請照說明的網址格式下單，這邊的服務都沒退款項目，下單就無法退款 此服務無保固，如愛心、讚、追蹤、觀看次數等等，如有掉落，不會補充 使用服務前，請把各個平台設定…" at bounding box center [726, 404] width 969 height 874
paste input "facebook.com/HommyJewelry/videos/754558064278810"
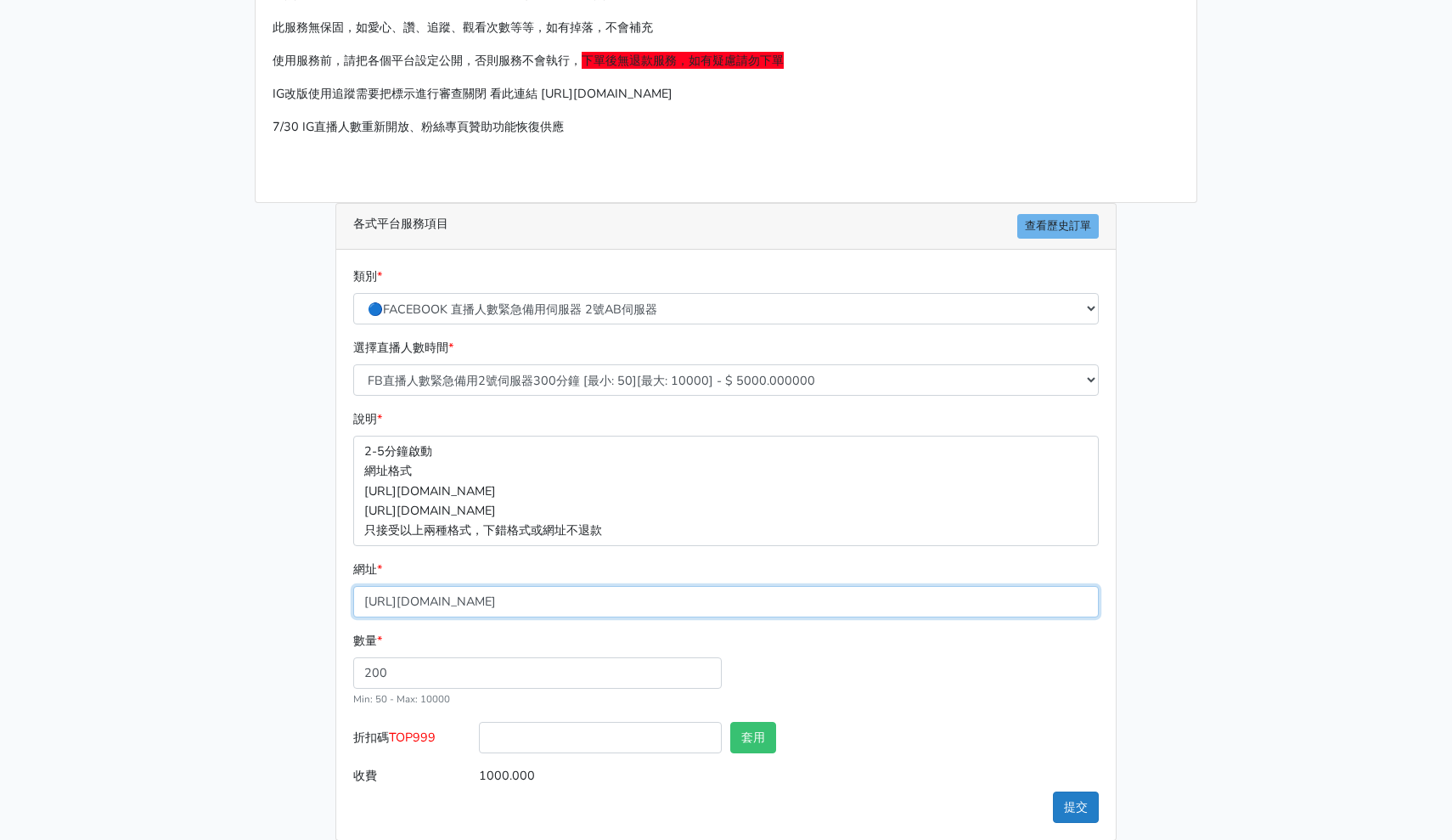
type input "[URL][DOMAIN_NAME]"
click at [1065, 797] on button "提交" at bounding box center [1076, 806] width 46 height 31
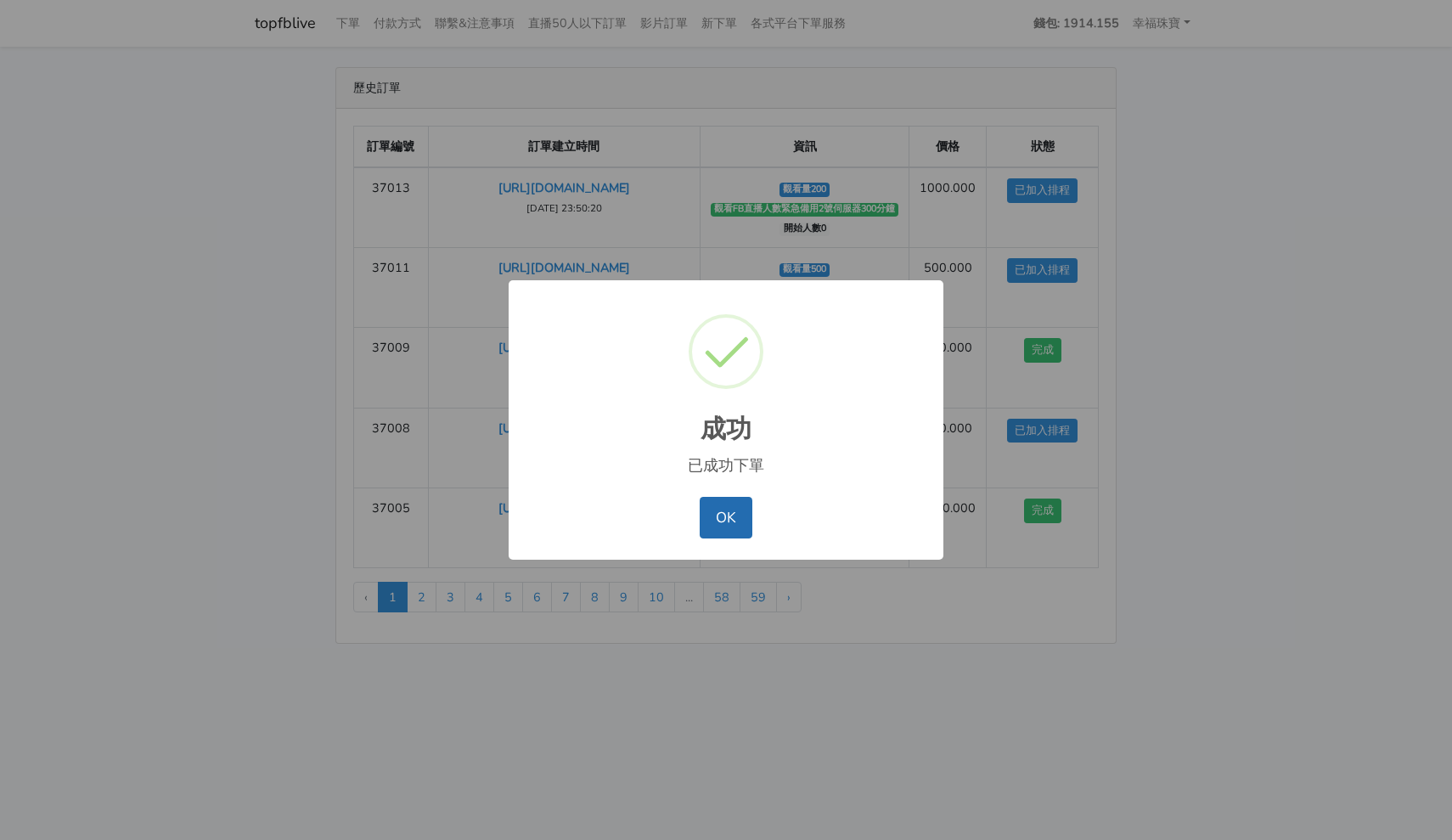
click at [719, 521] on button "OK" at bounding box center [725, 516] width 52 height 41
